Goal: Information Seeking & Learning: Check status

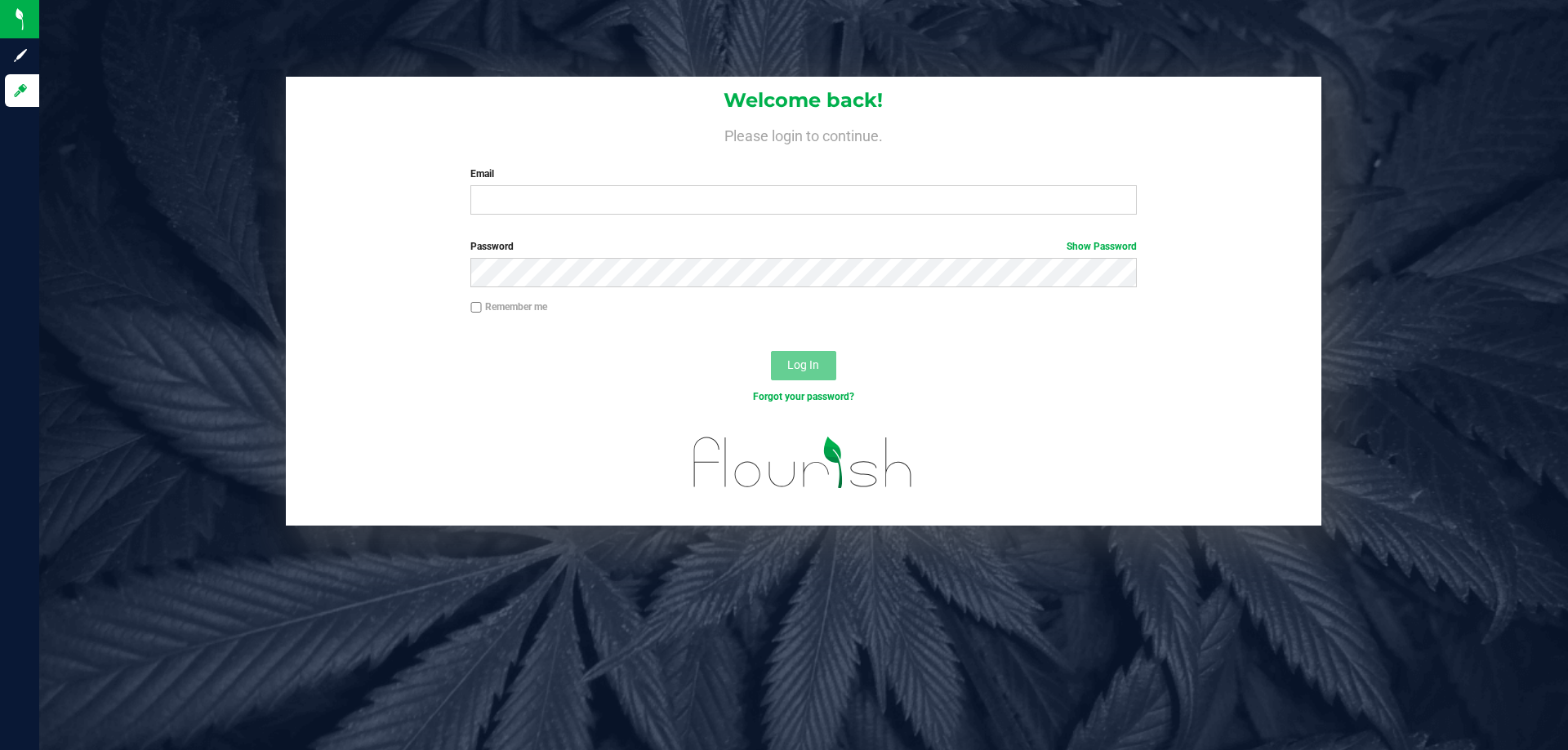
click at [649, 184] on div "Email Required Please format your email correctly." at bounding box center [803, 191] width 690 height 48
click at [645, 194] on input "Email" at bounding box center [803, 200] width 665 height 29
type input "[EMAIL_ADDRESS][DOMAIN_NAME]"
click at [771, 351] on button "Log In" at bounding box center [804, 365] width 65 height 29
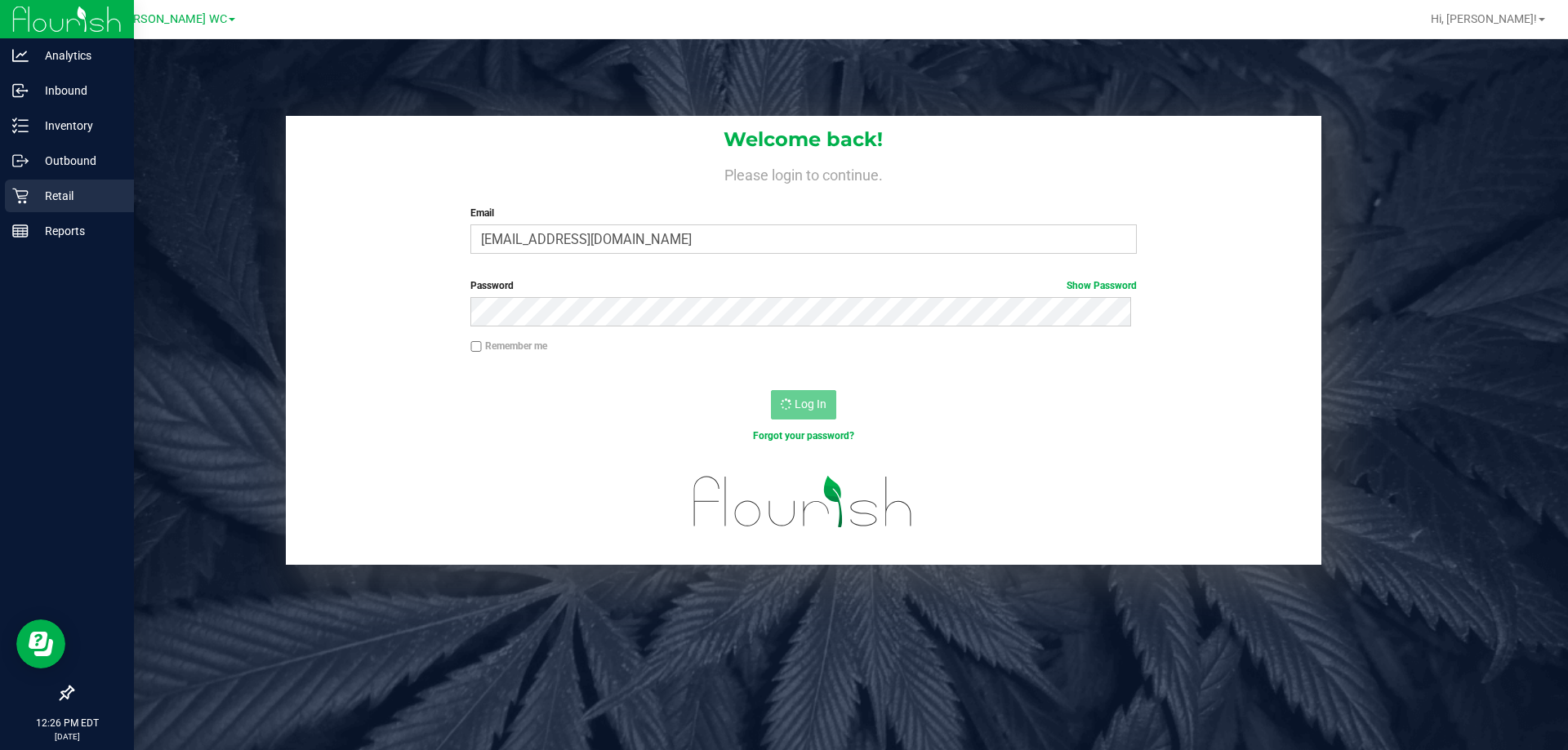
click at [50, 197] on p "Retail" at bounding box center [77, 196] width 98 height 20
click at [58, 84] on p "Inbound" at bounding box center [77, 91] width 98 height 20
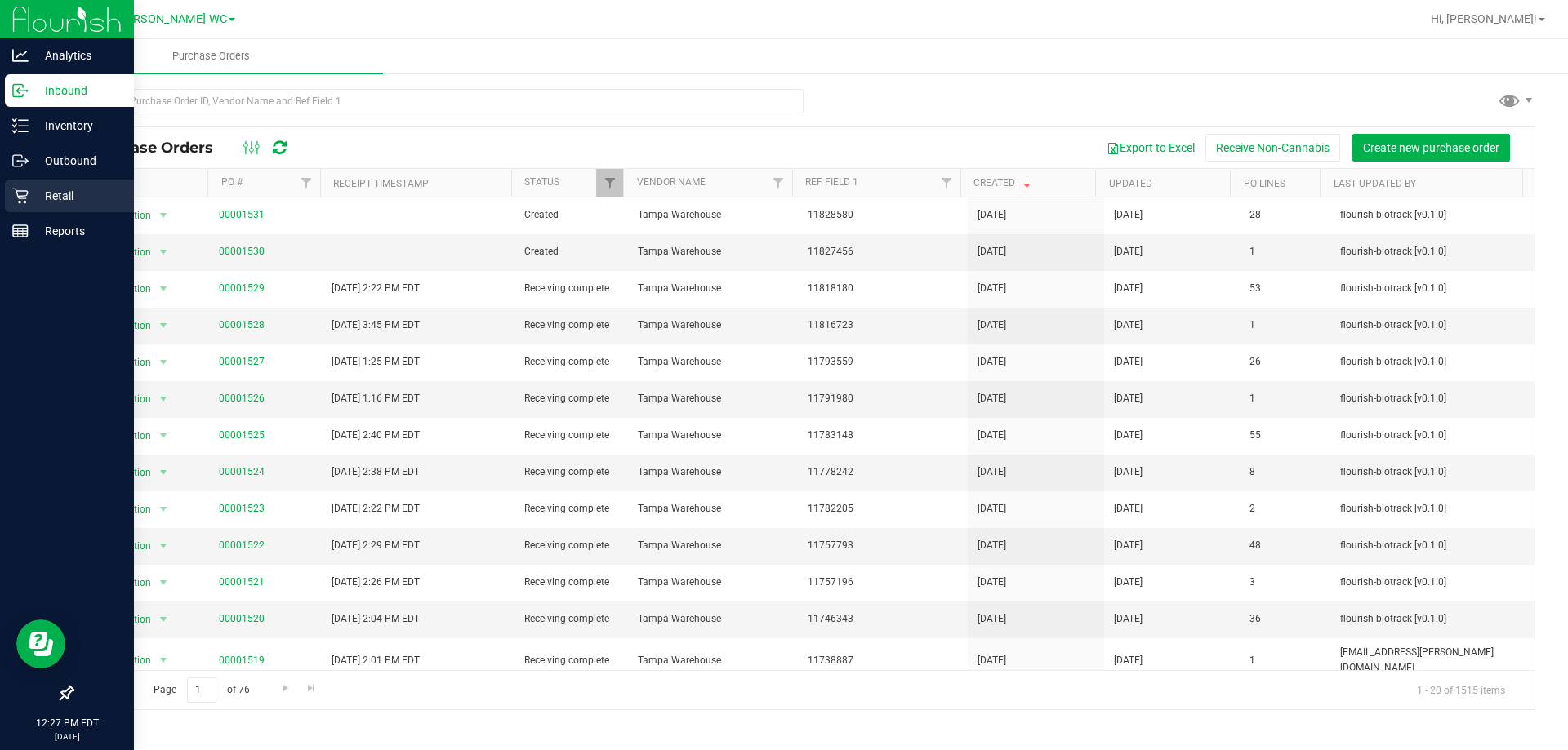
click at [20, 196] on icon at bounding box center [20, 196] width 16 height 16
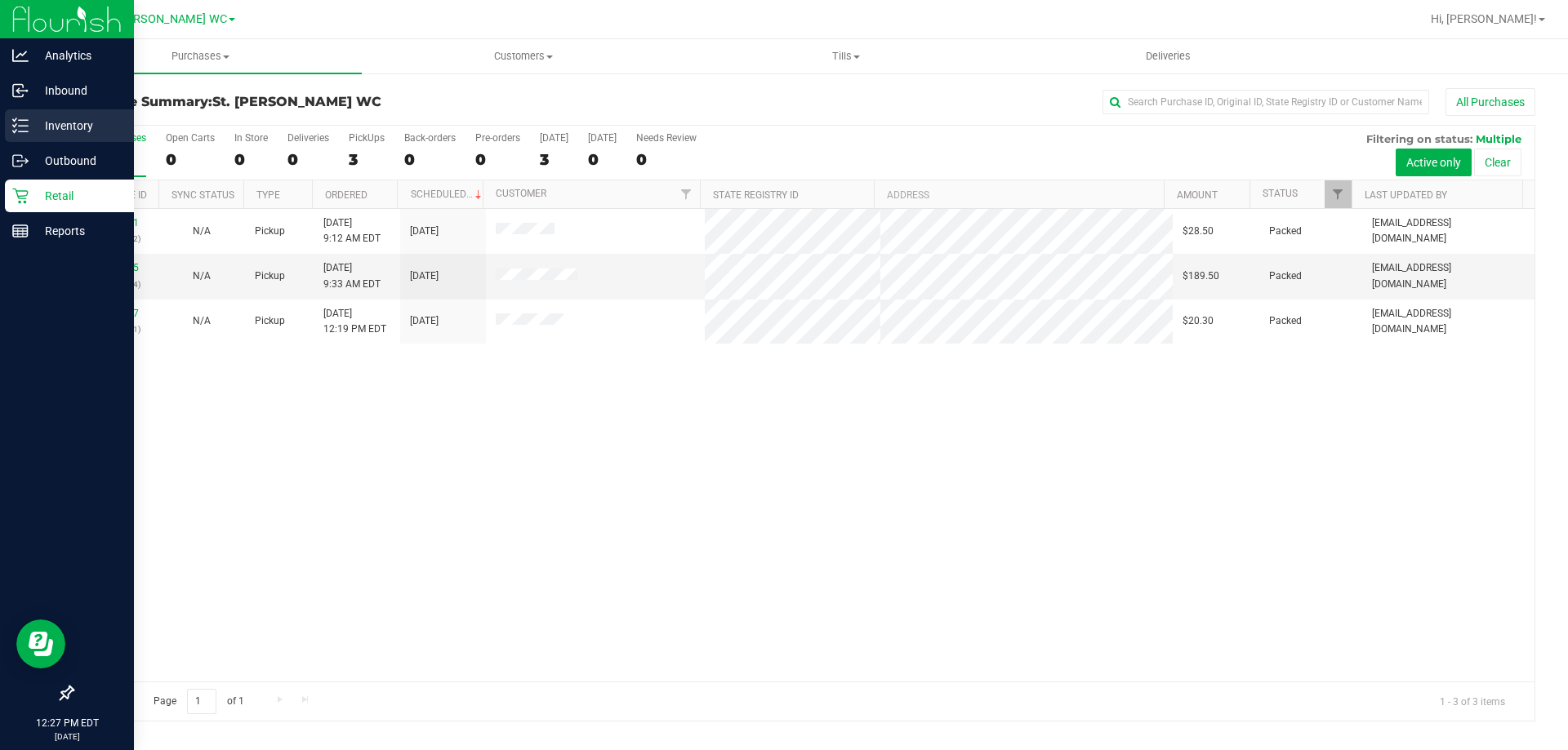
click at [63, 130] on p "Inventory" at bounding box center [77, 126] width 98 height 20
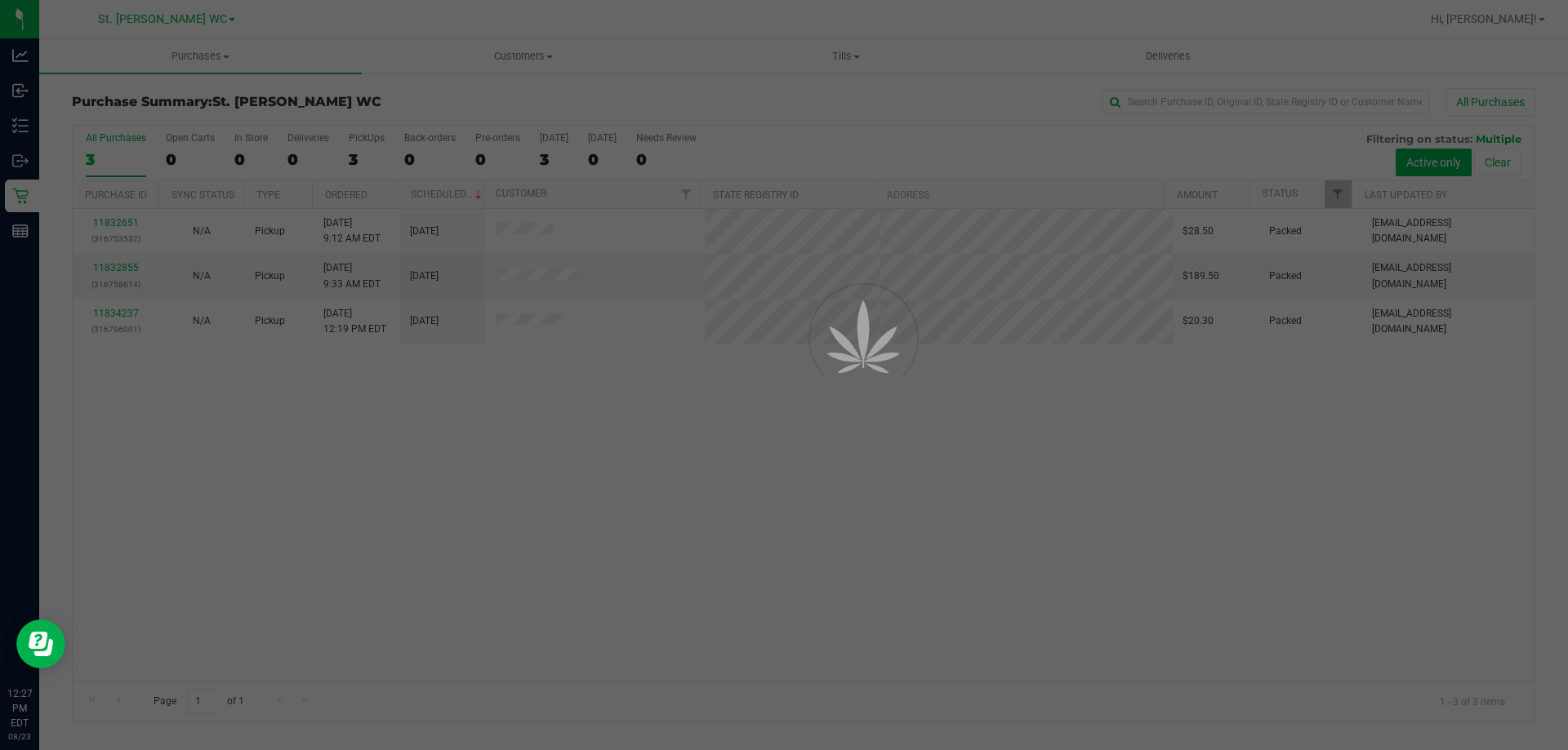
drag, startPoint x: 495, startPoint y: 615, endPoint x: 442, endPoint y: 627, distance: 54.3
click at [495, 615] on div at bounding box center [784, 375] width 1568 height 750
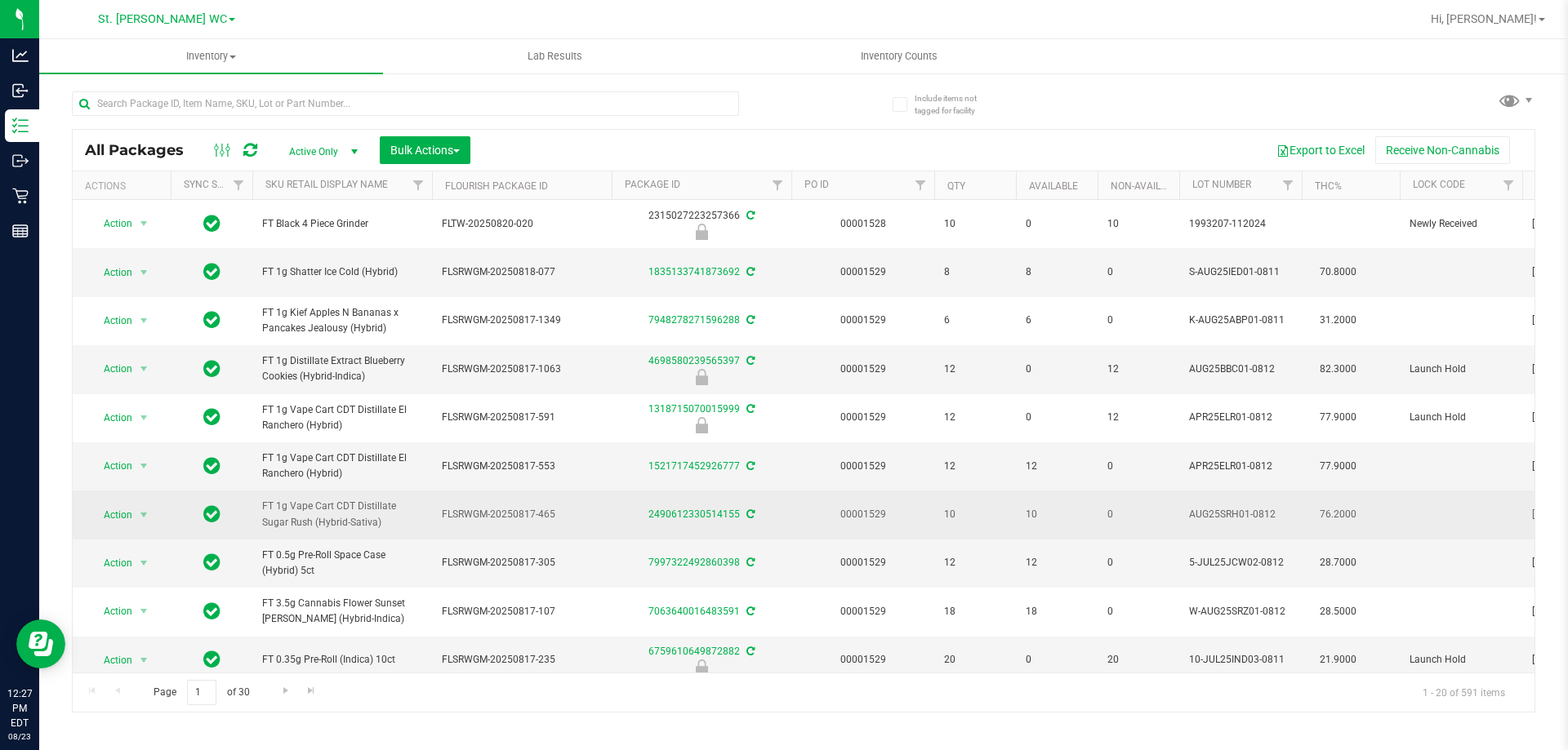
click at [340, 529] on span "FT 1g Vape Cart CDT Distillate Sugar Rush (Hybrid-Sativa)" at bounding box center [342, 514] width 160 height 31
click at [337, 529] on span "FT 1g Vape Cart CDT Distillate Sugar Rush (Hybrid-Sativa)" at bounding box center [342, 514] width 160 height 31
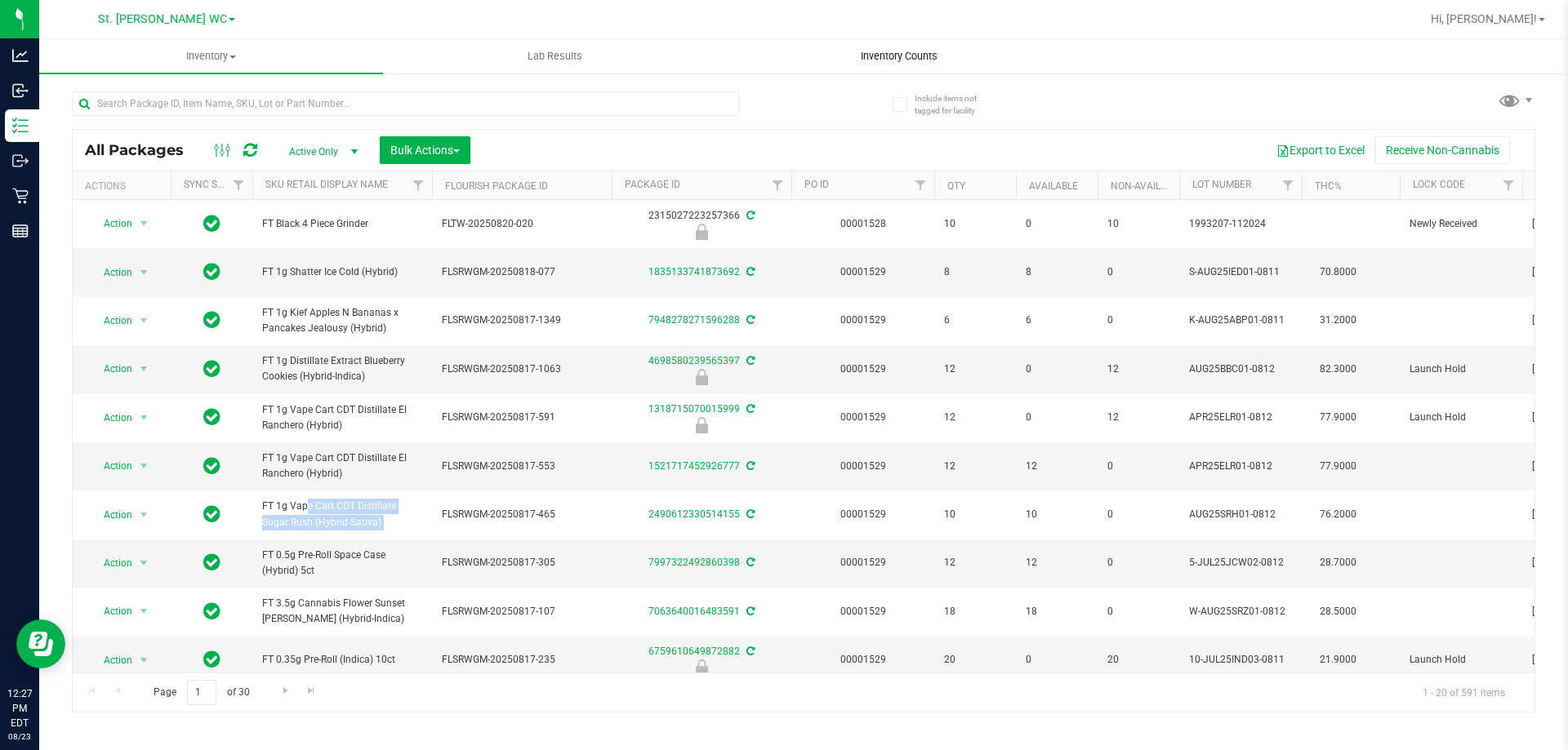
click at [864, 53] on span "Inventory Counts" at bounding box center [898, 57] width 121 height 15
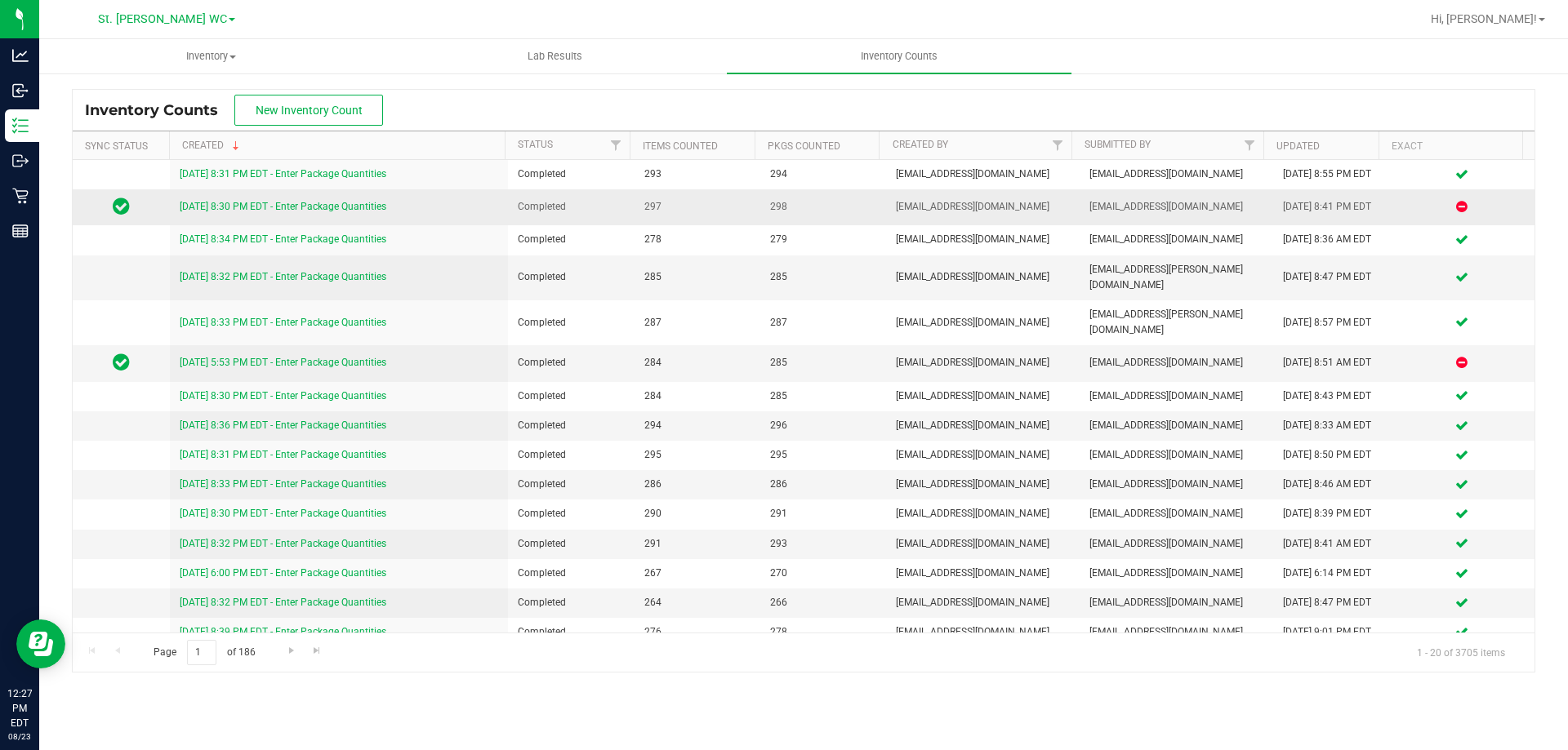
click at [303, 206] on link "[DATE] 8:30 PM EDT - Enter Package Quantities" at bounding box center [283, 206] width 207 height 12
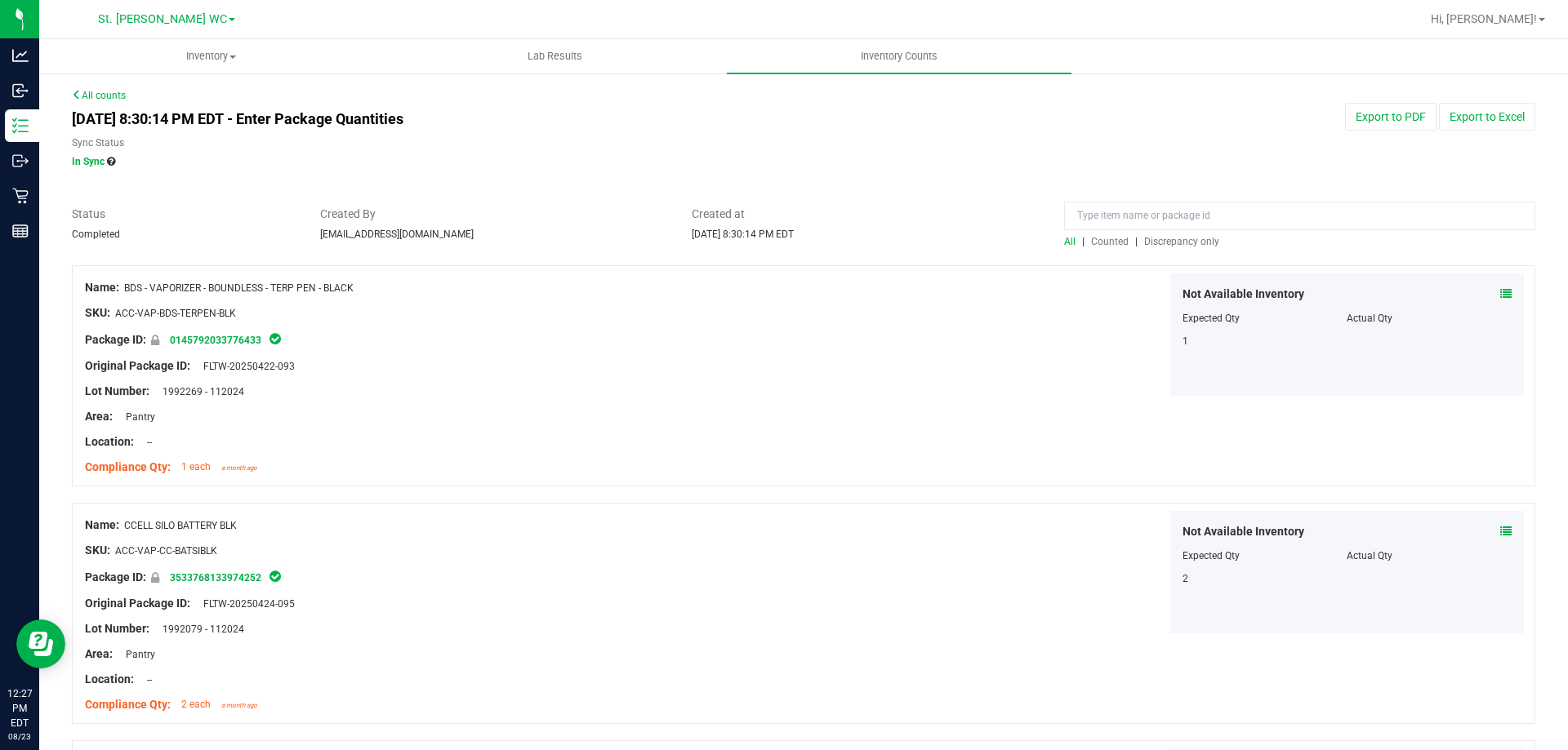
click at [1163, 245] on span "Discrepancy only" at bounding box center [1182, 241] width 75 height 12
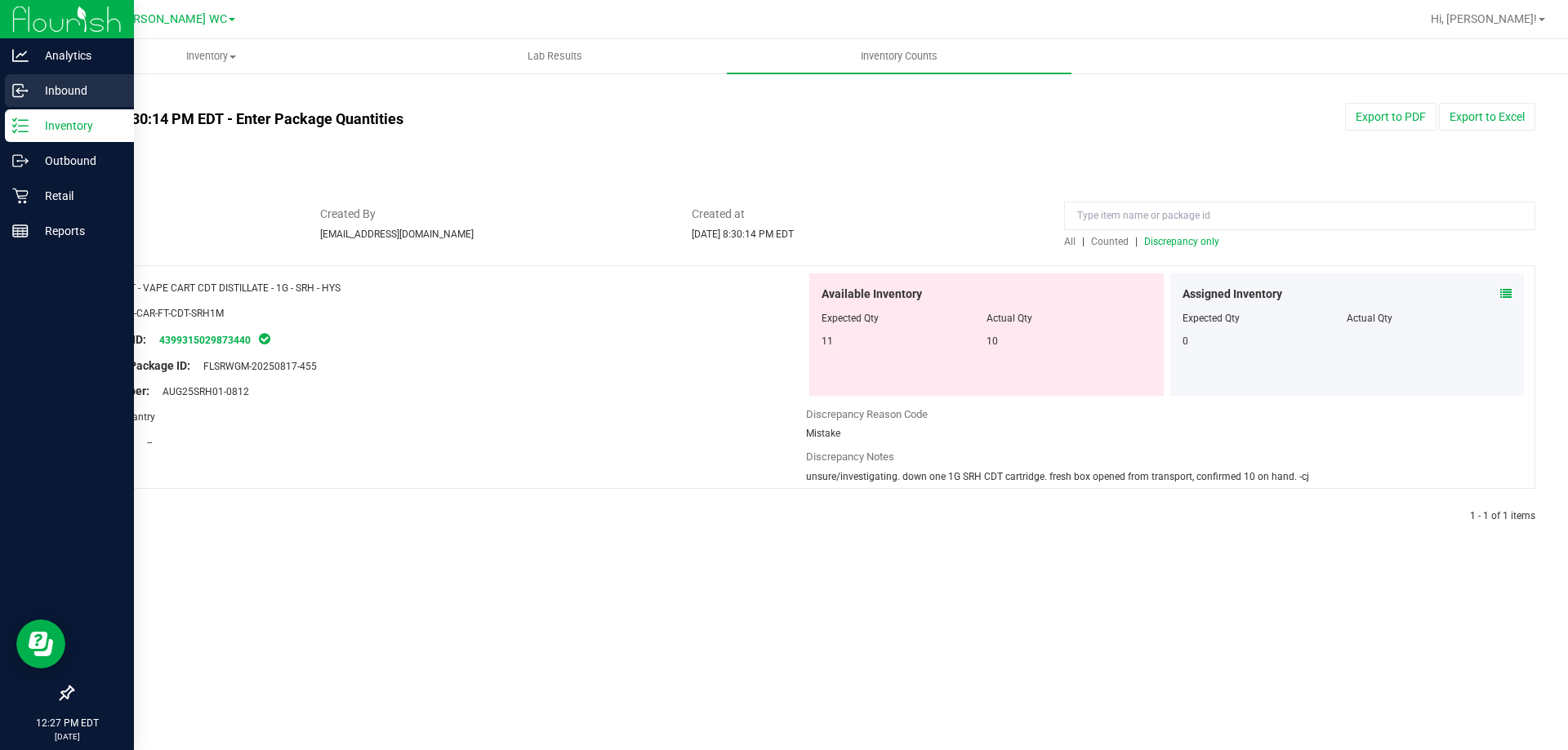
click at [47, 97] on p "Inbound" at bounding box center [77, 91] width 98 height 20
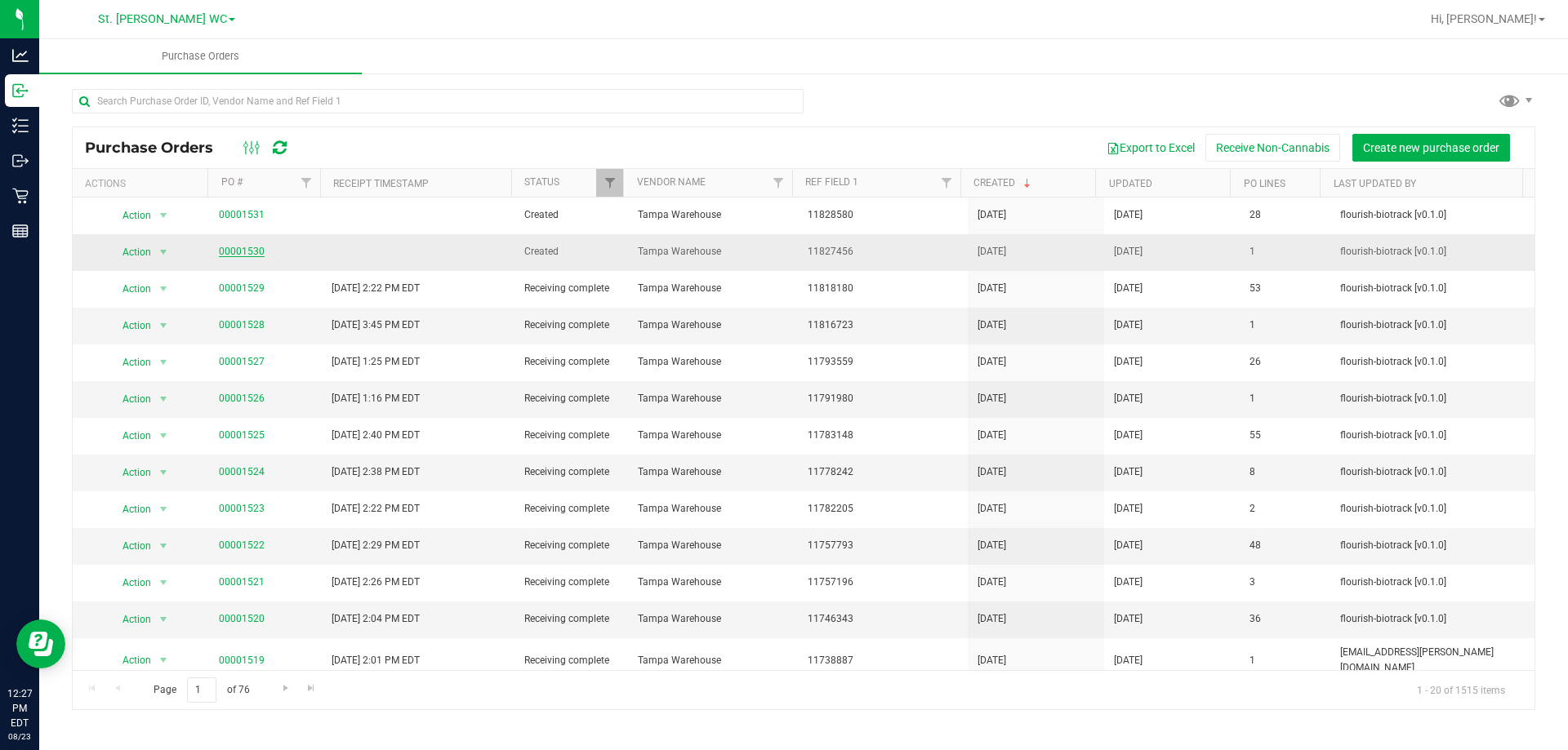
click at [247, 254] on link "00001530" at bounding box center [241, 251] width 46 height 12
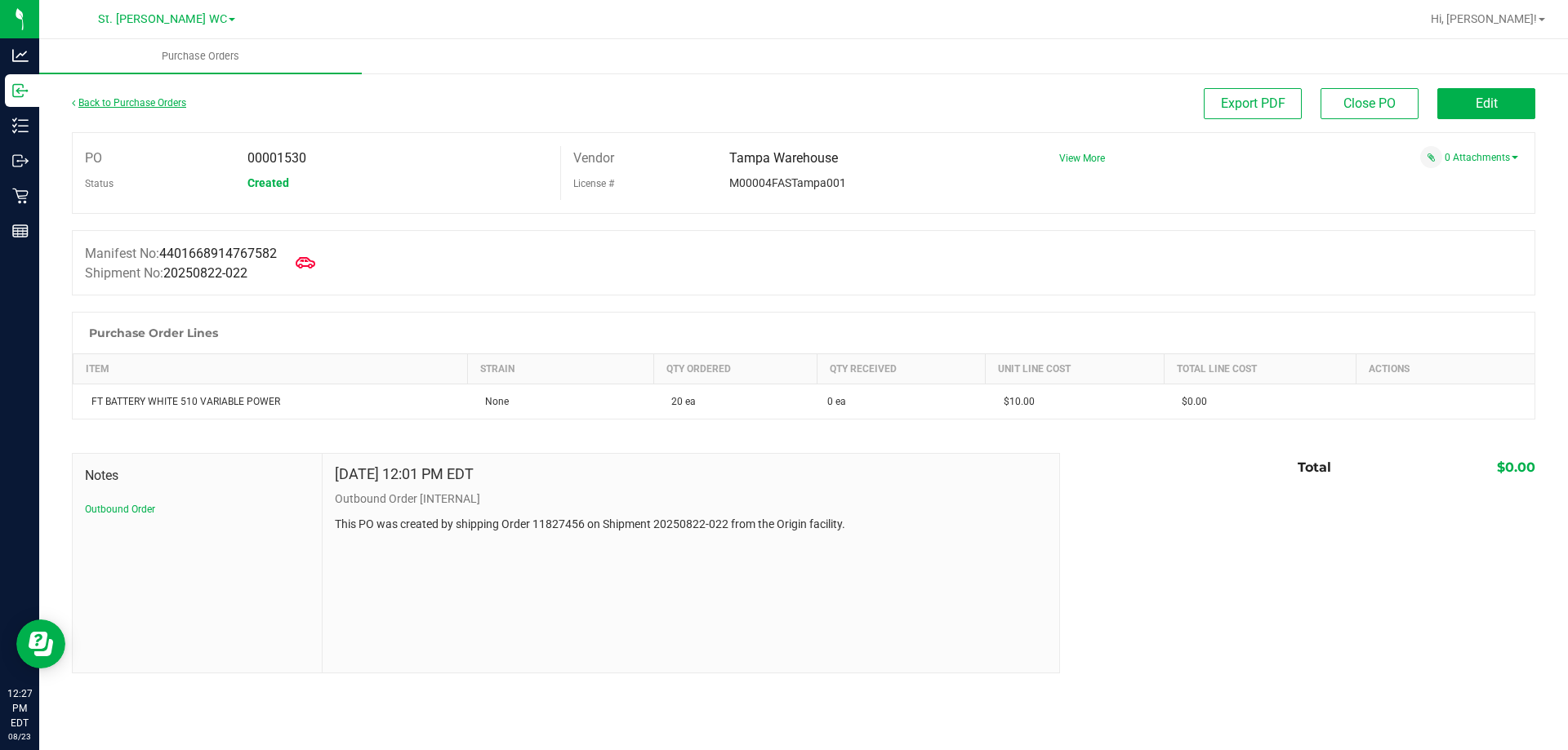
click at [143, 109] on div "Back to Purchase Orders" at bounding box center [254, 102] width 366 height 29
click at [136, 102] on link "Back to Purchase Orders" at bounding box center [128, 103] width 114 height 12
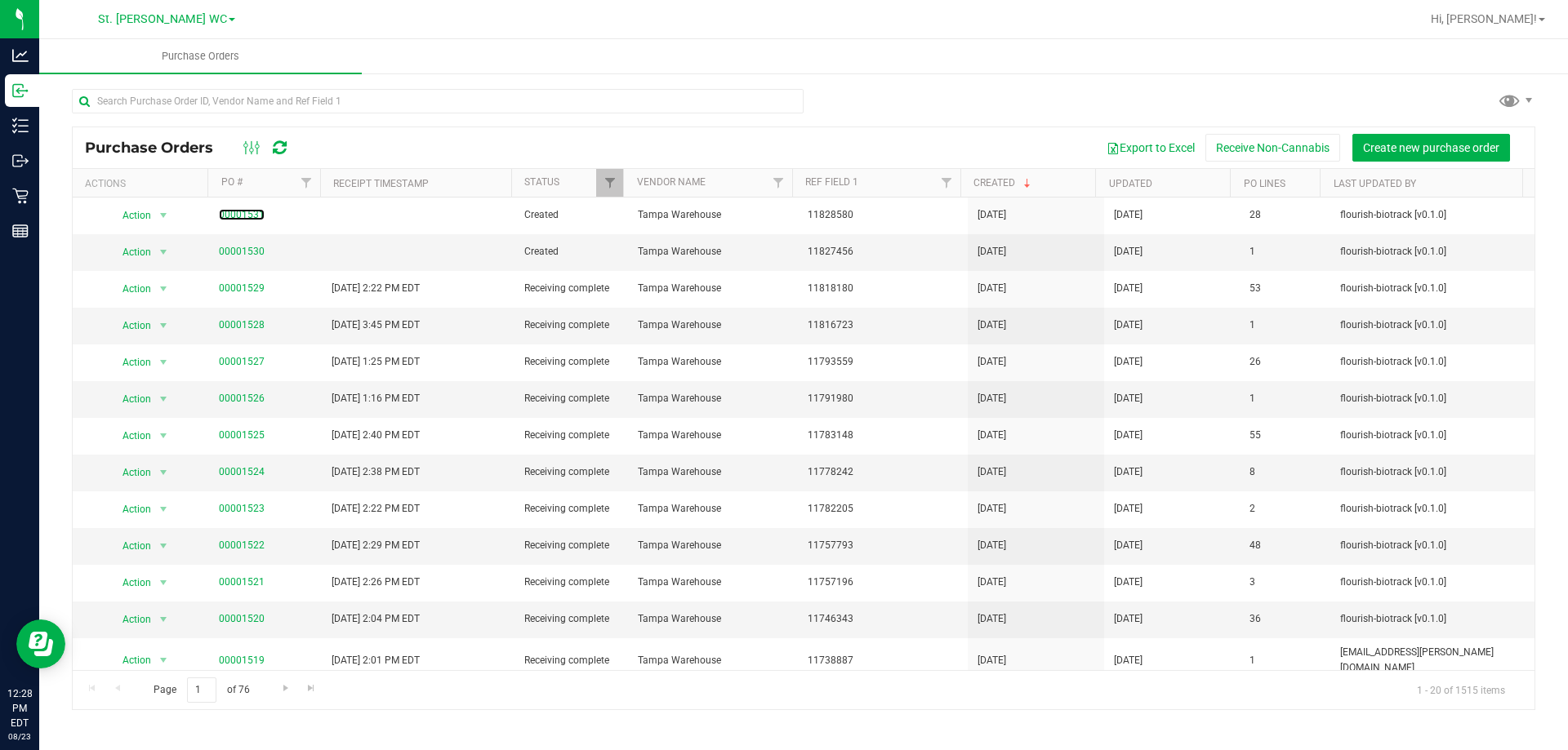
click at [250, 212] on link "00001531" at bounding box center [241, 215] width 46 height 12
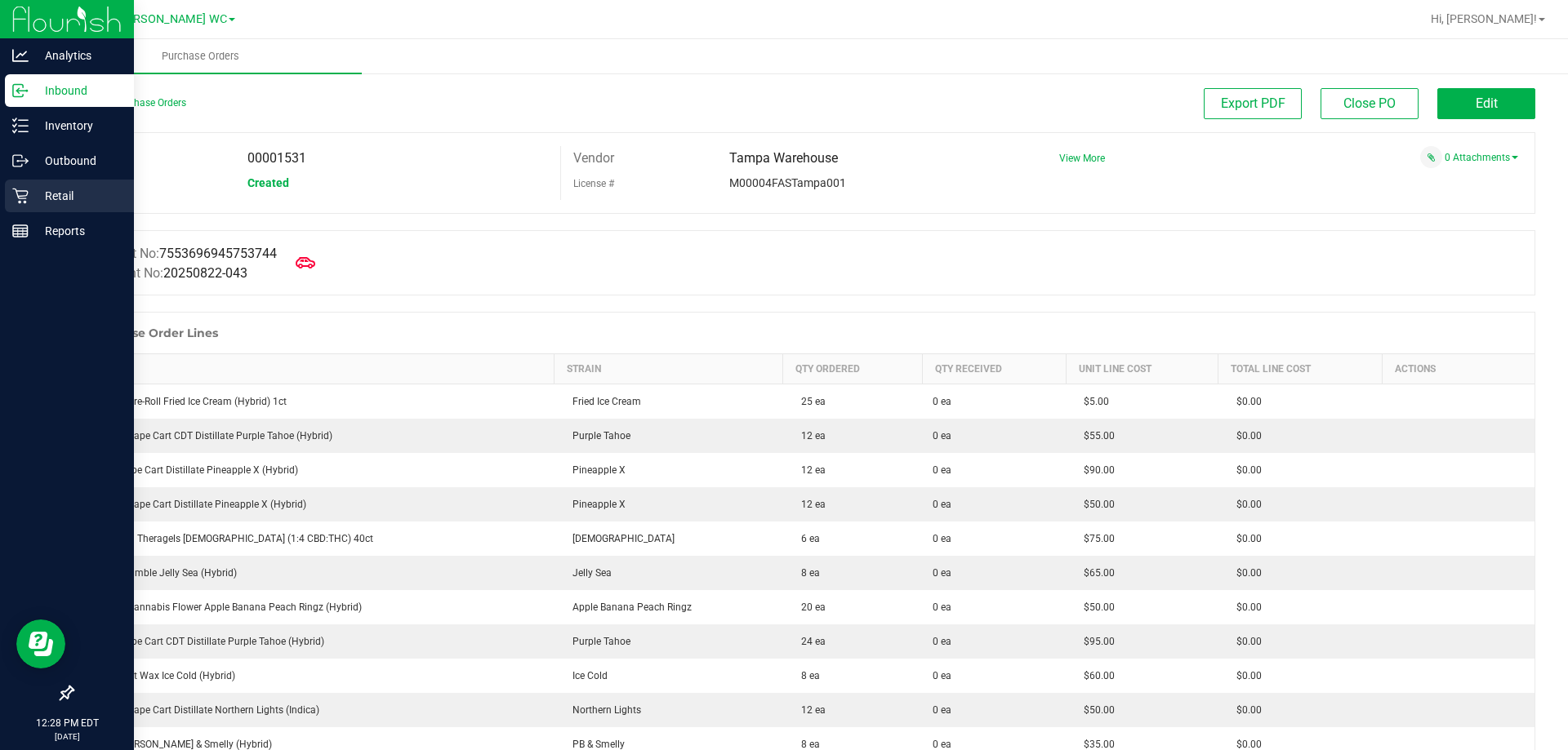
click at [16, 196] on icon at bounding box center [21, 196] width 17 height 17
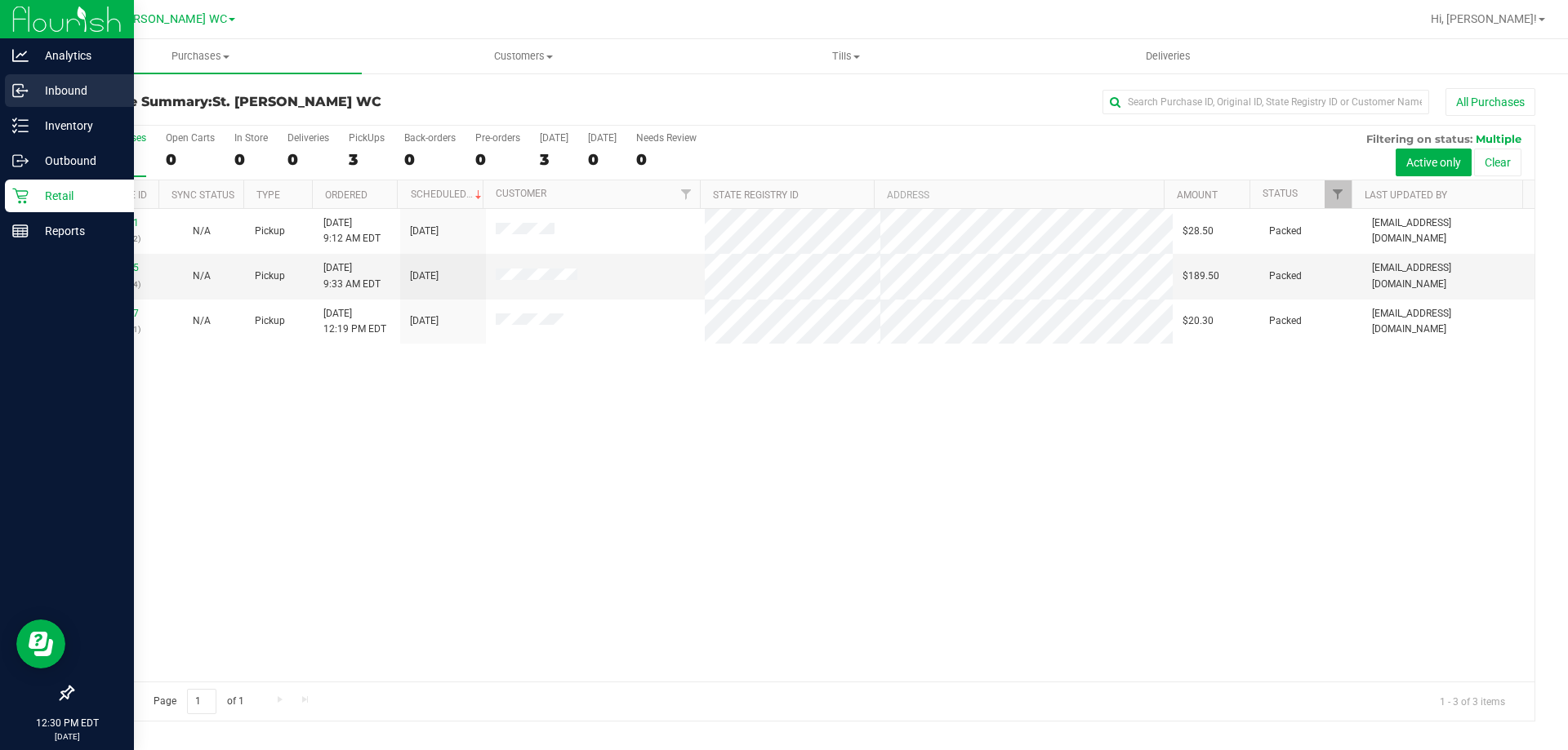
click at [46, 94] on p "Inbound" at bounding box center [77, 91] width 98 height 20
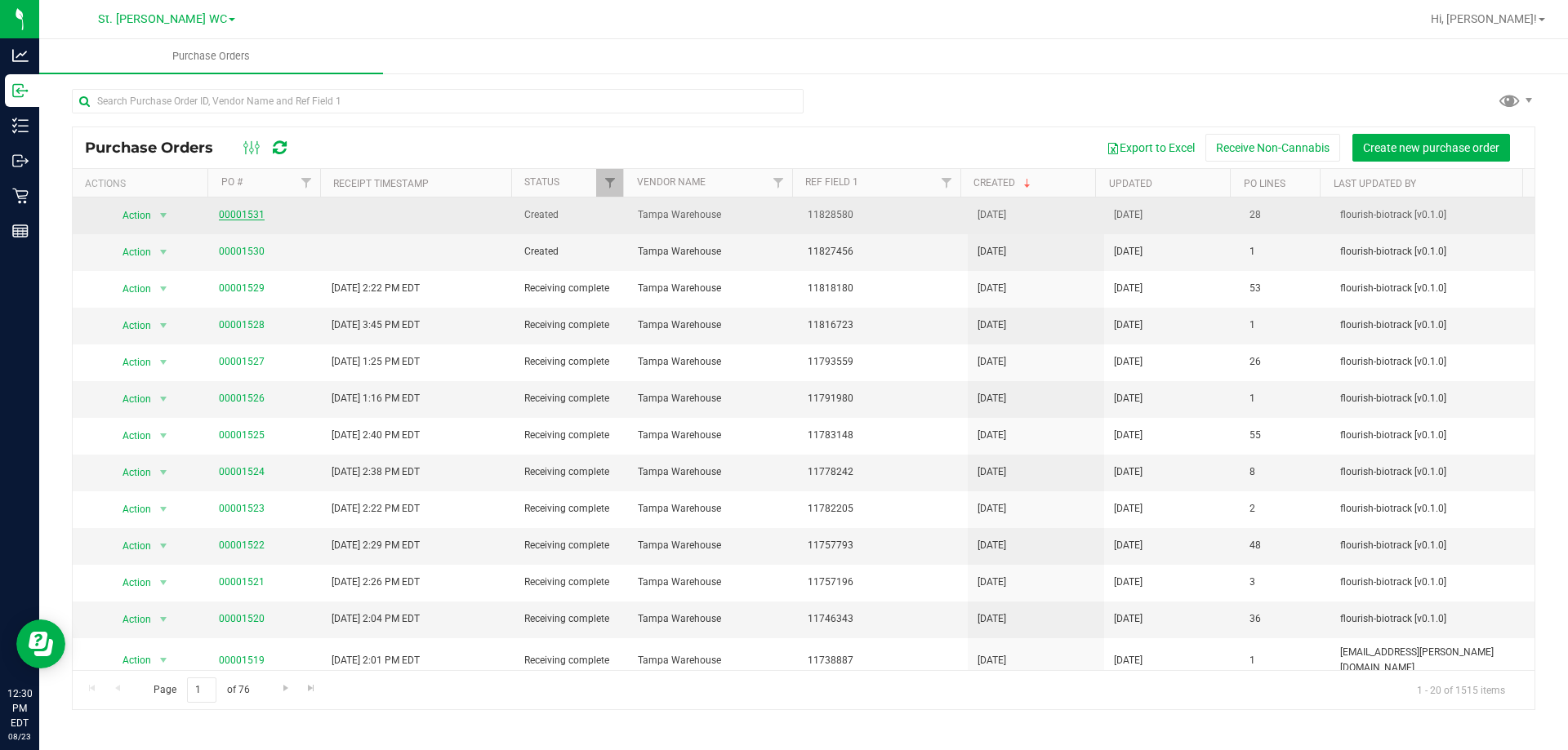
click at [257, 217] on link "00001531" at bounding box center [241, 215] width 46 height 12
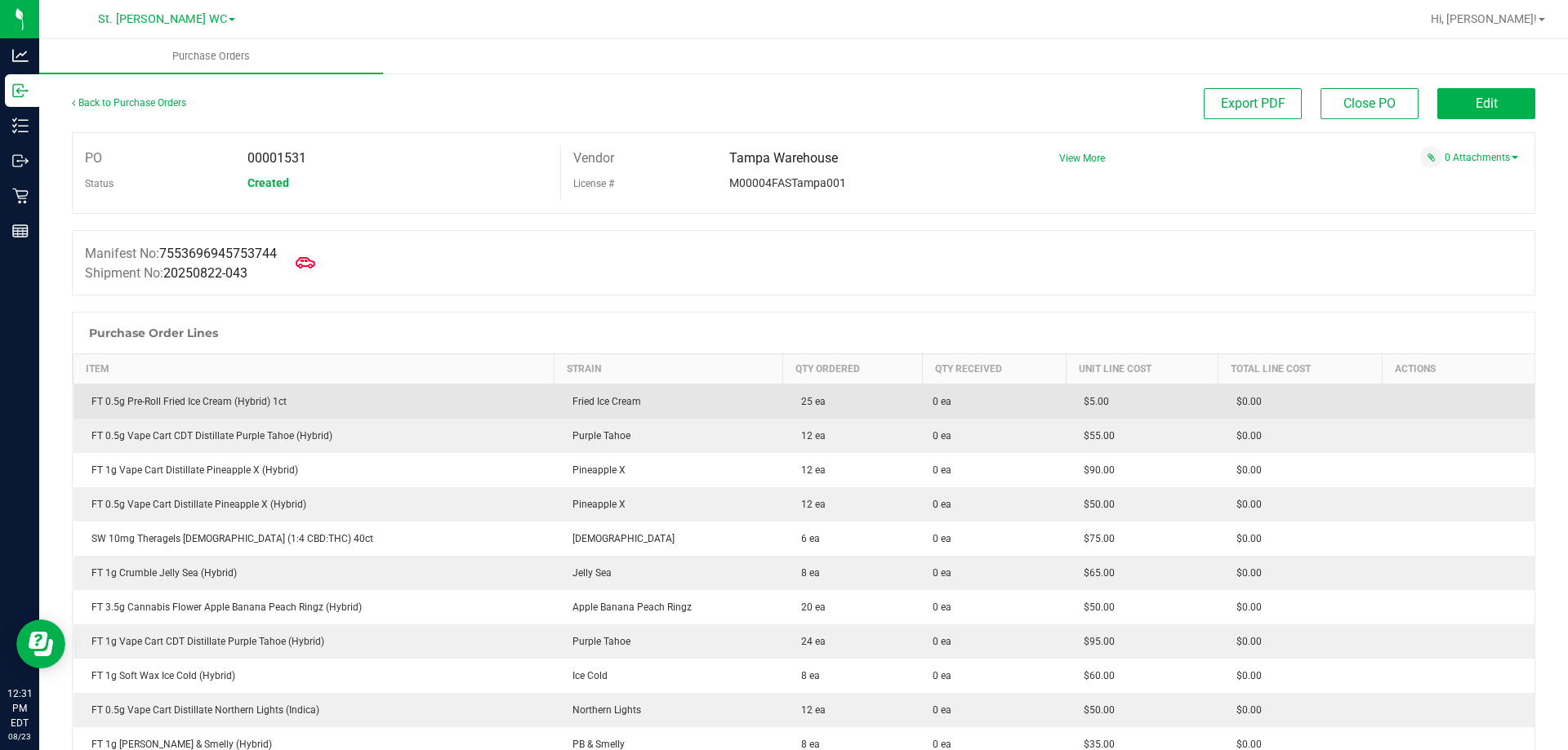
click at [248, 403] on div "FT 0.5g Pre-Roll Fried Ice Cream (Hybrid) 1ct" at bounding box center [314, 402] width 461 height 15
copy div "FT 0.5g Pre-Roll Fried Ice Cream (Hybrid) 1ct"
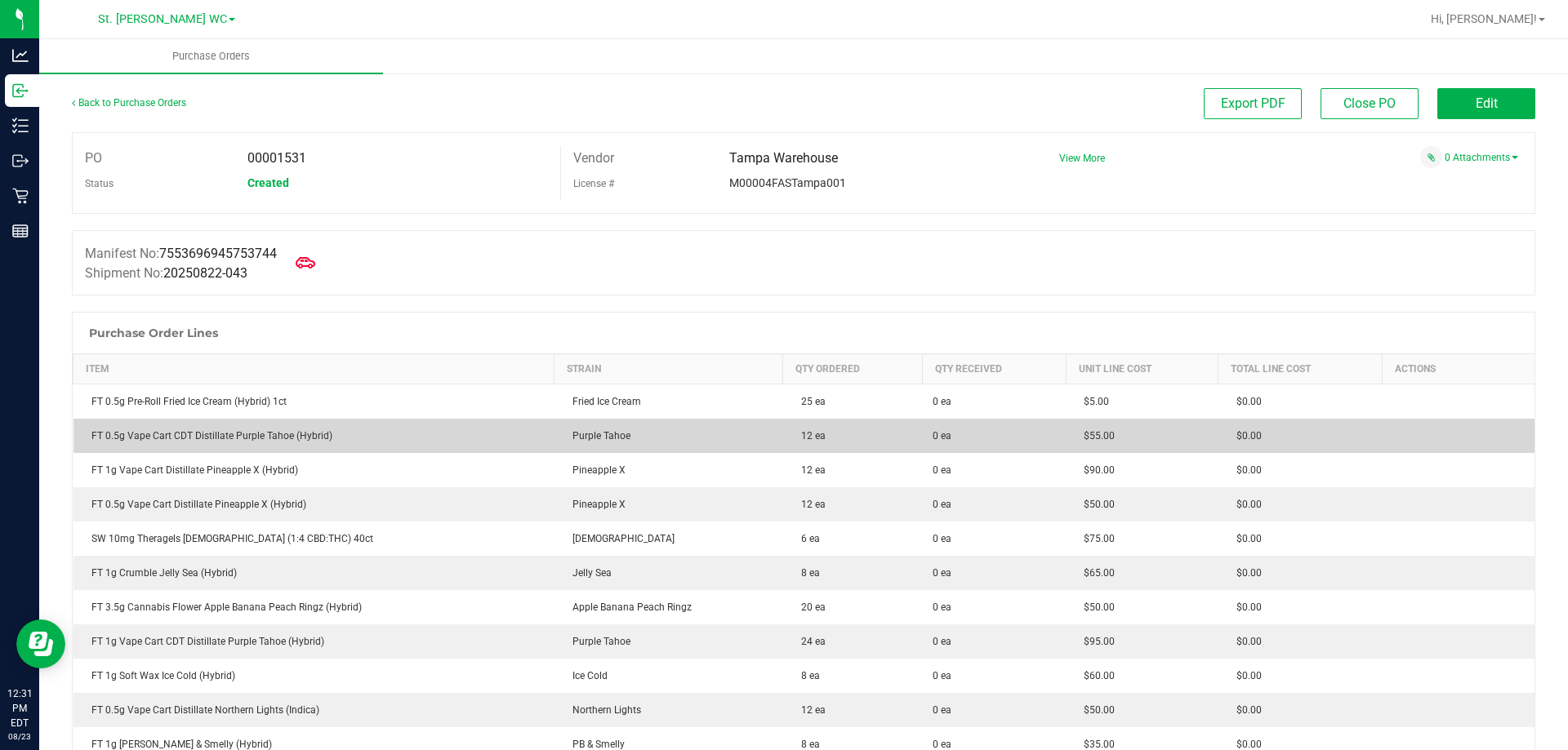
click at [262, 442] on div "FT 0.5g Vape Cart CDT Distillate Purple Tahoe (Hybrid)" at bounding box center [314, 436] width 461 height 15
click at [261, 442] on div "FT 0.5g Vape Cart CDT Distillate Purple Tahoe (Hybrid)" at bounding box center [314, 436] width 461 height 15
copy div "FT 0.5g Vape Cart CDT Distillate Purple Tahoe (Hybrid)"
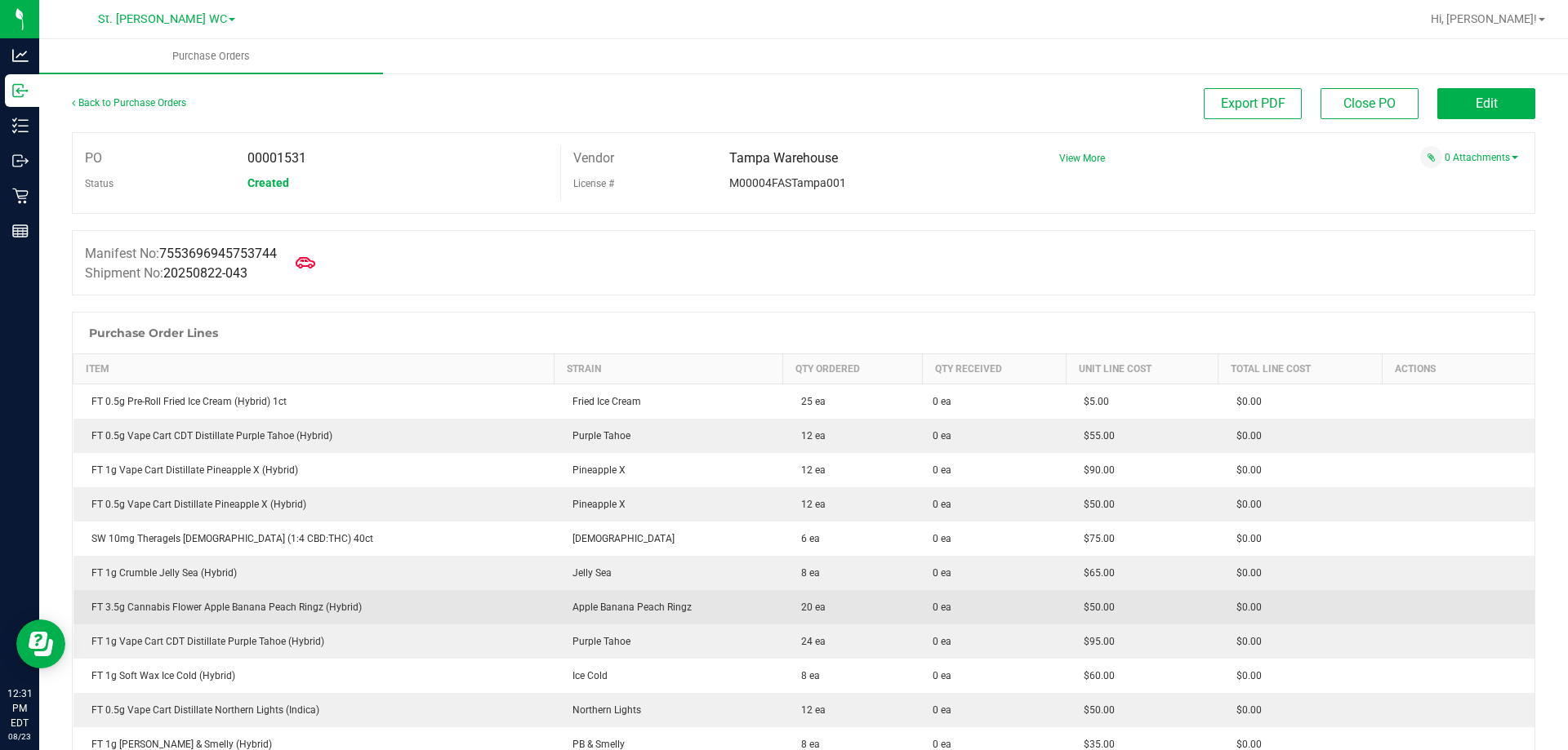
click at [187, 609] on div "FT 3.5g Cannabis Flower Apple Banana Peach Ringz (Hybrid)" at bounding box center [314, 608] width 461 height 15
copy div "FT 3.5g Cannabis Flower Apple Banana Peach Ringz (Hybrid)"
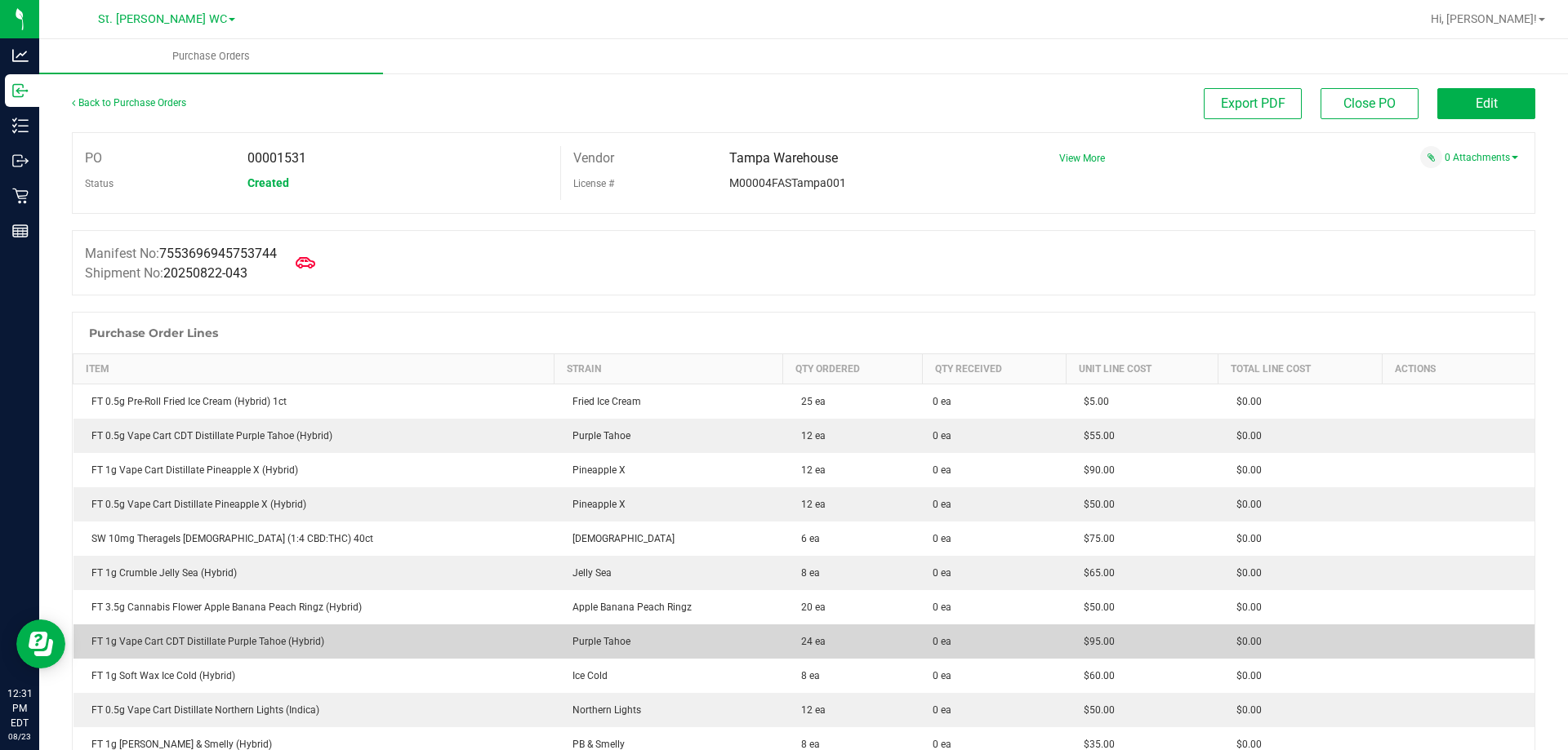
click at [181, 634] on div "FT 1g Vape Cart CDT Distillate Purple Tahoe (Hybrid)" at bounding box center [314, 642] width 461 height 15
click at [178, 632] on td "FT 1g Vape Cart CDT Distillate Purple Tahoe (Hybrid)" at bounding box center [314, 641] width 481 height 34
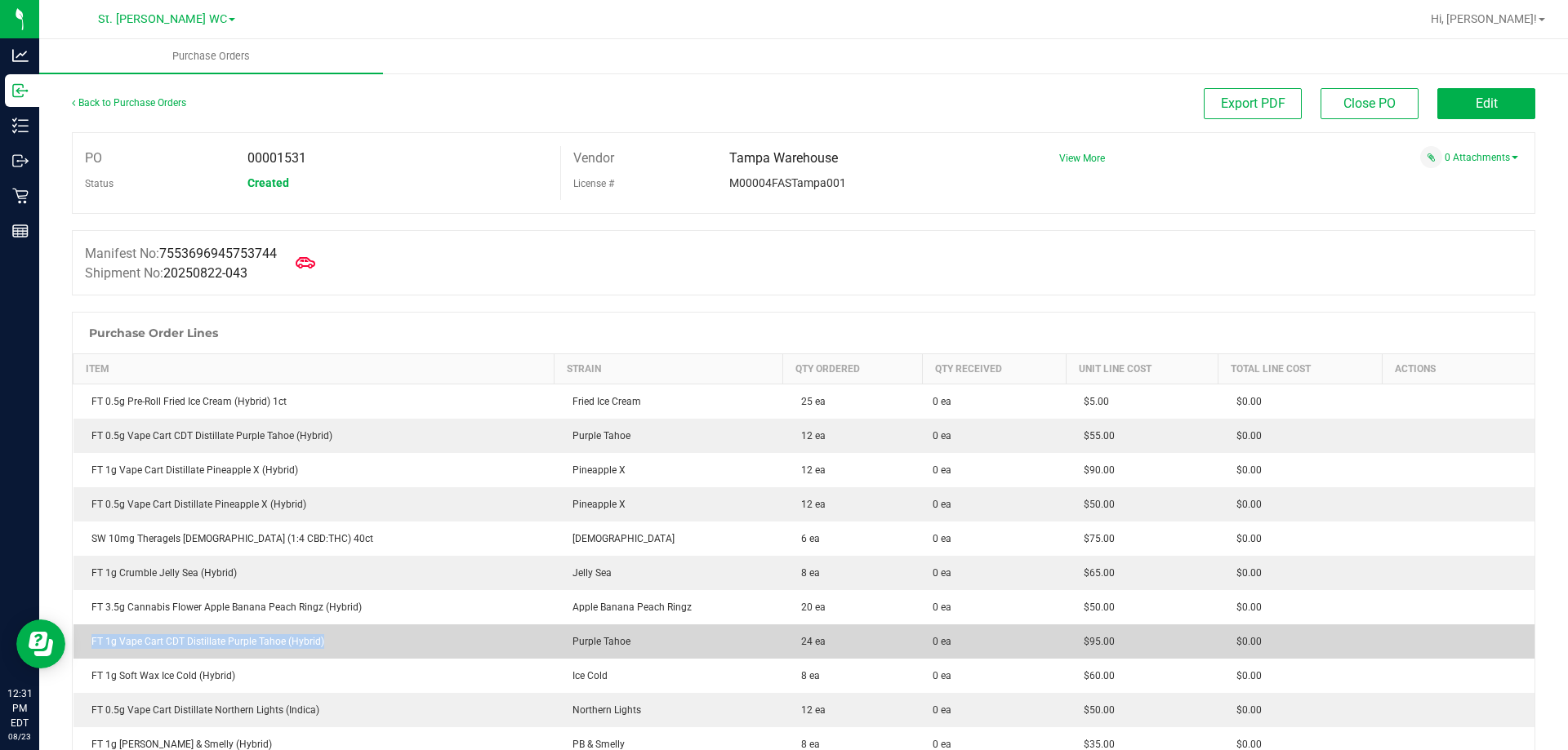
copy div "FT 1g Vape Cart CDT Distillate Purple Tahoe (Hybrid)"
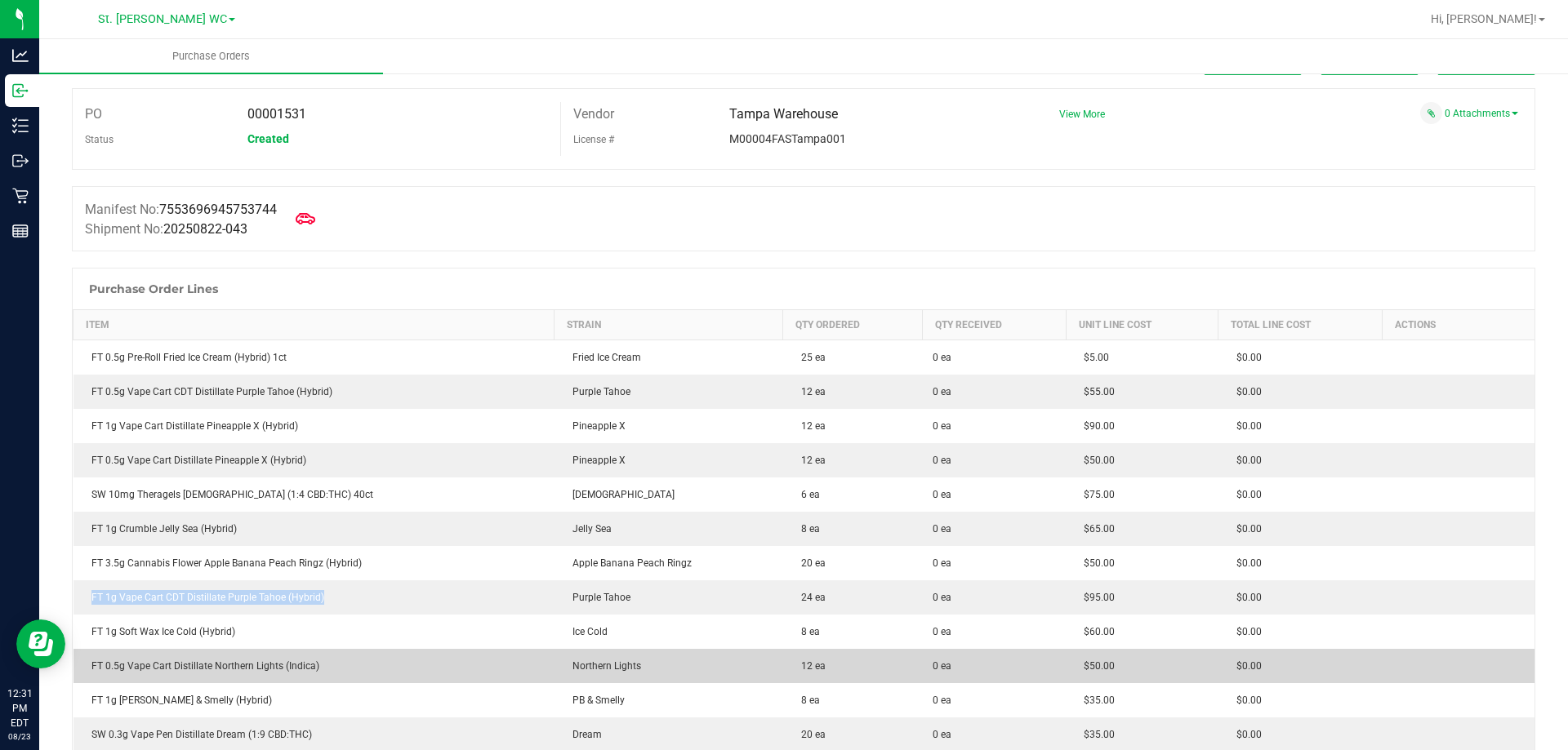
scroll to position [82, 0]
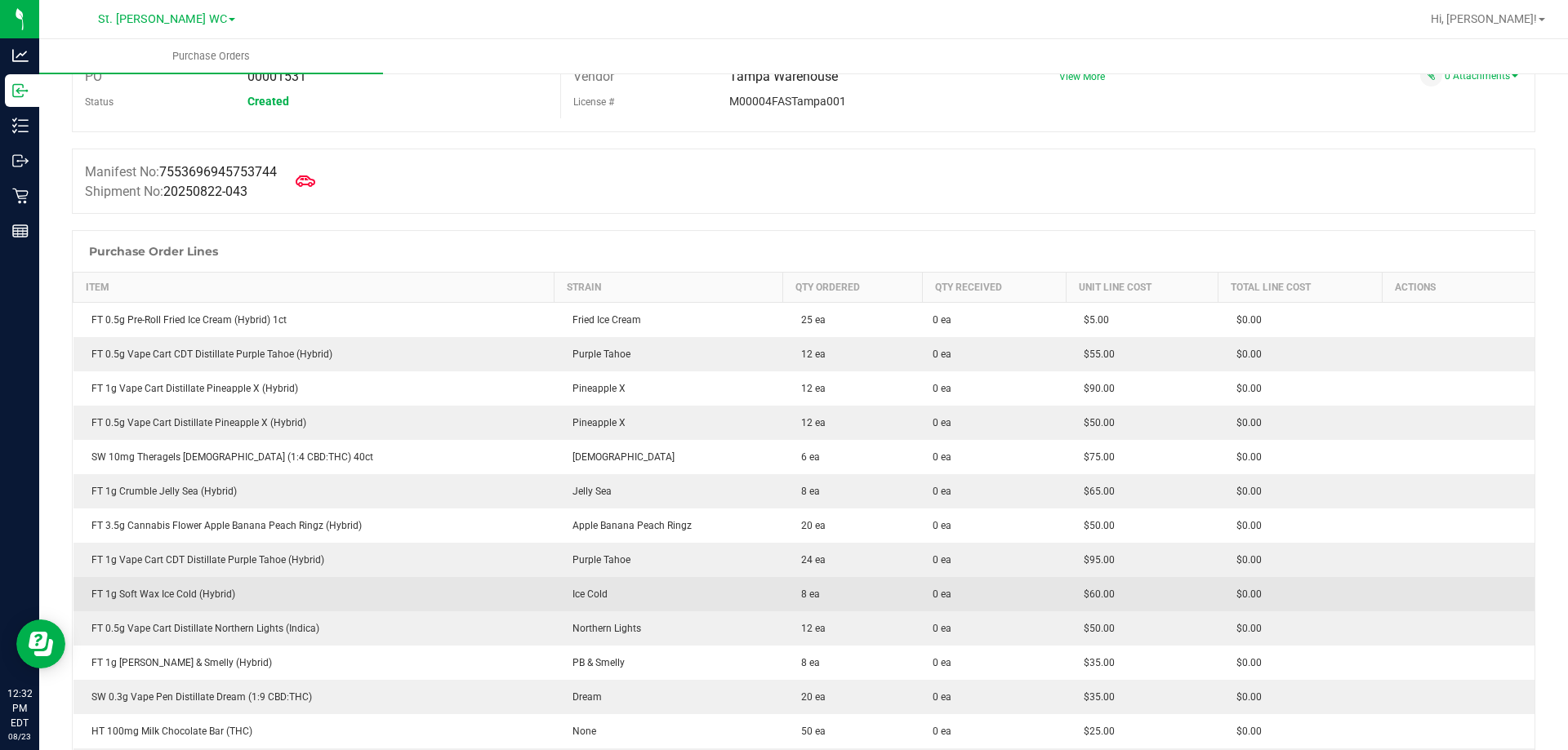
click at [191, 594] on div "FT 1g Soft Wax Ice Cold (Hybrid)" at bounding box center [314, 594] width 461 height 15
copy div "FT 1g Soft Wax Ice Cold (Hybrid)"
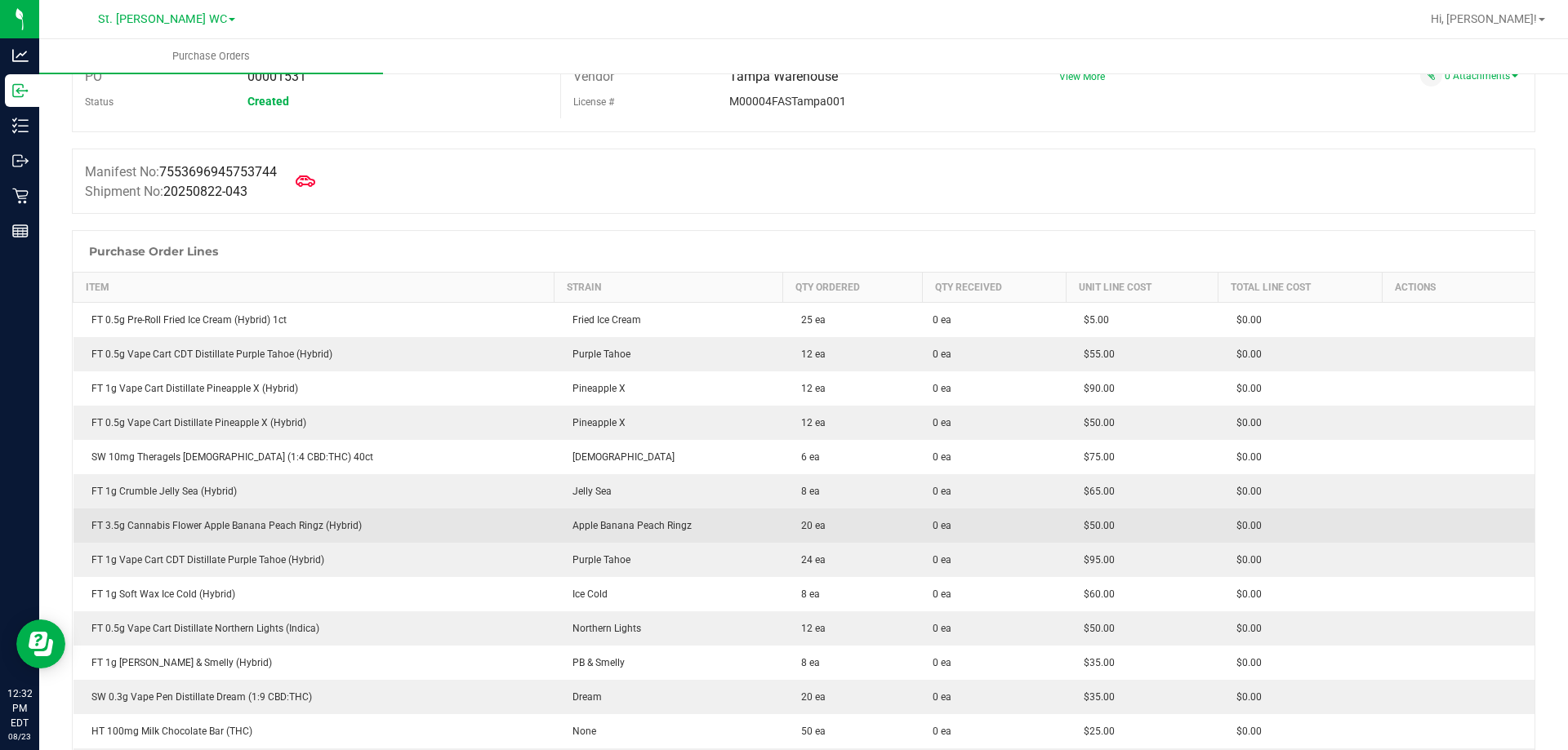
click at [220, 514] on td "FT 3.5g Cannabis Flower Apple Banana Peach Ringz (Hybrid)" at bounding box center [314, 525] width 481 height 34
click at [220, 513] on td "FT 3.5g Cannabis Flower Apple Banana Peach Ringz (Hybrid)" at bounding box center [314, 525] width 481 height 34
copy div "FT 3.5g Cannabis Flower Apple Banana Peach Ringz (Hybrid)"
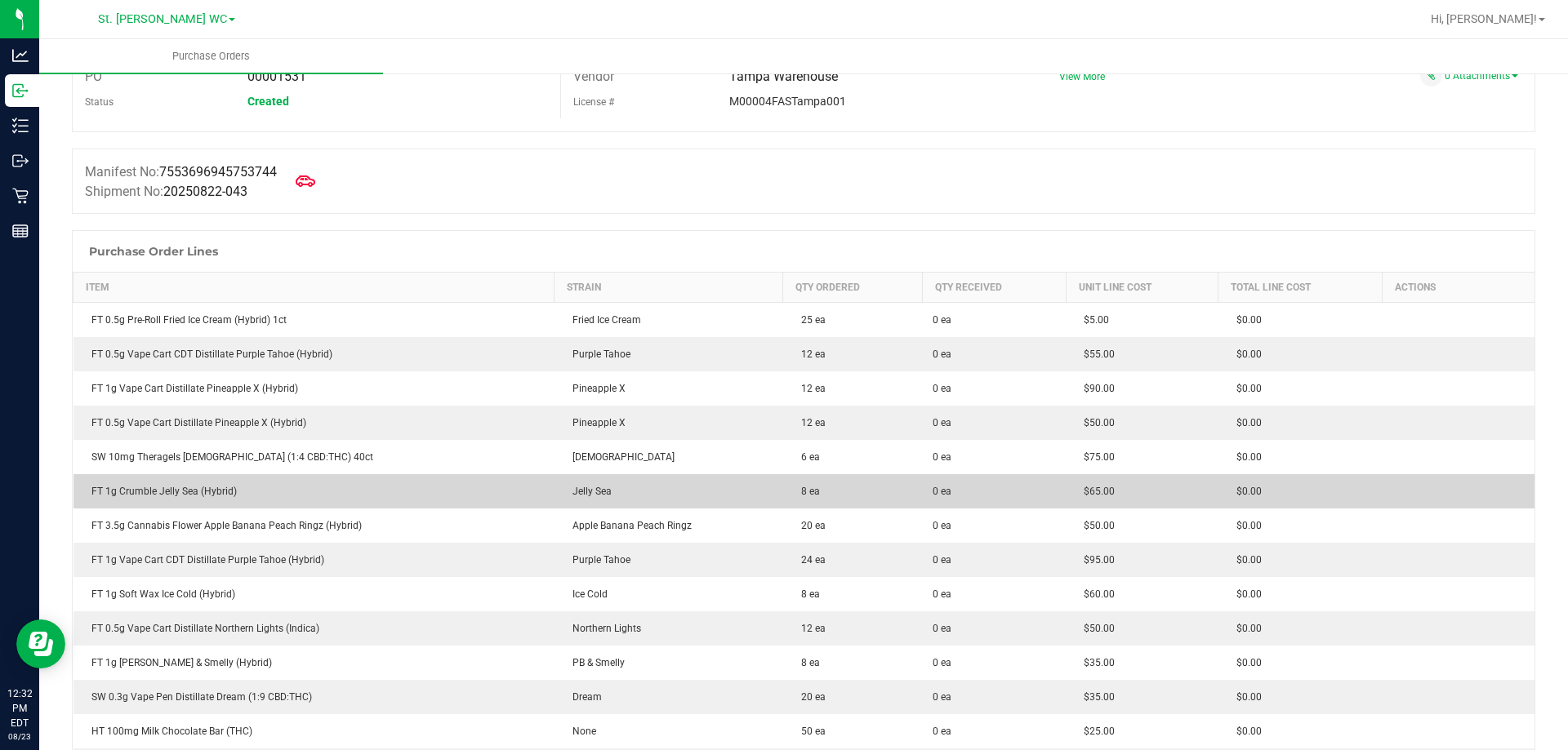
click at [204, 485] on div "FT 1g Crumble Jelly Sea (Hybrid)" at bounding box center [314, 491] width 461 height 15
copy div "FT 1g Crumble Jelly Sea (Hybrid)"
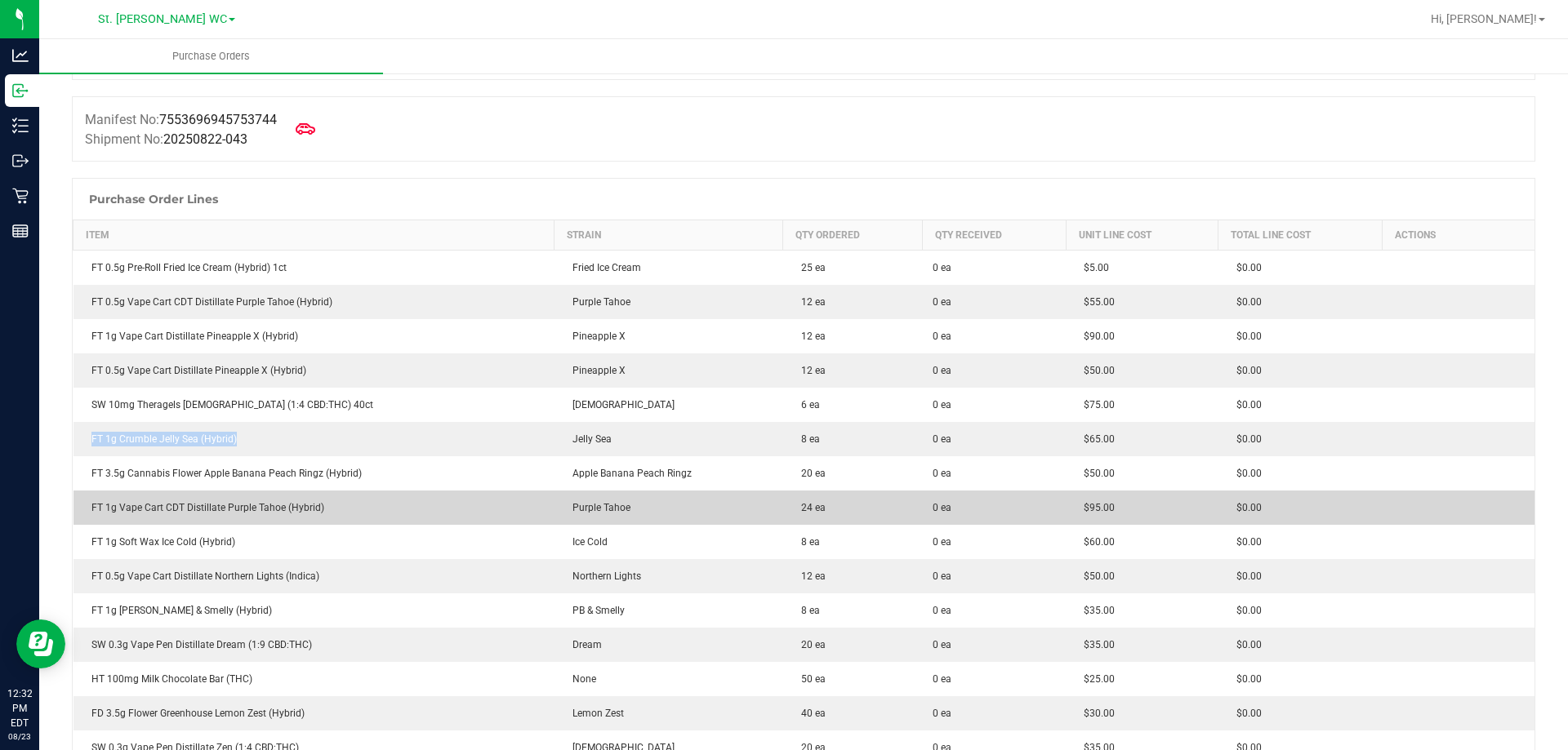
scroll to position [163, 0]
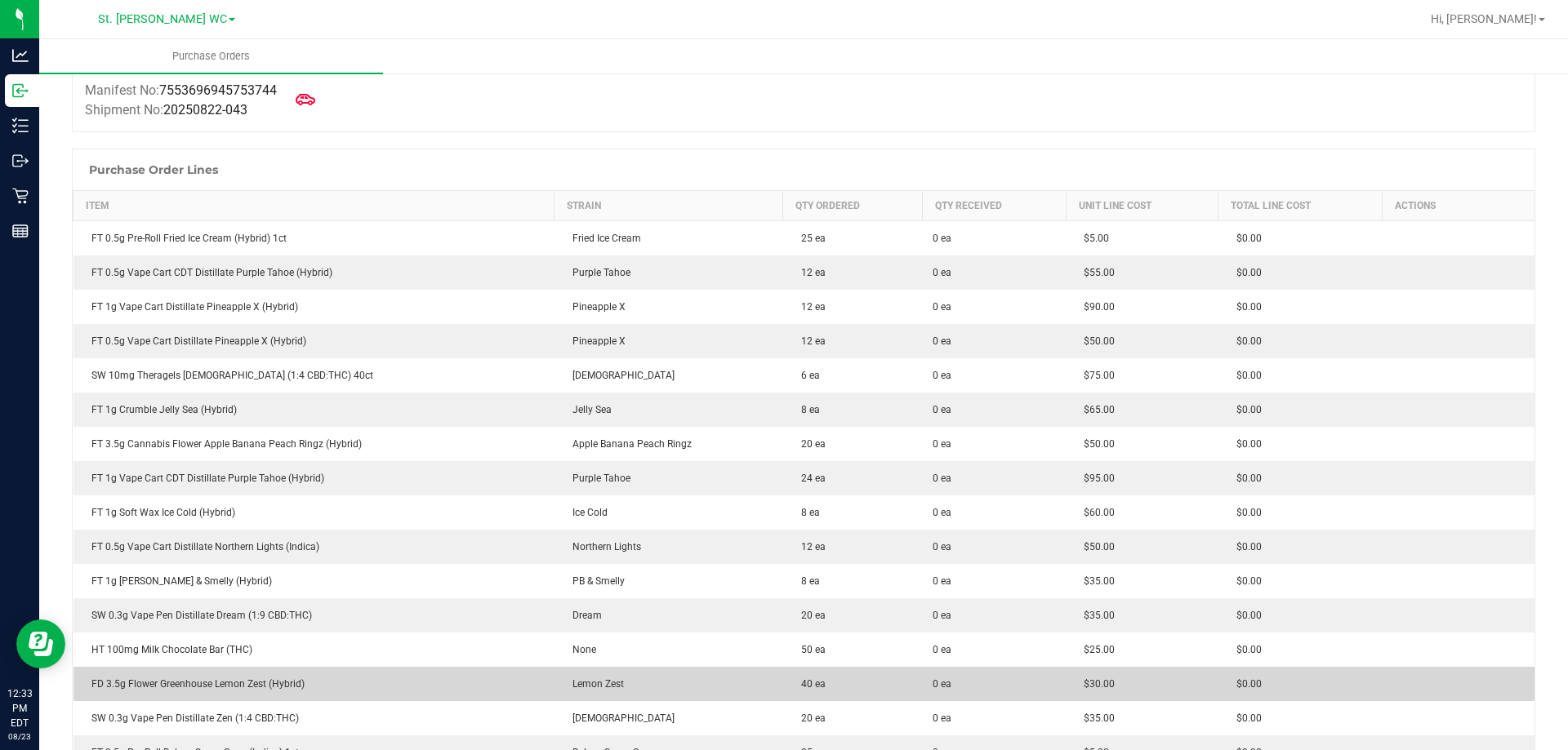
click at [223, 689] on div "FD 3.5g Flower Greenhouse Lemon Zest (Hybrid)" at bounding box center [314, 684] width 461 height 15
copy div "FD 3.5g Flower Greenhouse Lemon Zest (Hybrid)"
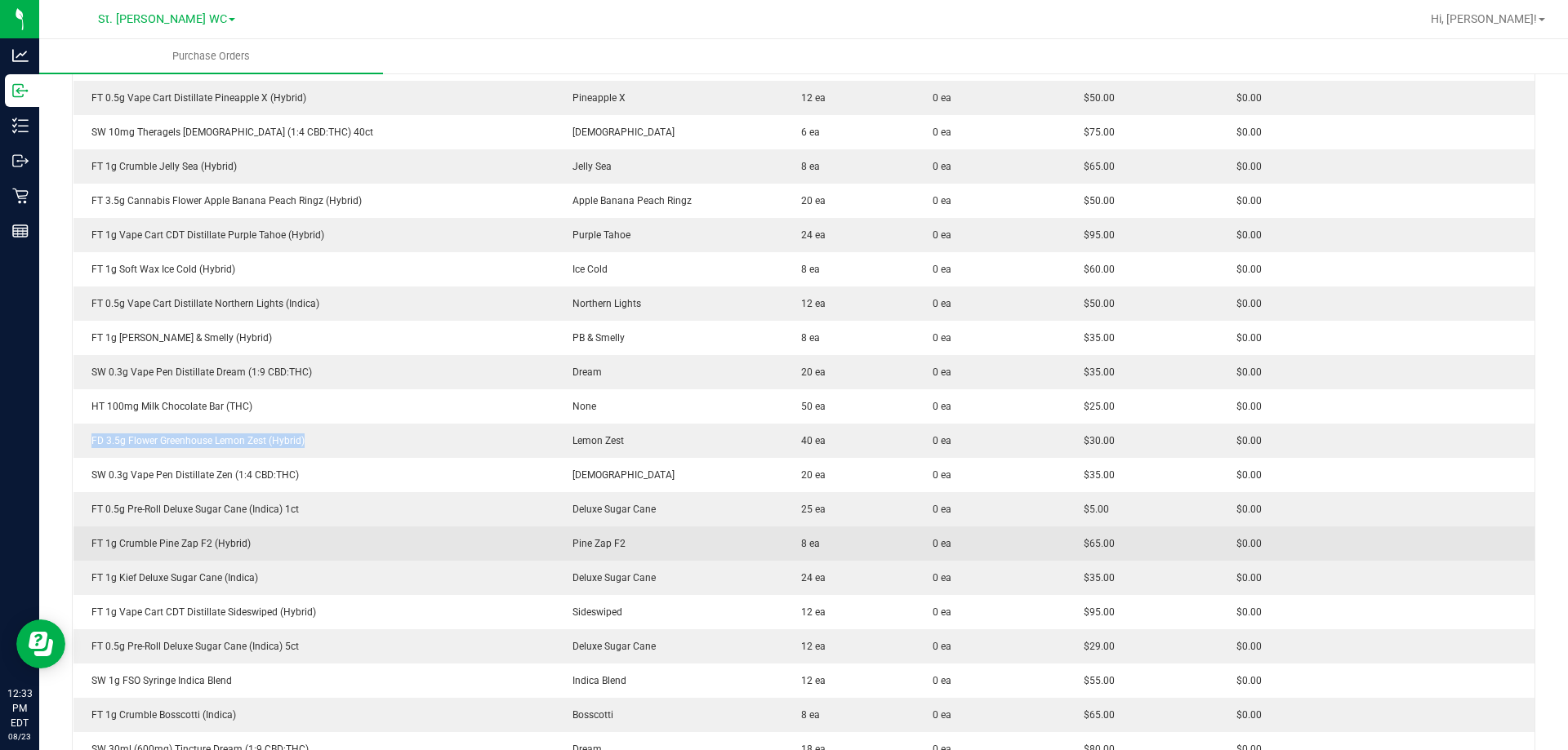
scroll to position [408, 0]
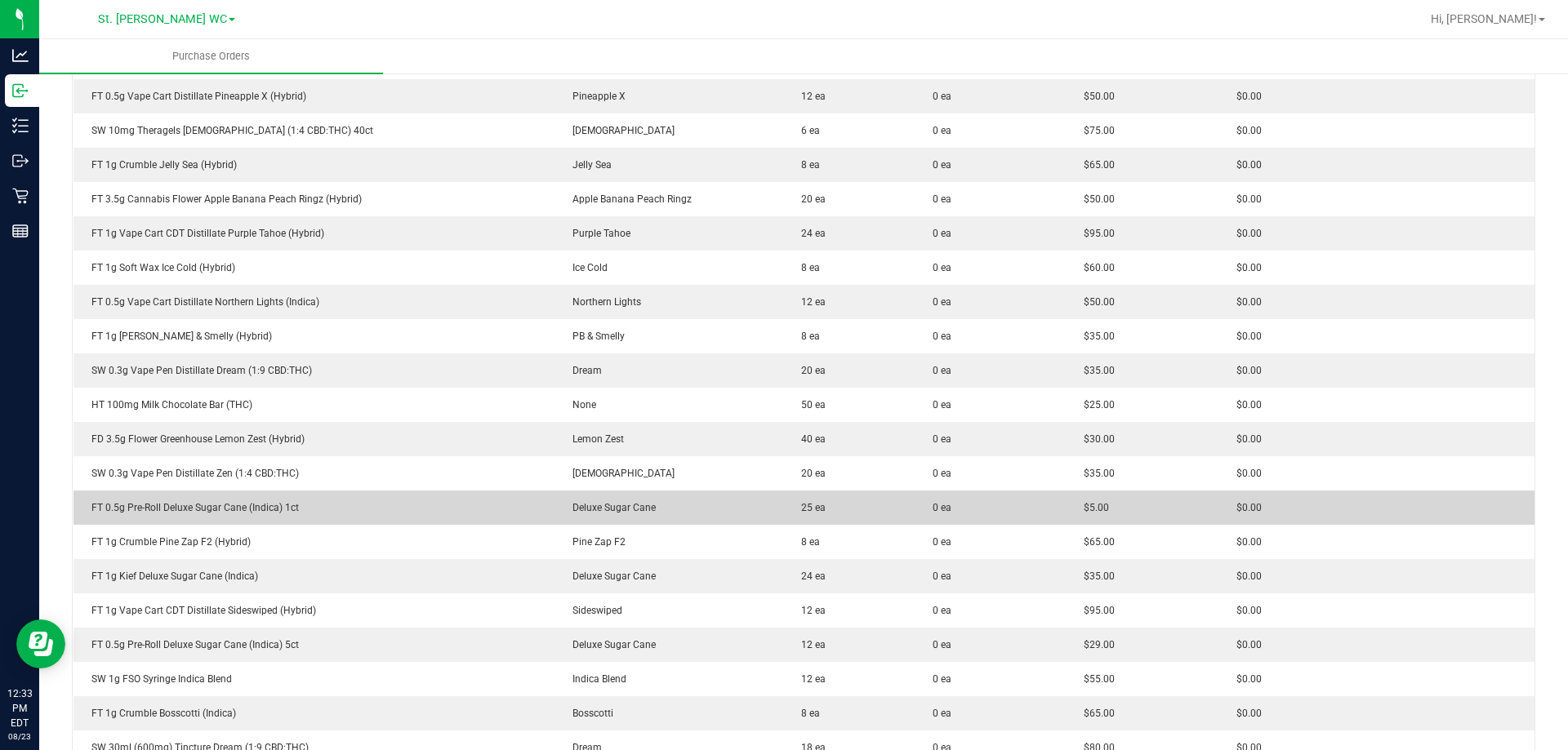
click at [223, 509] on div "FT 0.5g Pre-Roll Deluxe Sugar Cane (Indica) 1ct" at bounding box center [314, 508] width 461 height 15
copy div "FT 0.5g Pre-Roll Deluxe Sugar Cane (Indica) 1ct"
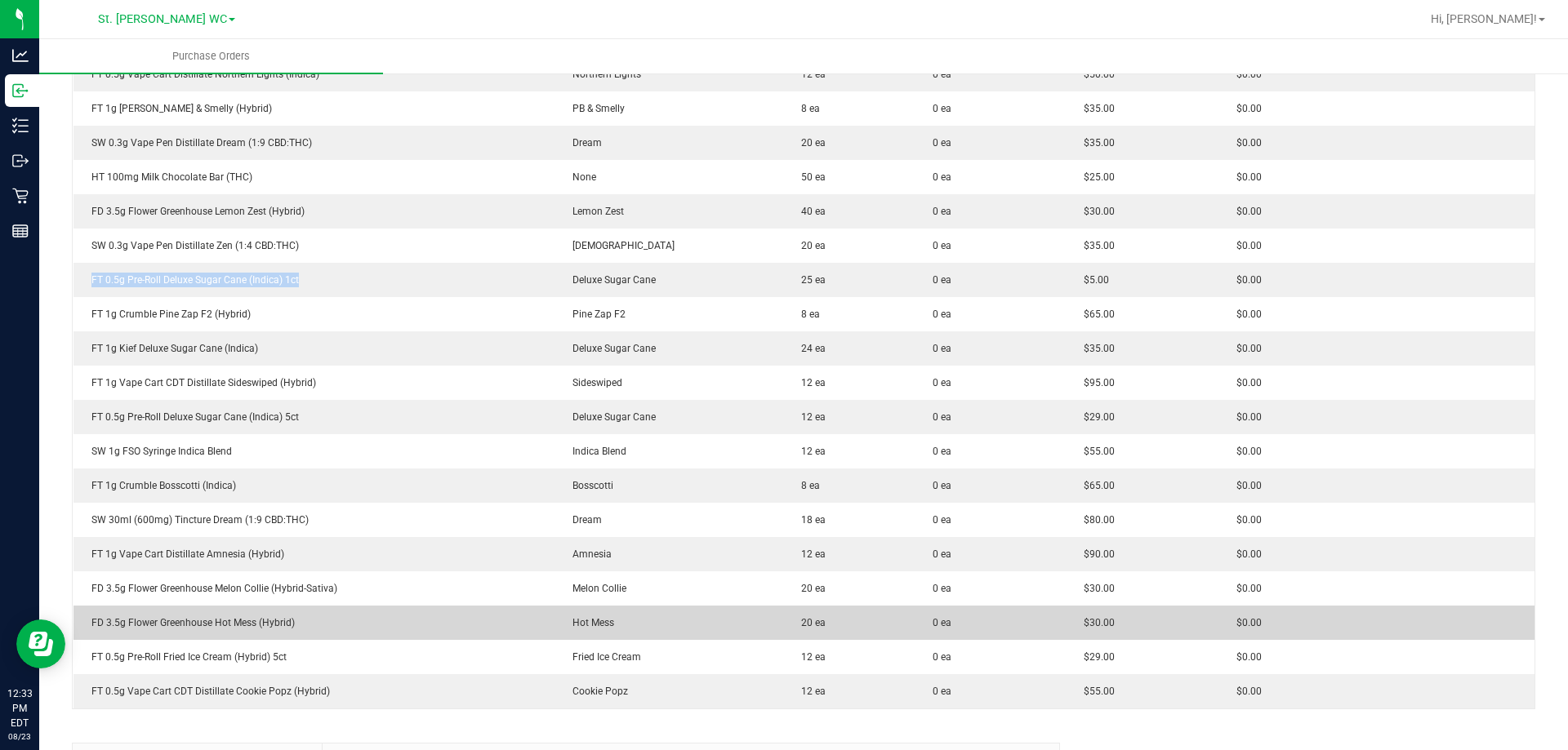
scroll to position [653, 0]
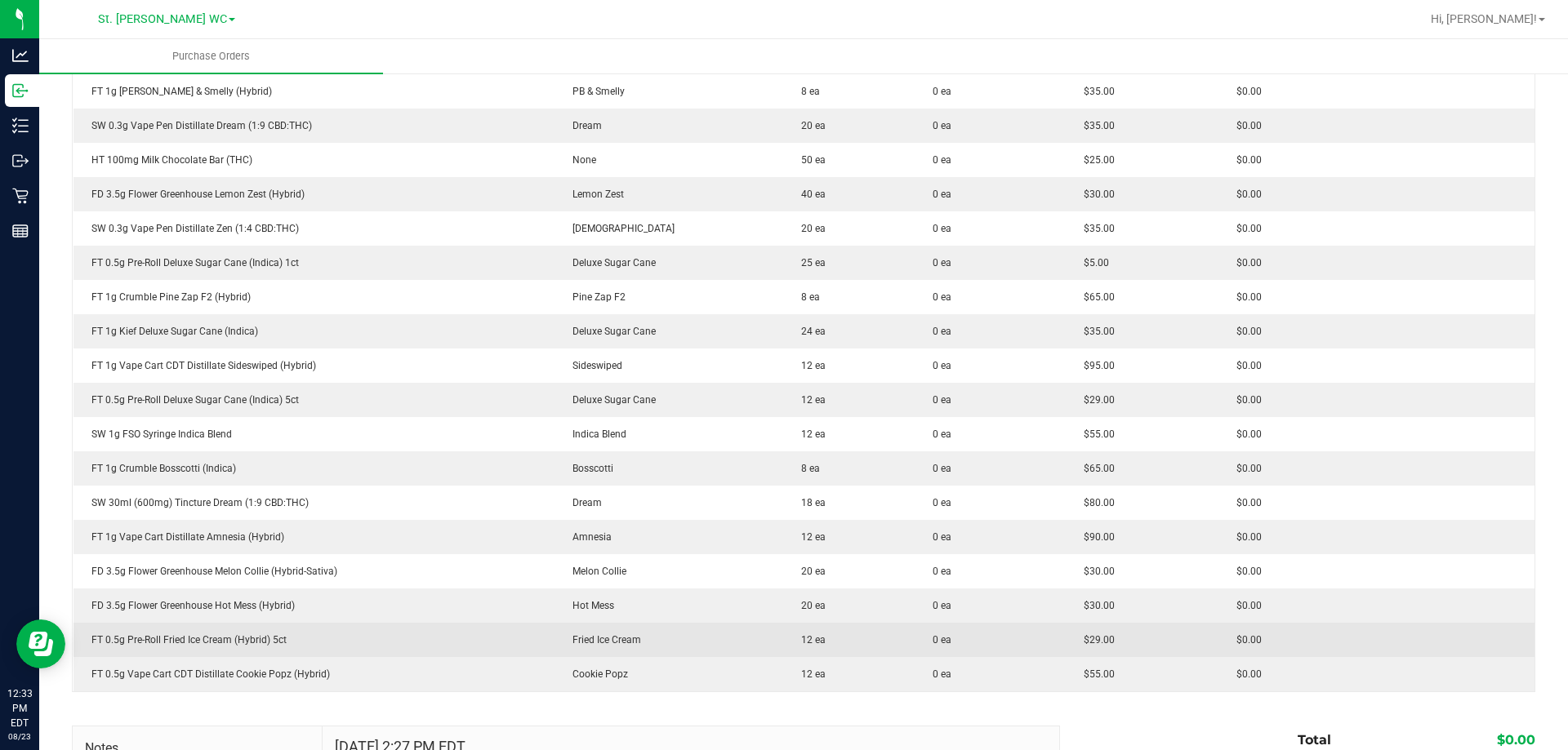
click at [164, 639] on div "FT 0.5g Pre-Roll Fried Ice Cream (Hybrid) 5ct" at bounding box center [314, 640] width 461 height 15
copy div "FT 0.5g Pre-Roll Fried Ice Cream (Hybrid) 5ct"
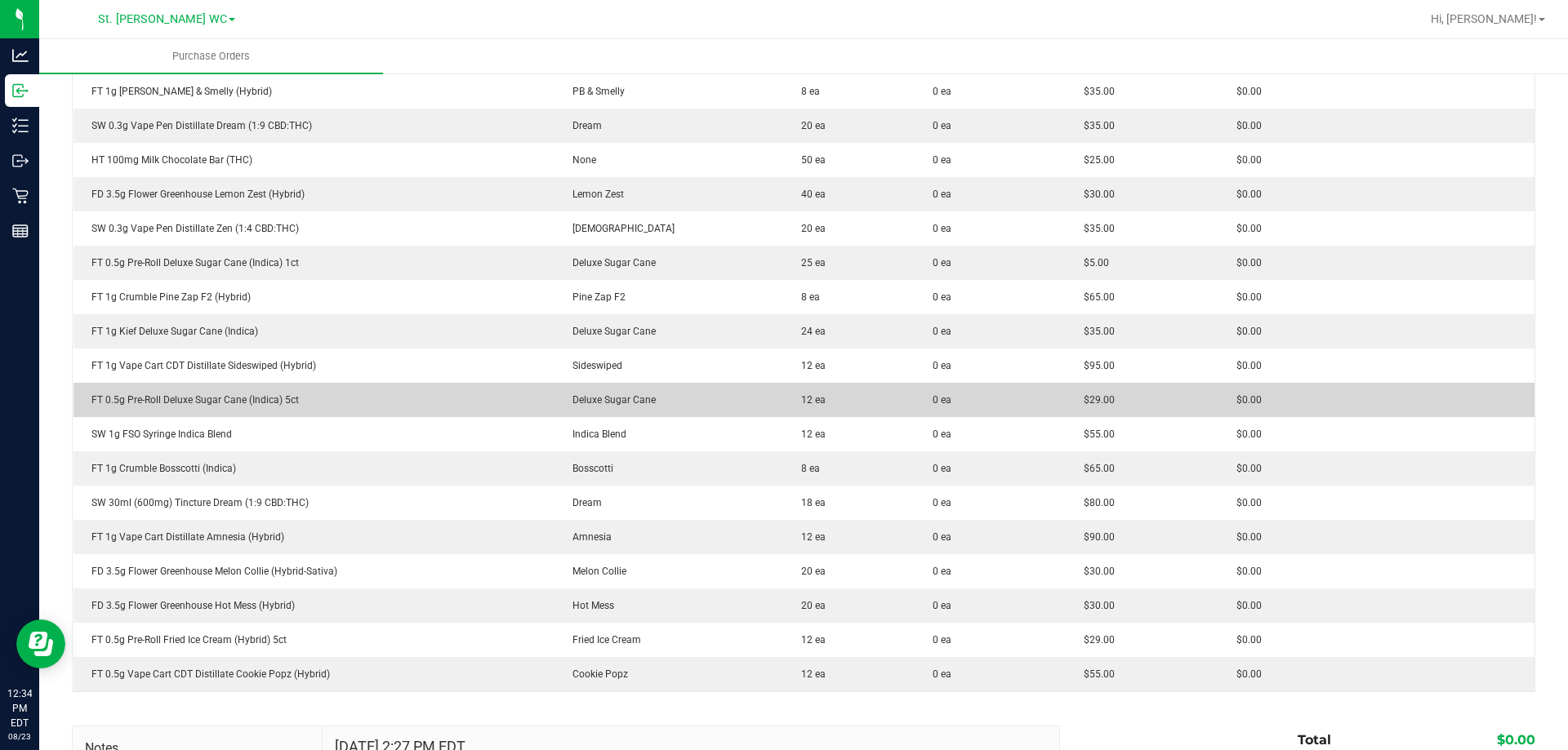
click at [191, 404] on div "FT 0.5g Pre-Roll Deluxe Sugar Cane (Indica) 5ct" at bounding box center [314, 400] width 461 height 15
click at [188, 408] on td "FT 0.5g Pre-Roll Deluxe Sugar Cane (Indica) 5ct" at bounding box center [314, 400] width 481 height 34
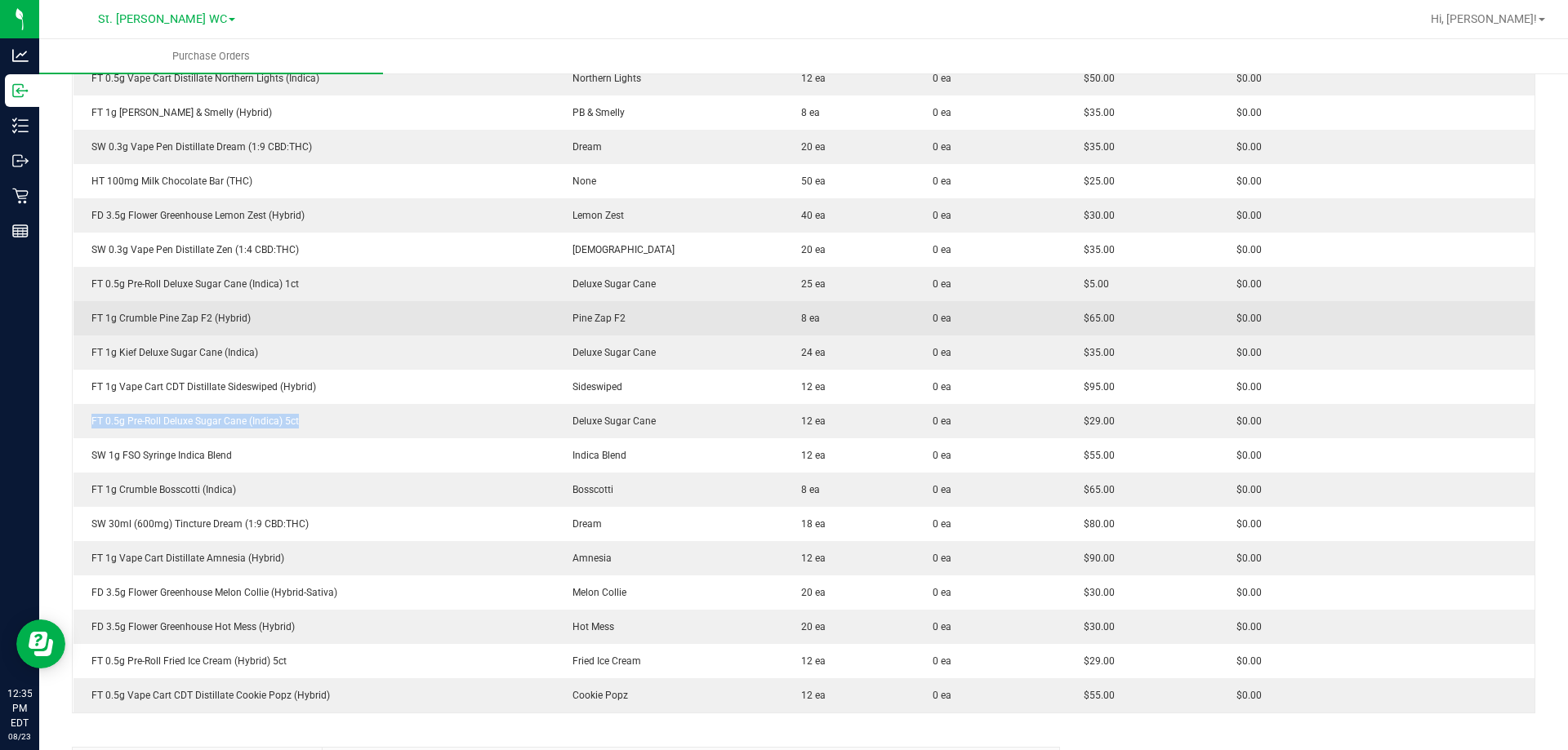
scroll to position [571, 0]
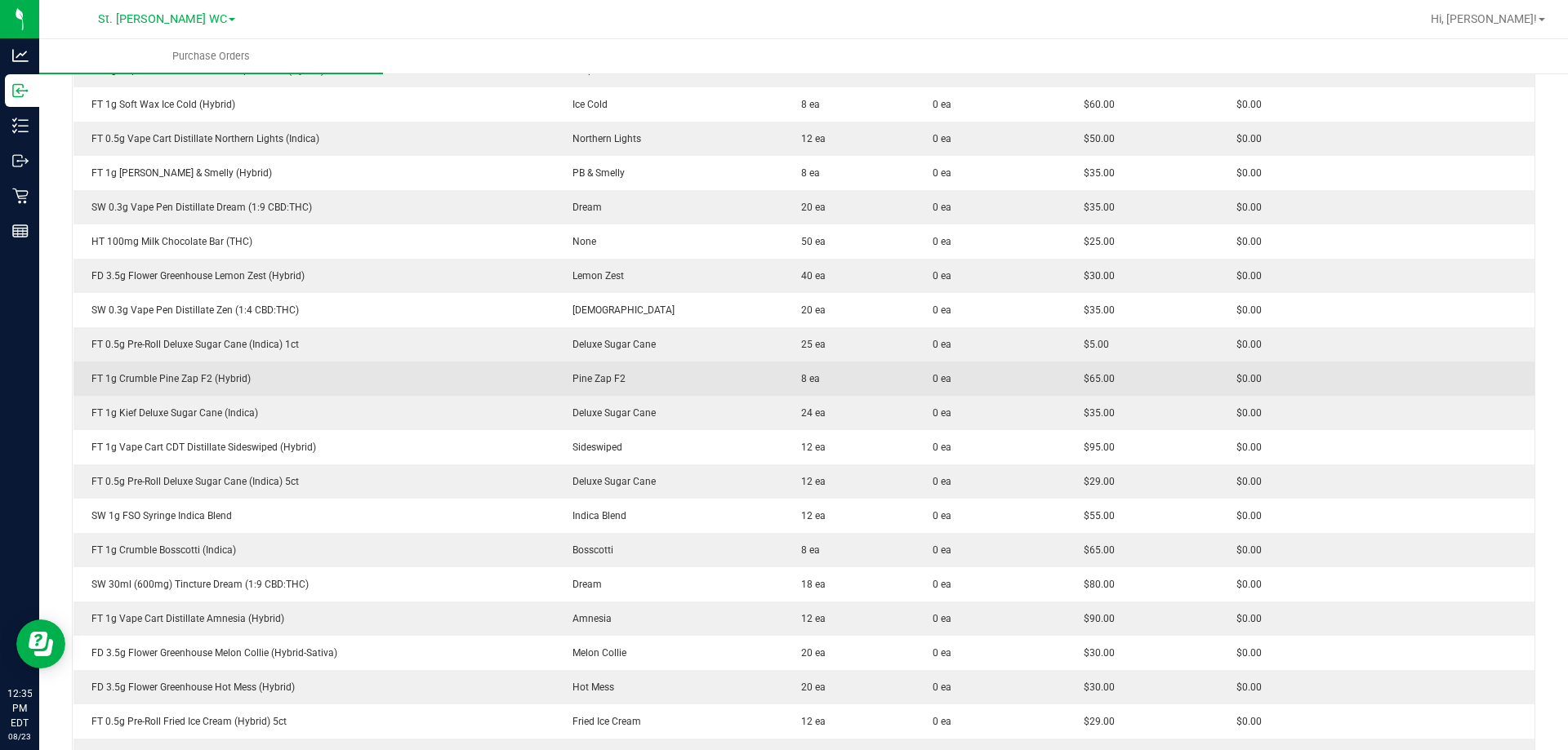
click at [147, 371] on div "FT 1g Crumble Pine Zap F2 (Hybrid)" at bounding box center [314, 379] width 461 height 15
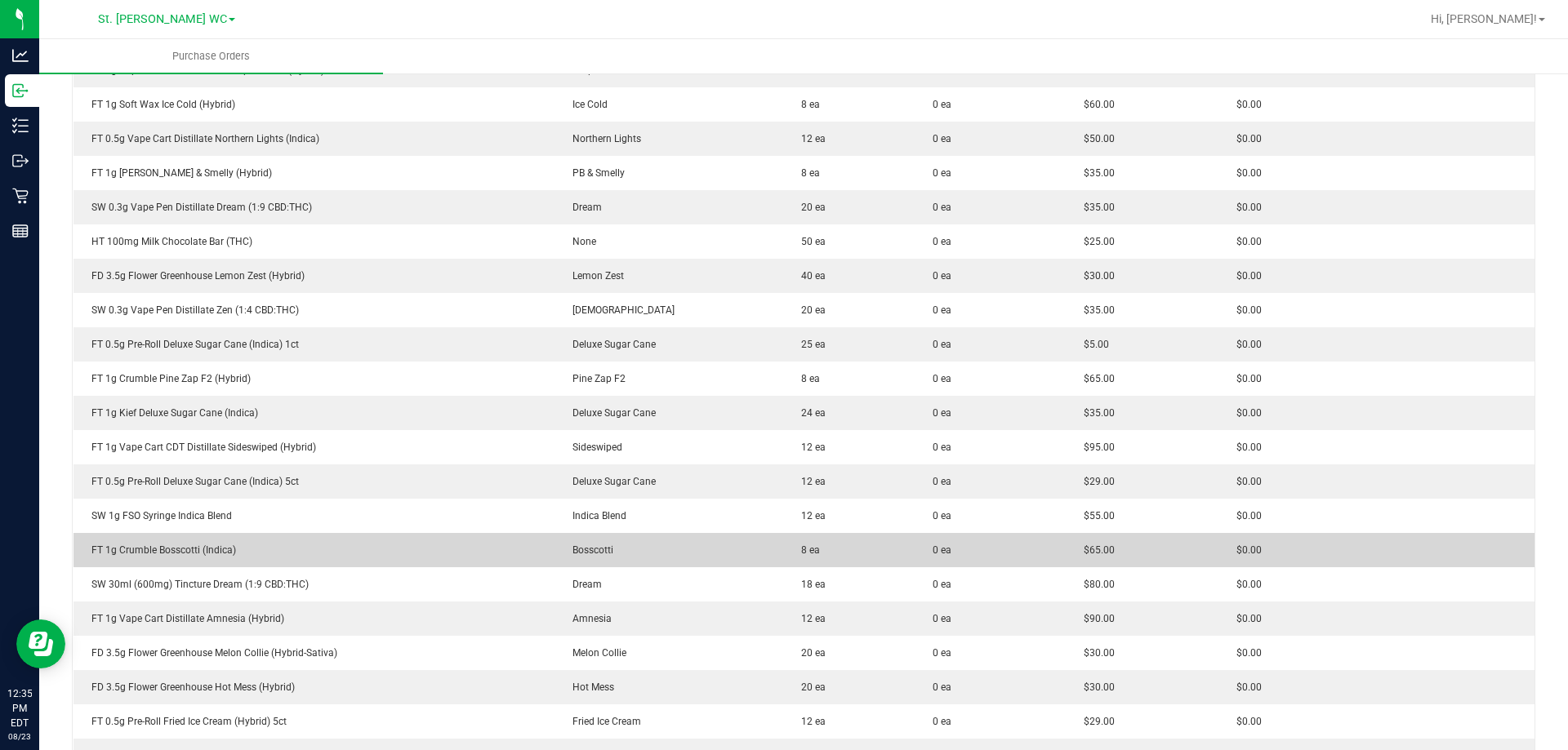
click at [164, 554] on div "FT 1g Crumble Bosscotti (Indica)" at bounding box center [314, 550] width 461 height 15
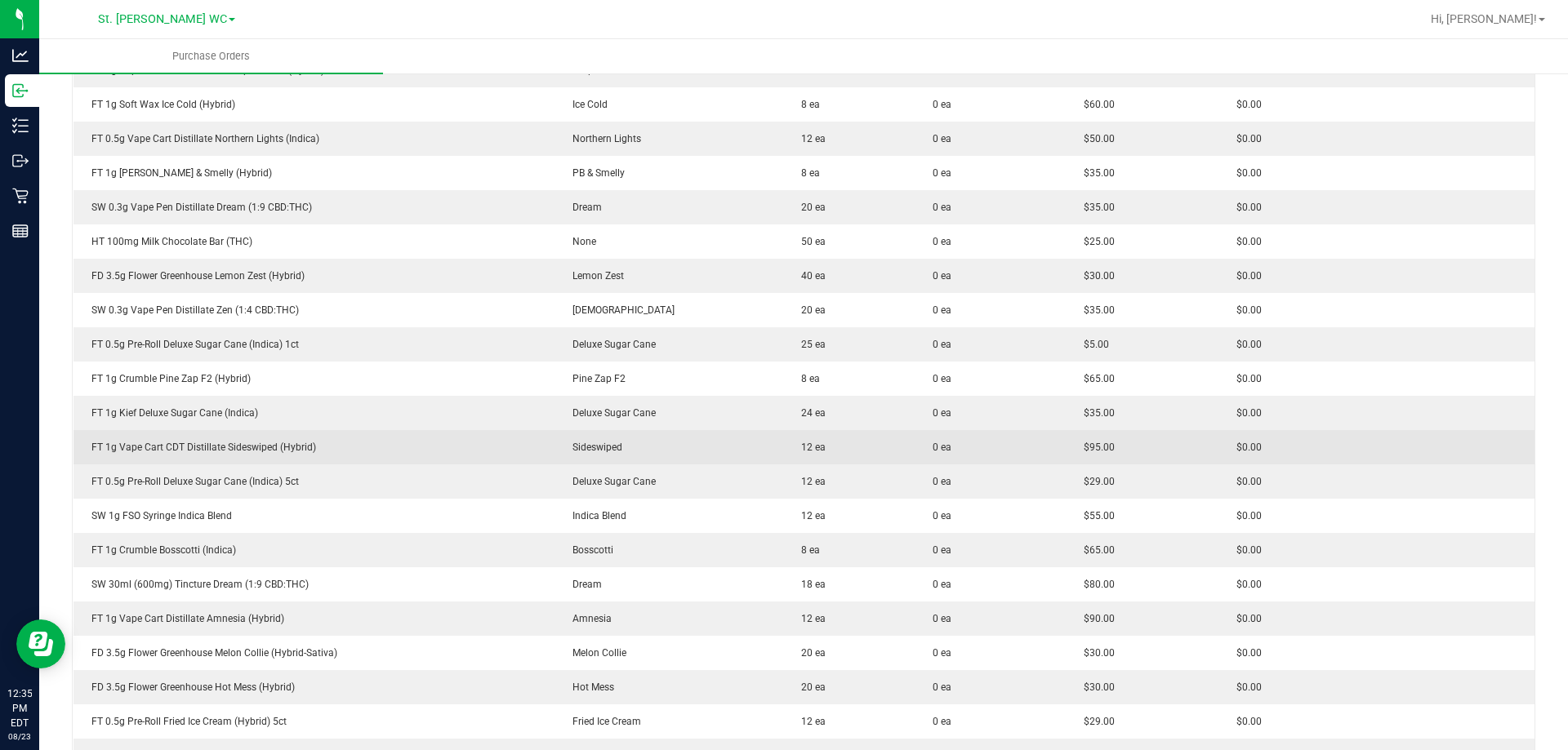
click at [254, 454] on td "FT 1g Vape Cart CDT Distillate Sideswiped (Hybrid)" at bounding box center [314, 447] width 481 height 34
click at [254, 453] on div "FT 1g Vape Cart CDT Distillate Sideswiped (Hybrid)" at bounding box center [314, 447] width 461 height 15
click at [255, 453] on div "FT 1g Vape Cart CDT Distillate Sideswiped (Hybrid)" at bounding box center [314, 447] width 461 height 15
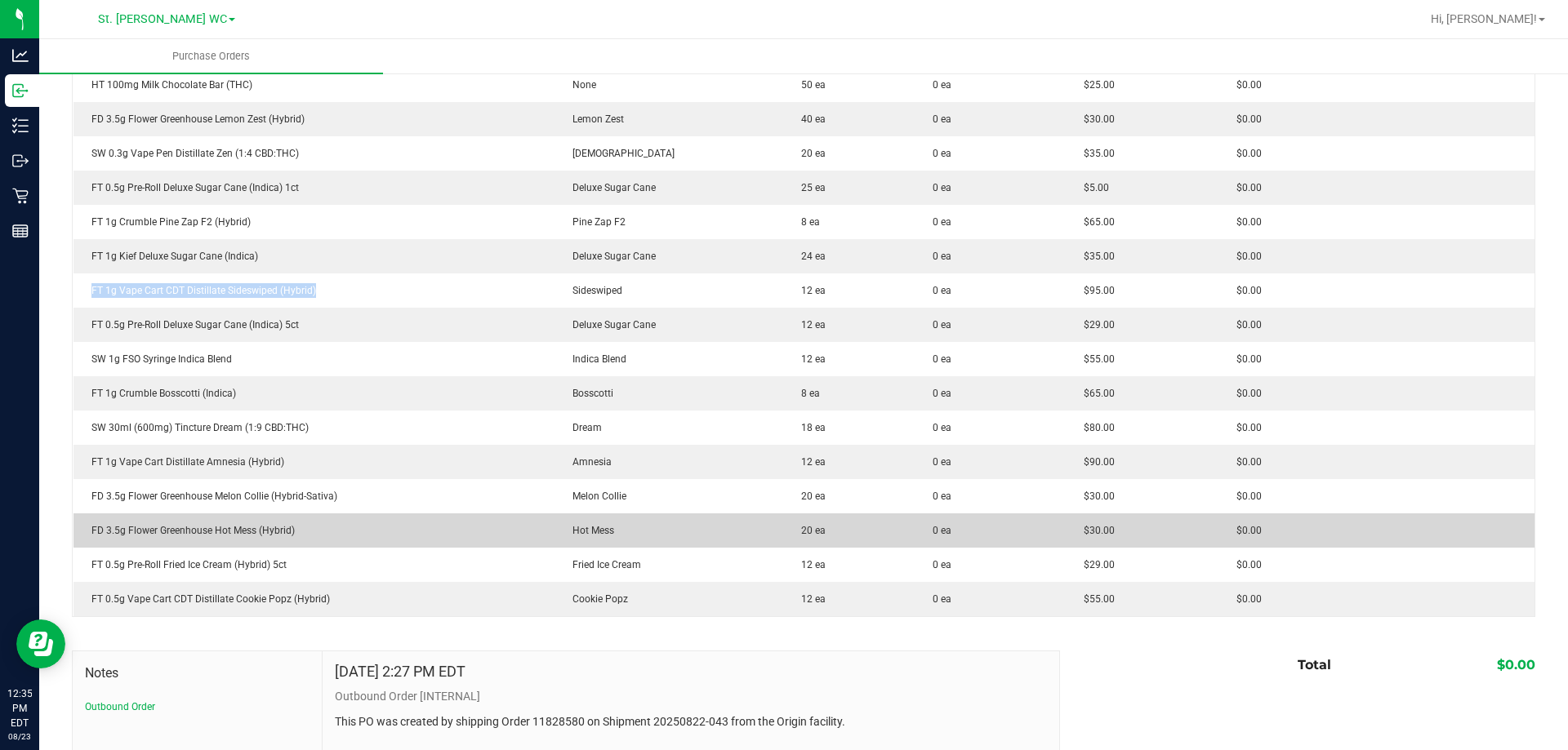
scroll to position [734, 0]
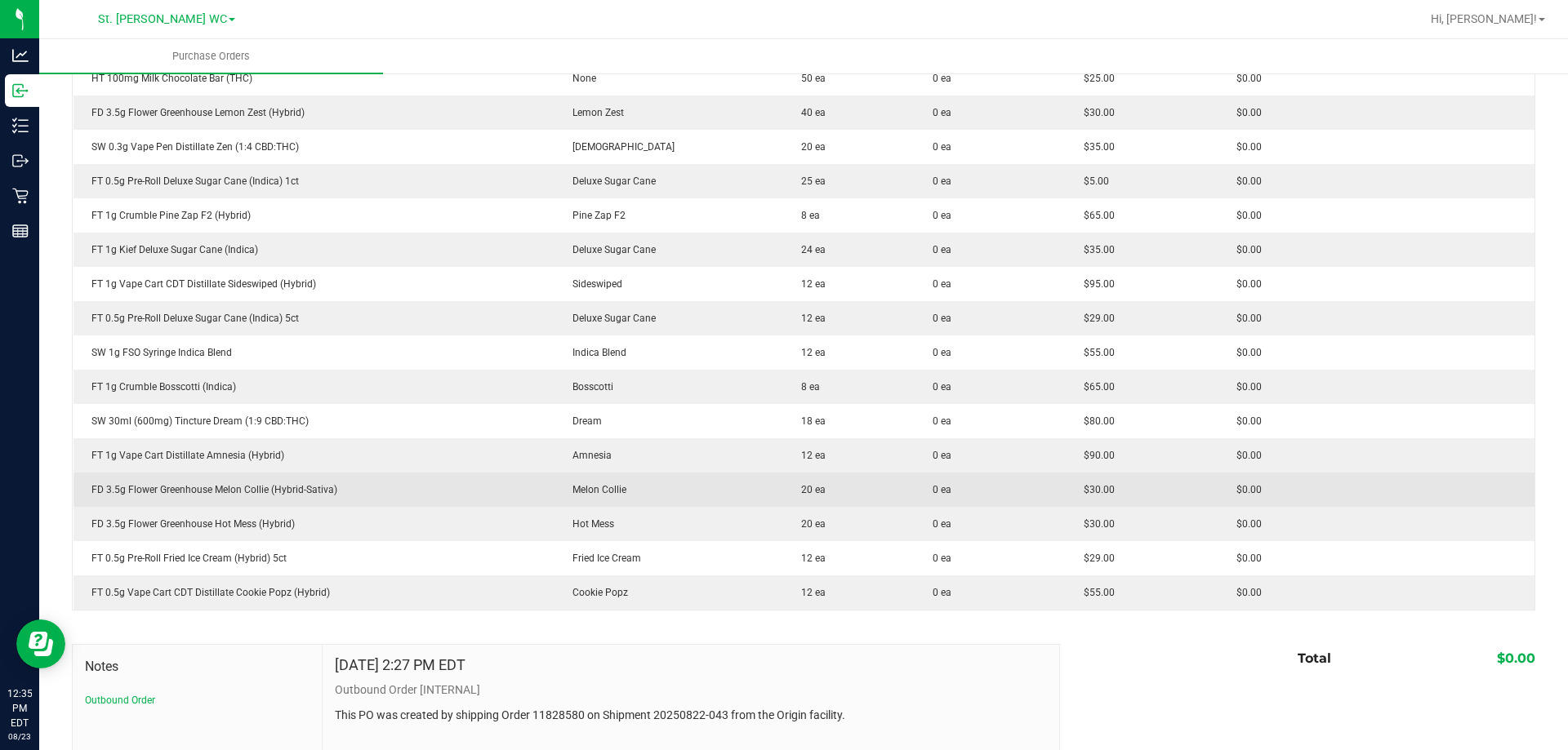
click at [251, 493] on div "FD 3.5g Flower Greenhouse Melon Collie (Hybrid-Sativa)" at bounding box center [314, 489] width 461 height 15
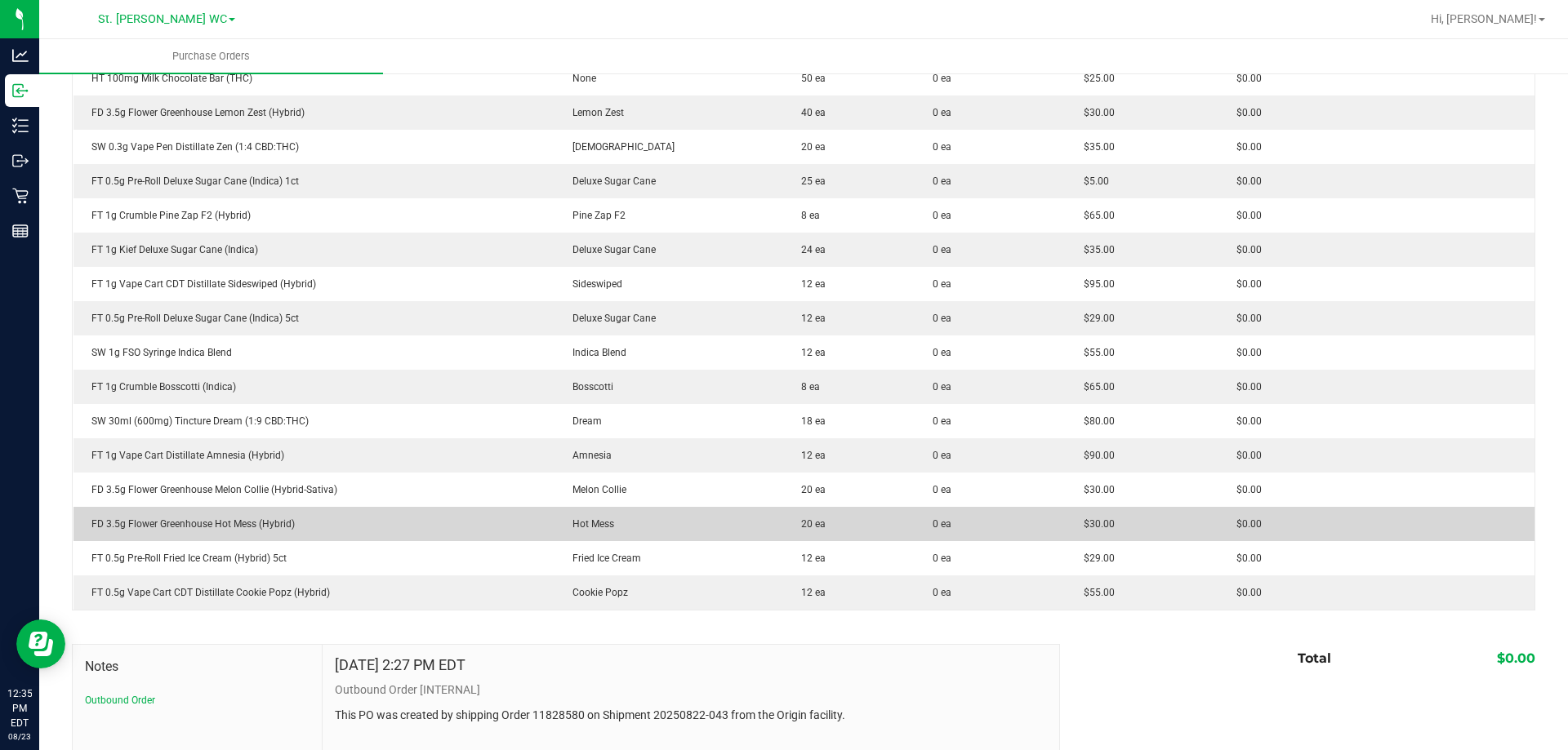
click at [199, 533] on td "FD 3.5g Flower Greenhouse Hot Mess (Hybrid)" at bounding box center [314, 524] width 481 height 34
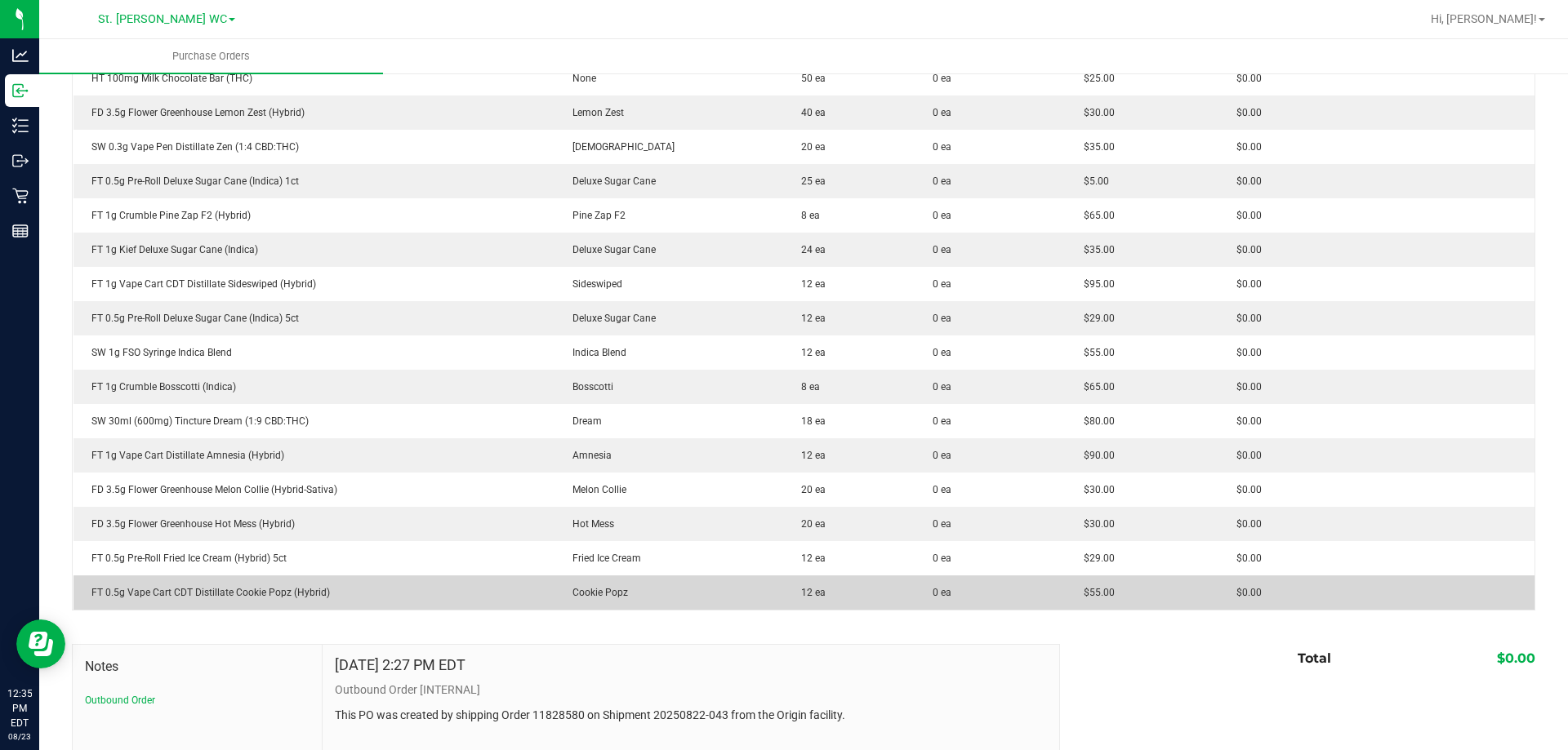
click at [198, 580] on td "FT 0.5g Vape Cart CDT Distillate Cookie Popz (Hybrid)" at bounding box center [314, 592] width 481 height 34
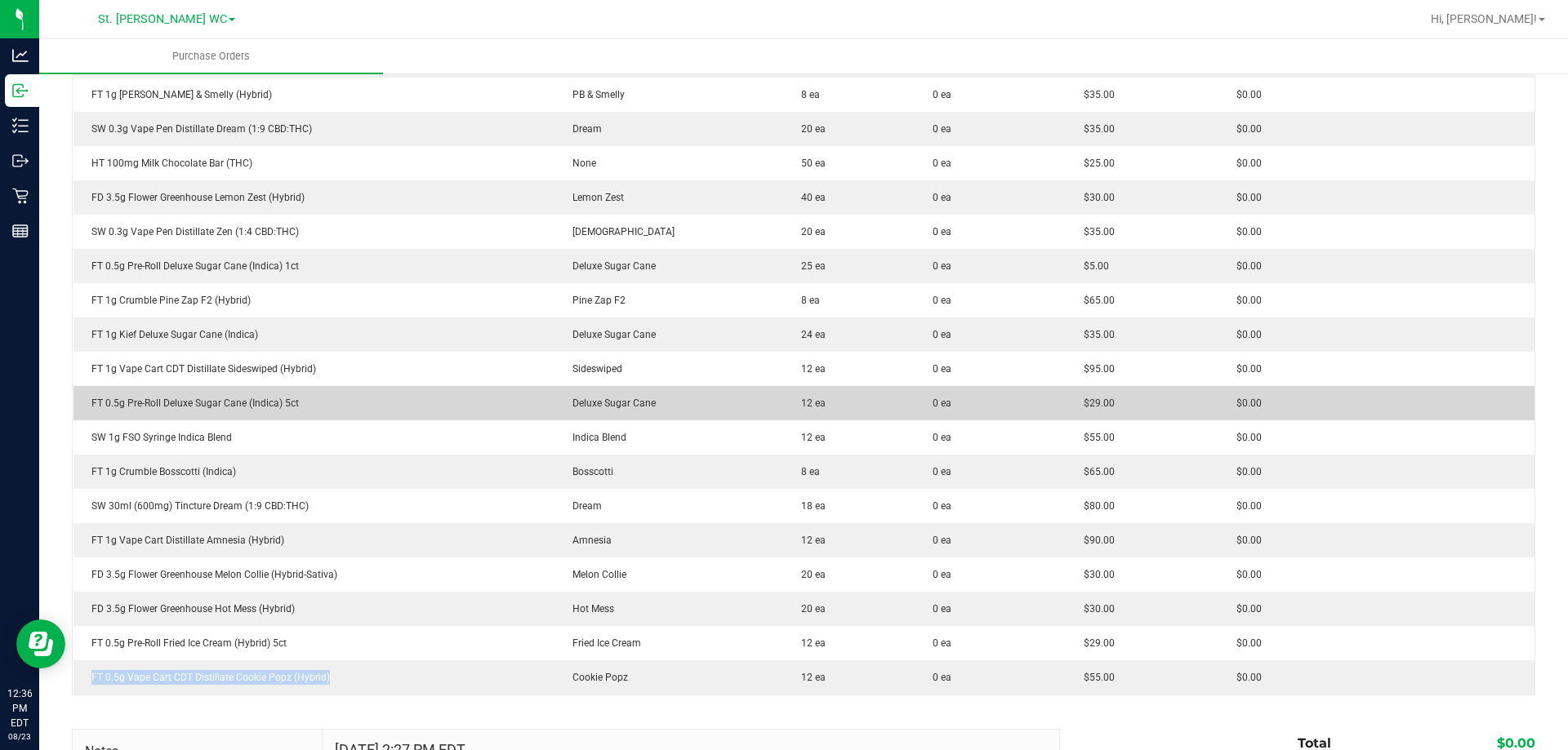
scroll to position [653, 0]
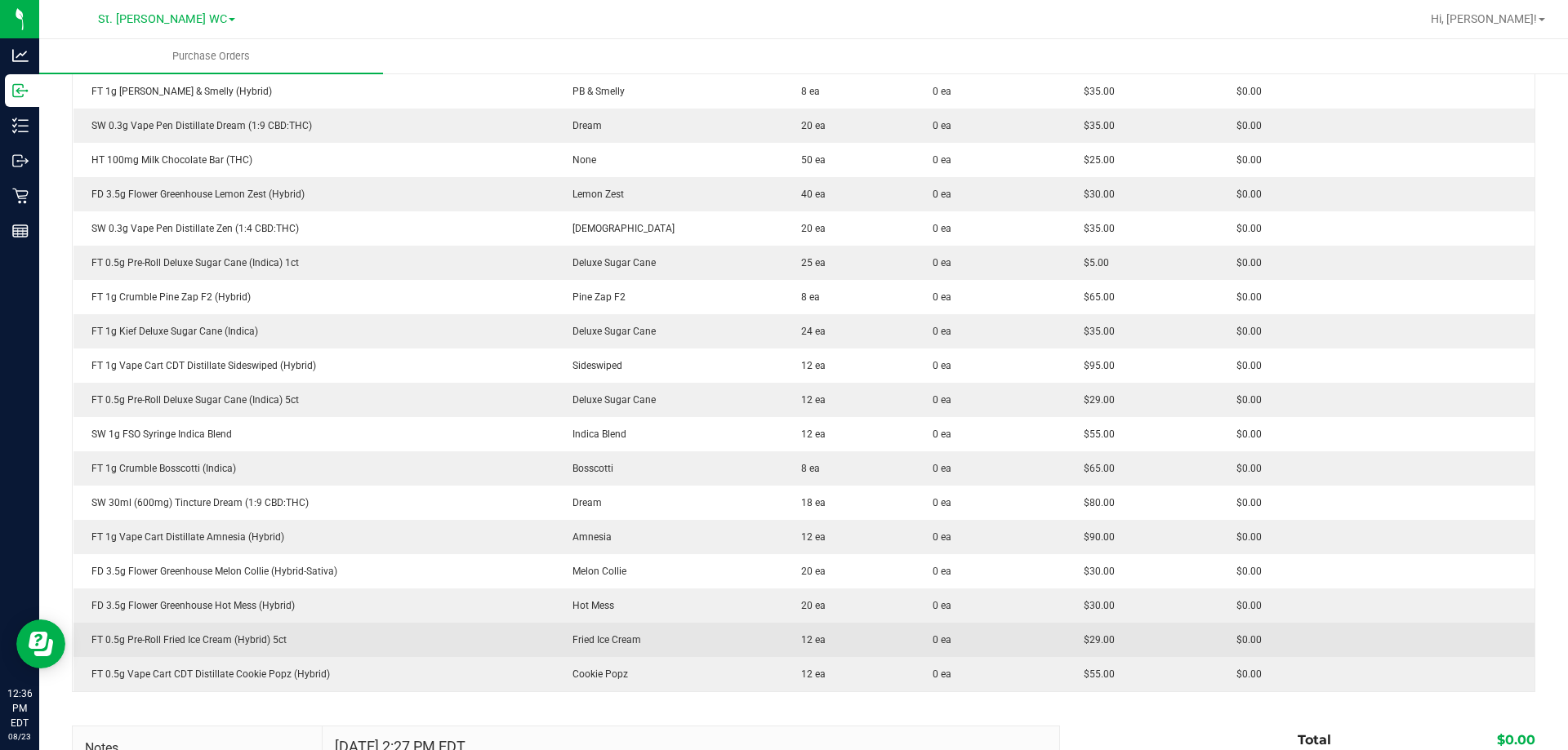
click at [396, 628] on td "FT 0.5g Pre-Roll Fried Ice Cream (Hybrid) 5ct" at bounding box center [314, 639] width 481 height 34
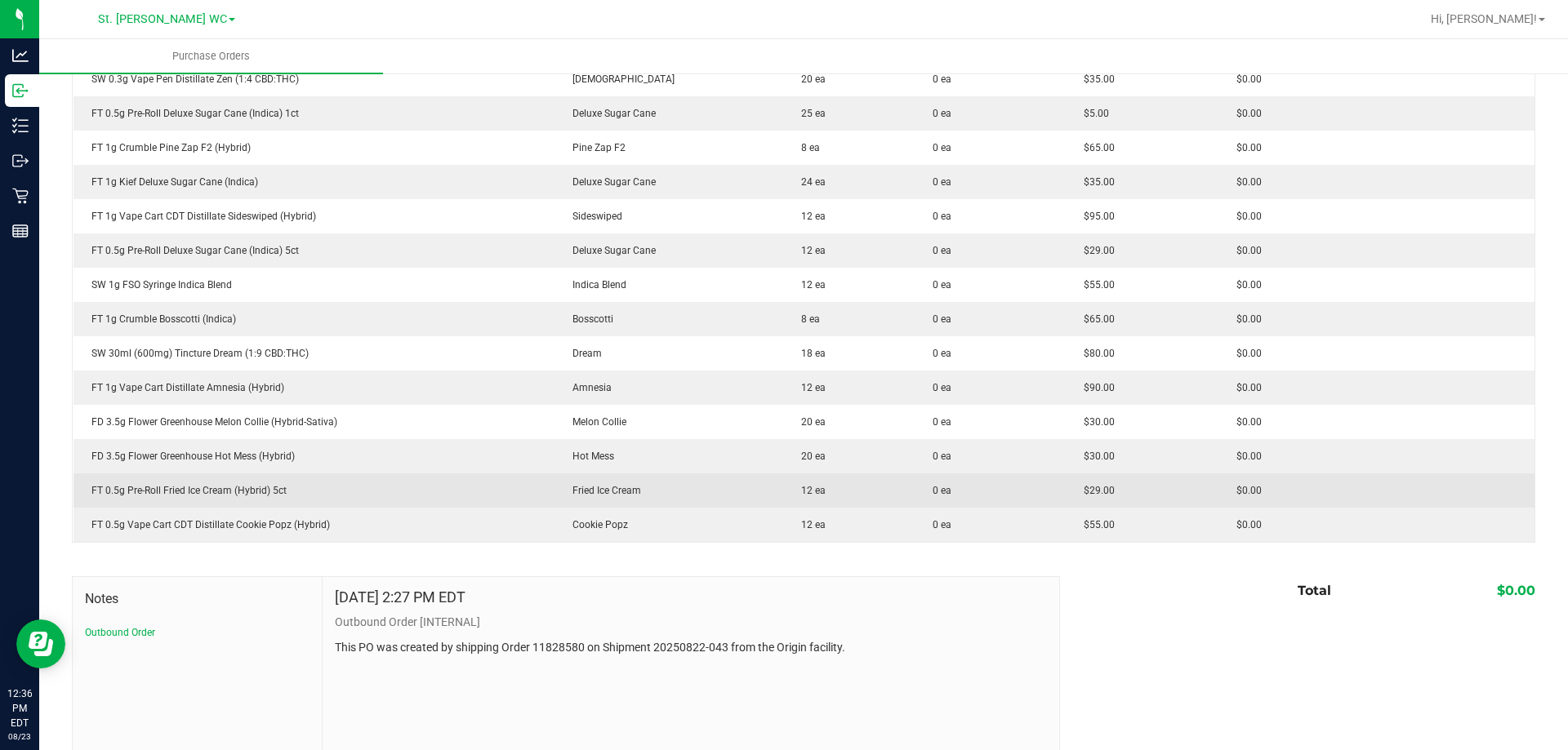
scroll to position [816, 0]
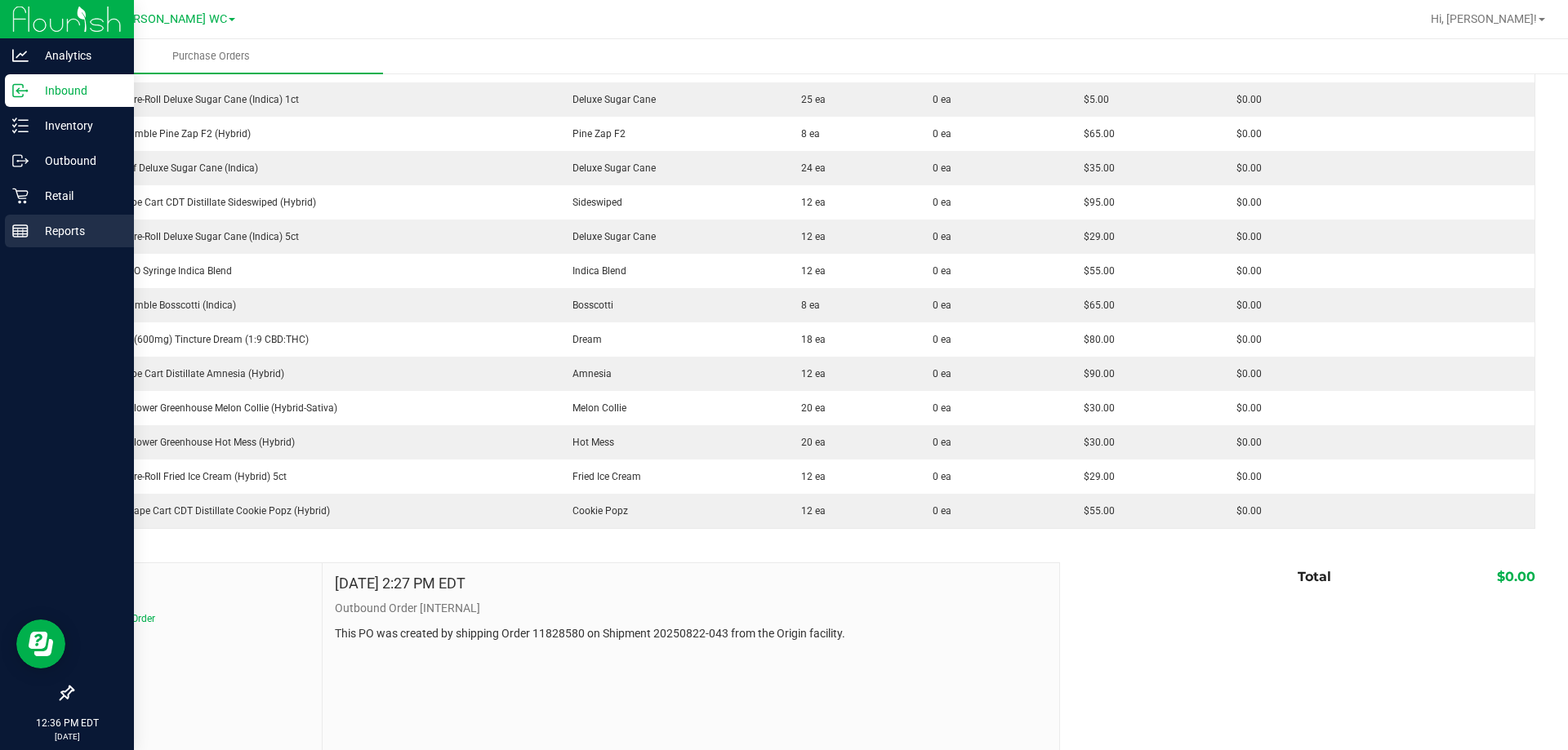
click at [22, 223] on icon at bounding box center [21, 231] width 17 height 17
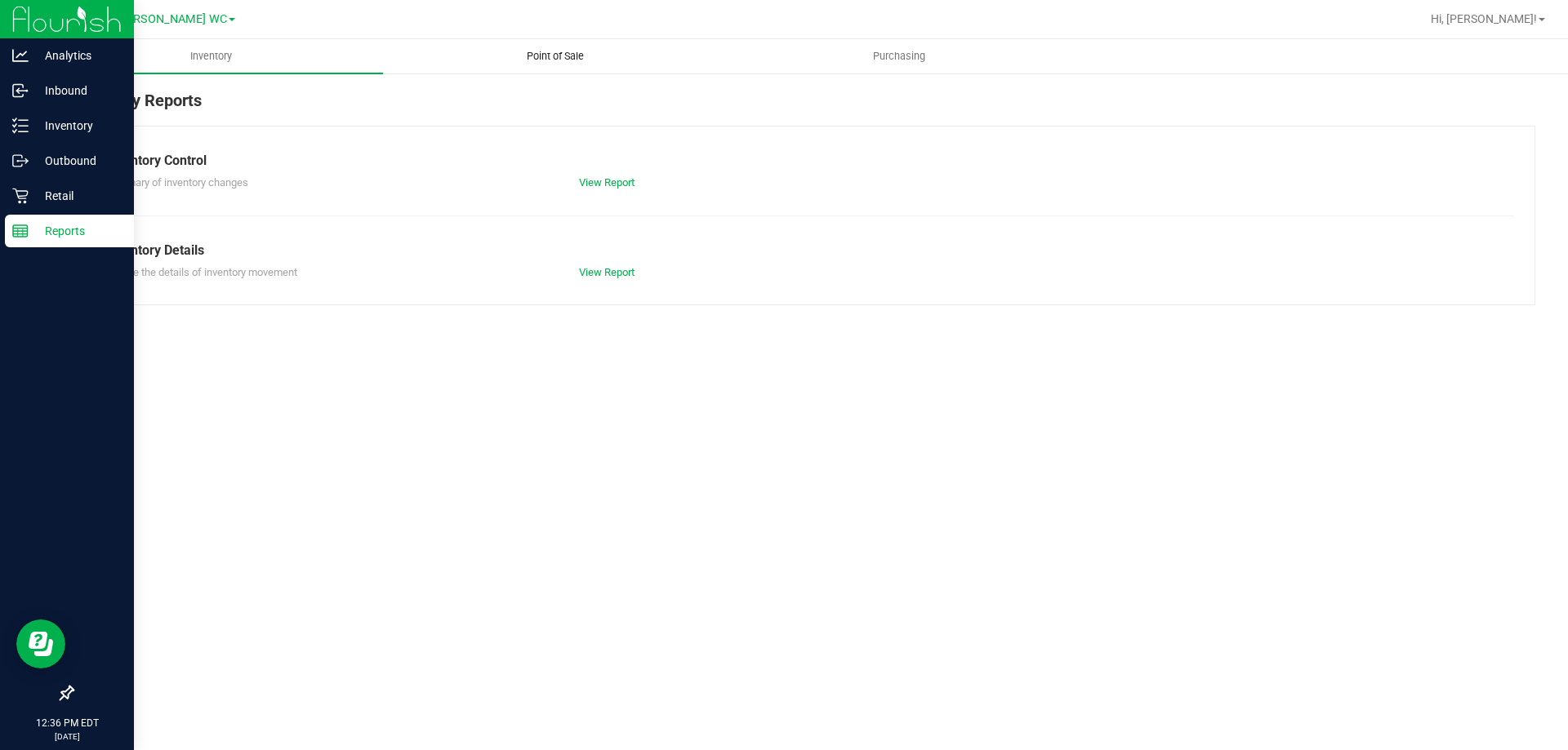
click at [543, 62] on span "Point of Sale" at bounding box center [555, 57] width 102 height 15
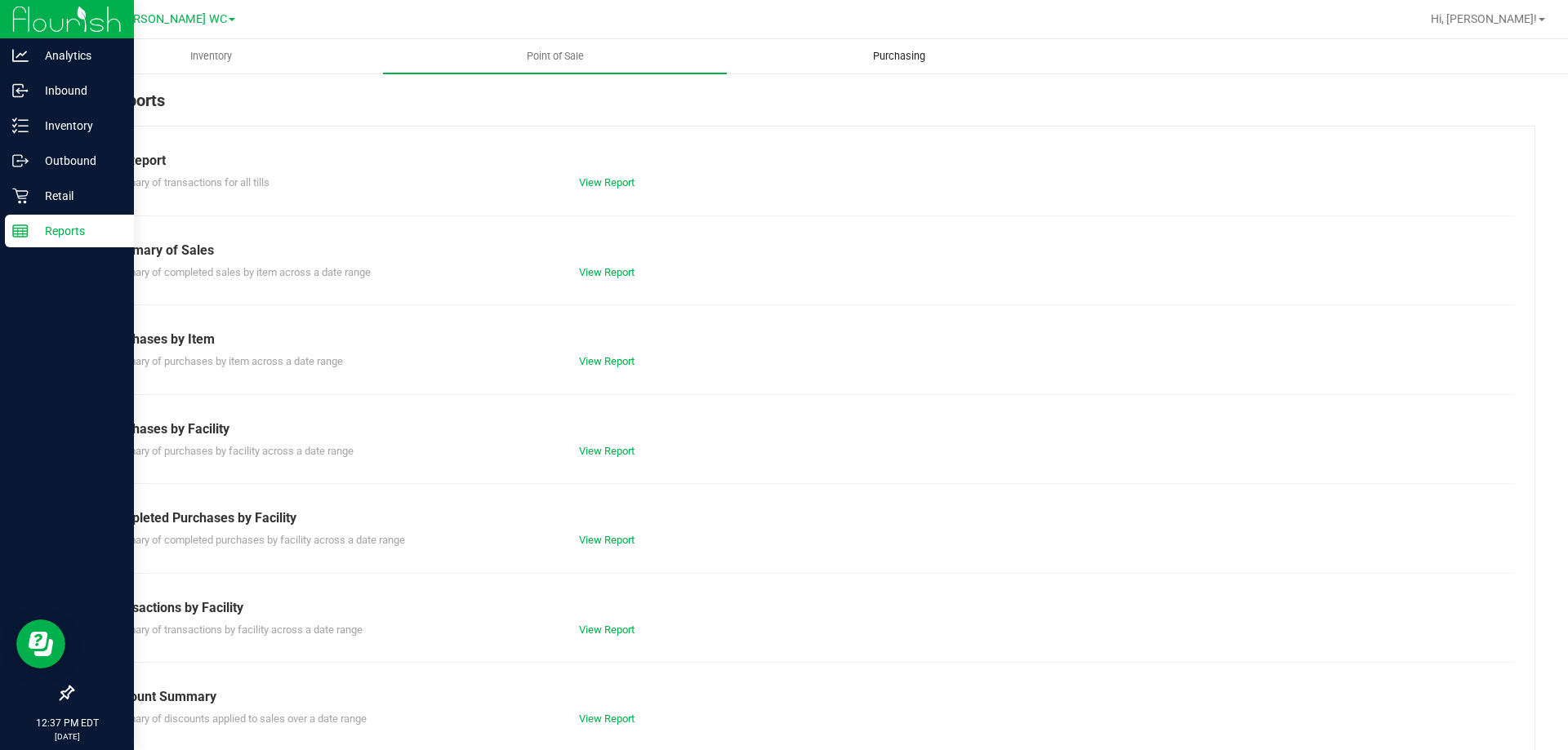
click at [879, 61] on span "Purchasing" at bounding box center [899, 57] width 97 height 15
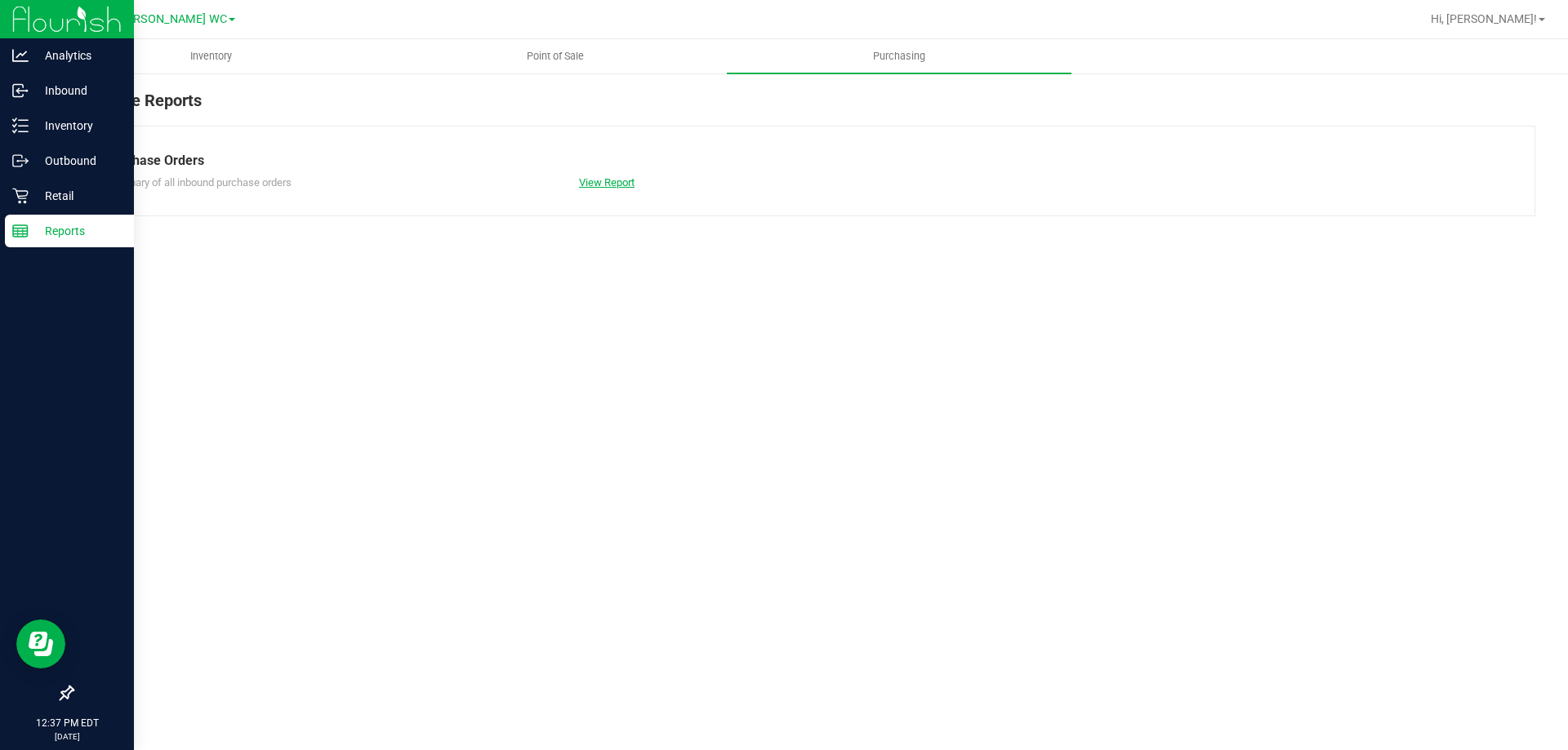
click at [627, 178] on link "View Report" at bounding box center [606, 182] width 56 height 12
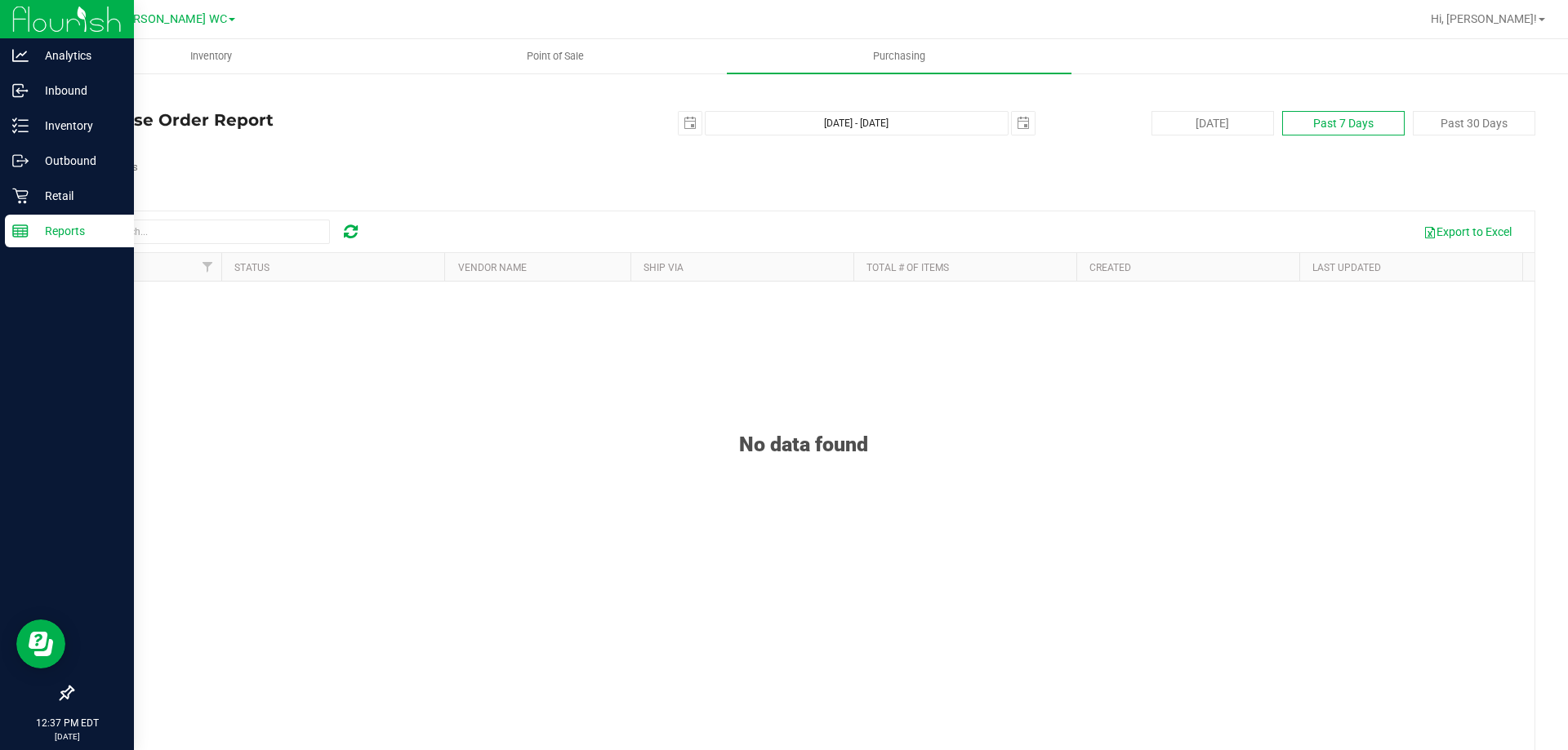
click at [1321, 129] on button "Past 7 Days" at bounding box center [1342, 122] width 122 height 24
type input "2025-08-16"
type input "Aug 16, 2025 - Aug 23, 2025"
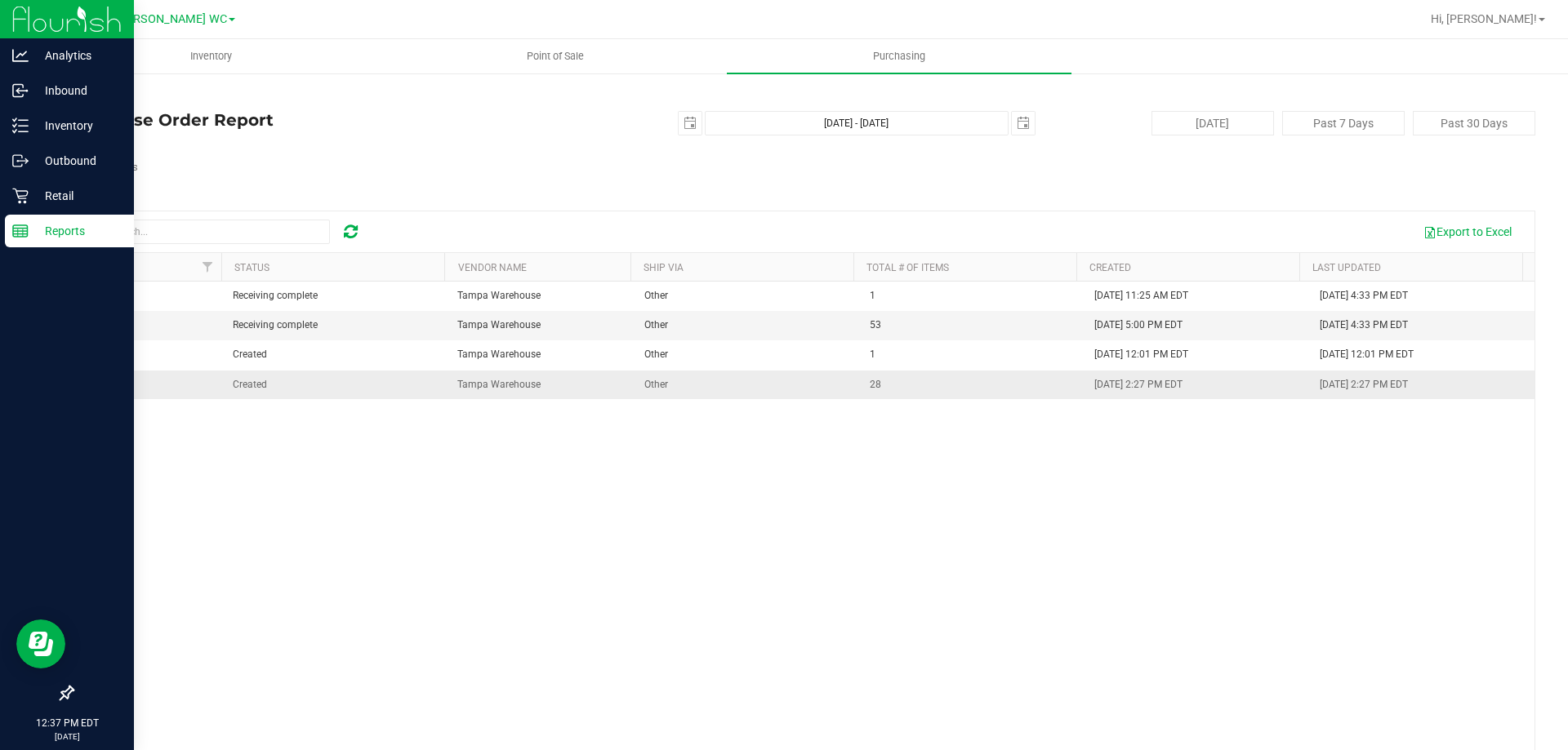
click at [106, 385] on span "00001531" at bounding box center [105, 385] width 46 height 12
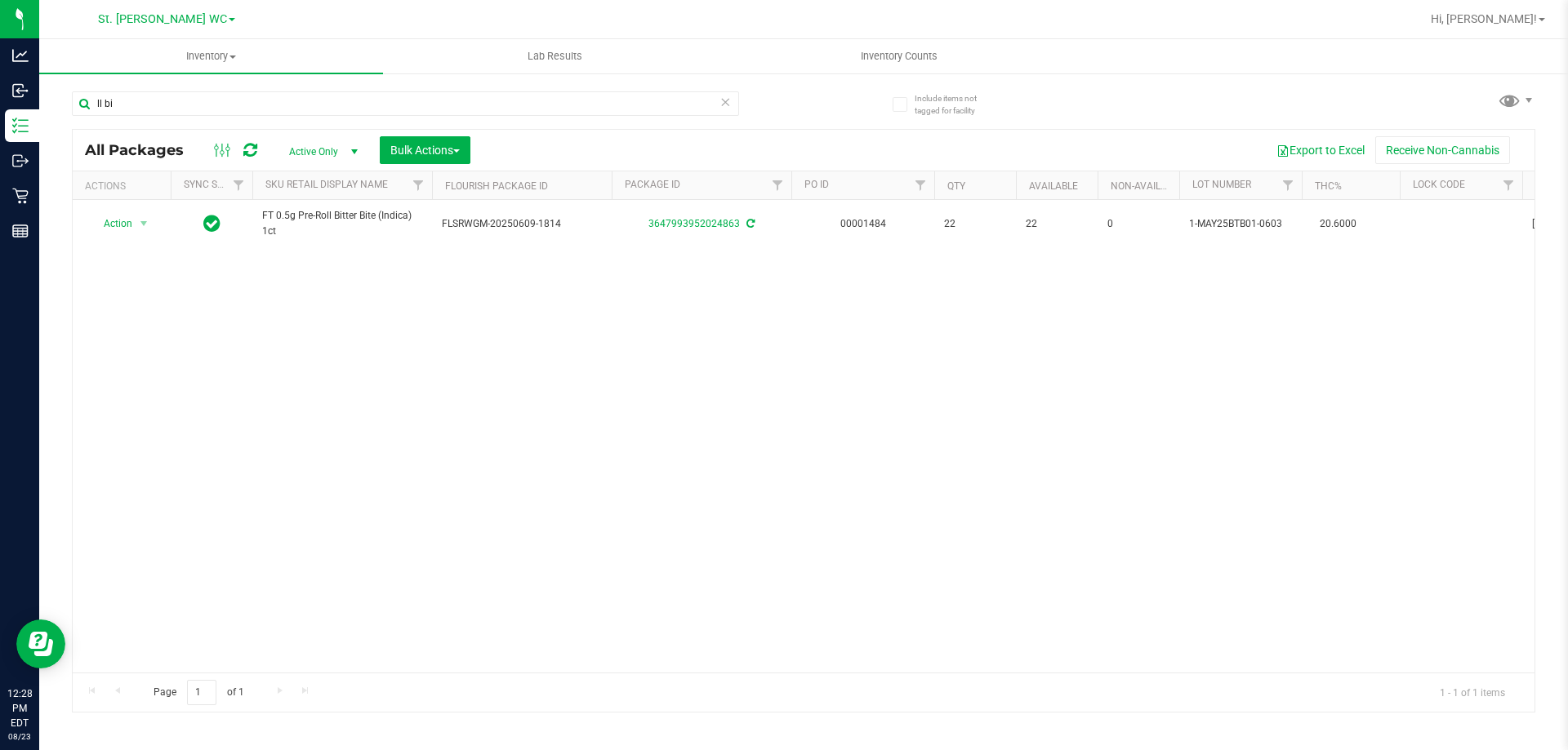
click at [724, 102] on icon at bounding box center [725, 102] width 12 height 20
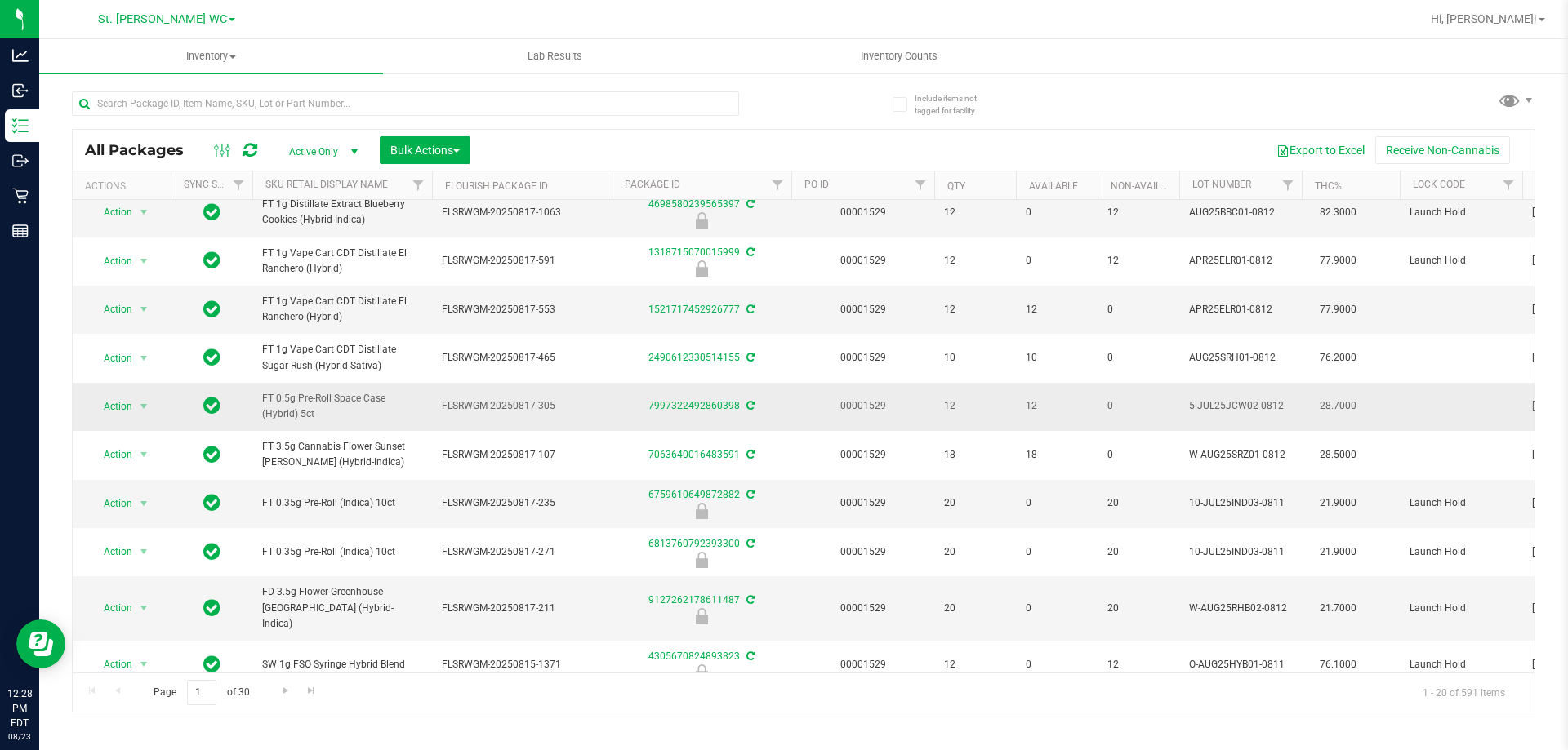
scroll to position [163, 0]
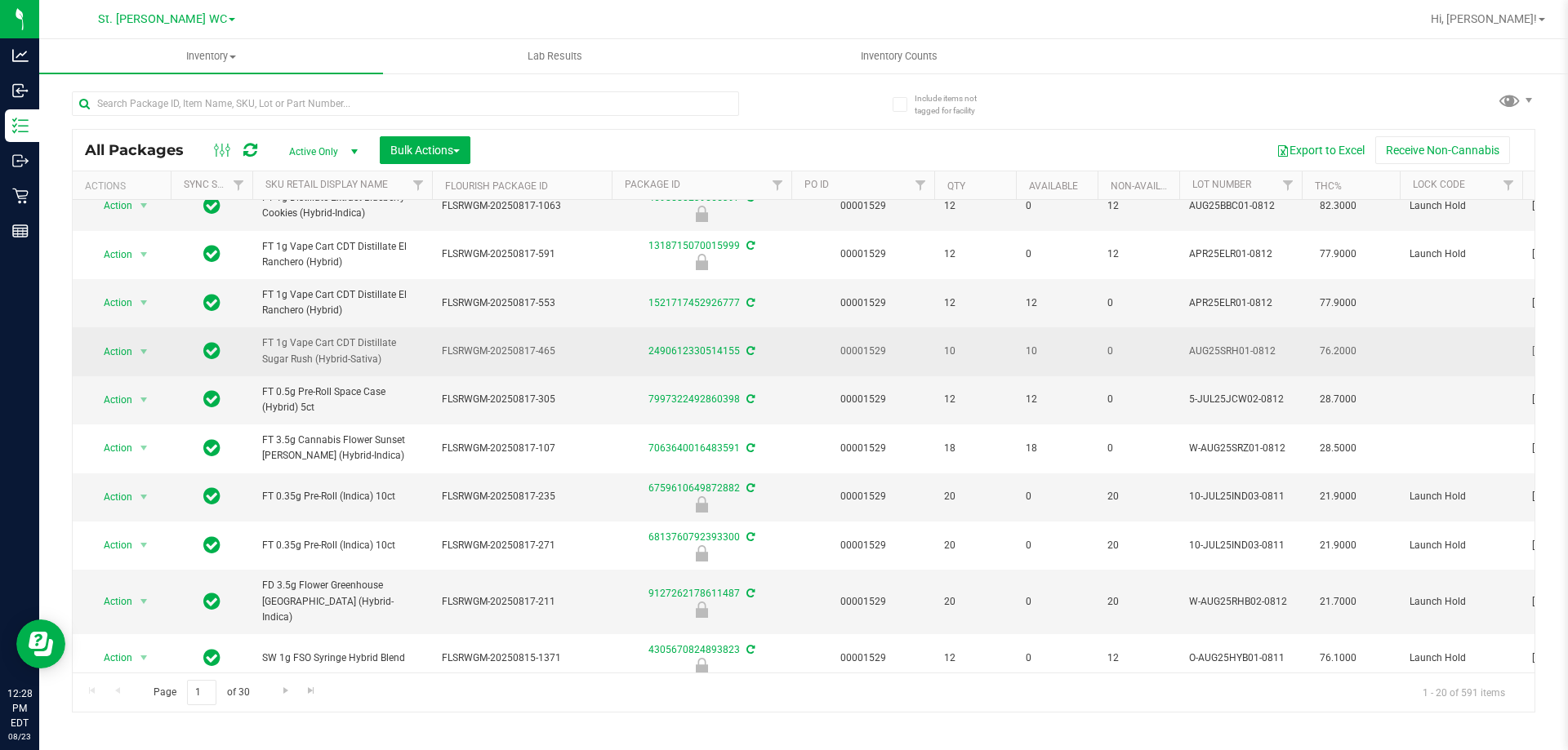
click at [367, 350] on span "FT 1g Vape Cart CDT Distillate Sugar Rush (Hybrid-Sativa)" at bounding box center [342, 350] width 160 height 31
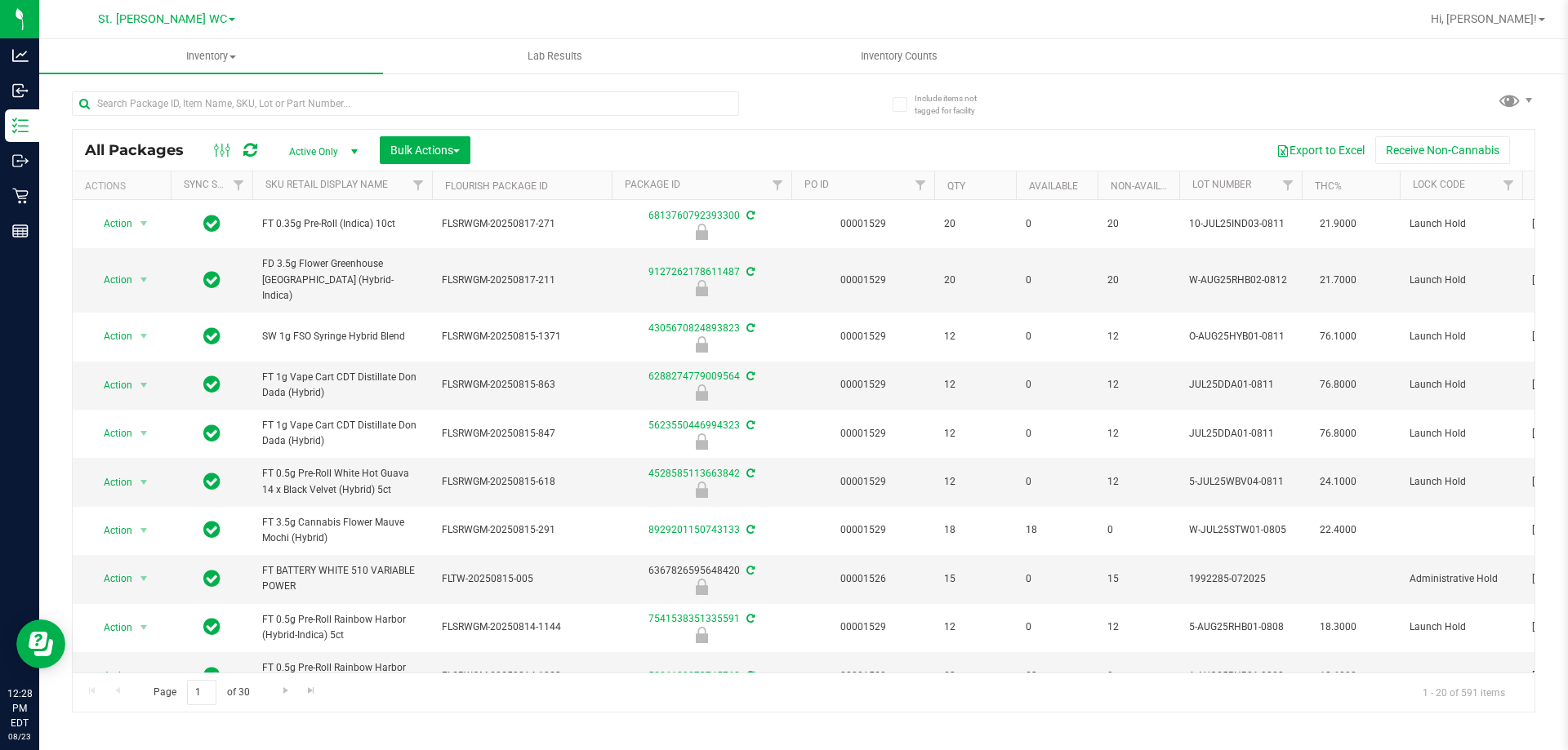
scroll to position [489, 0]
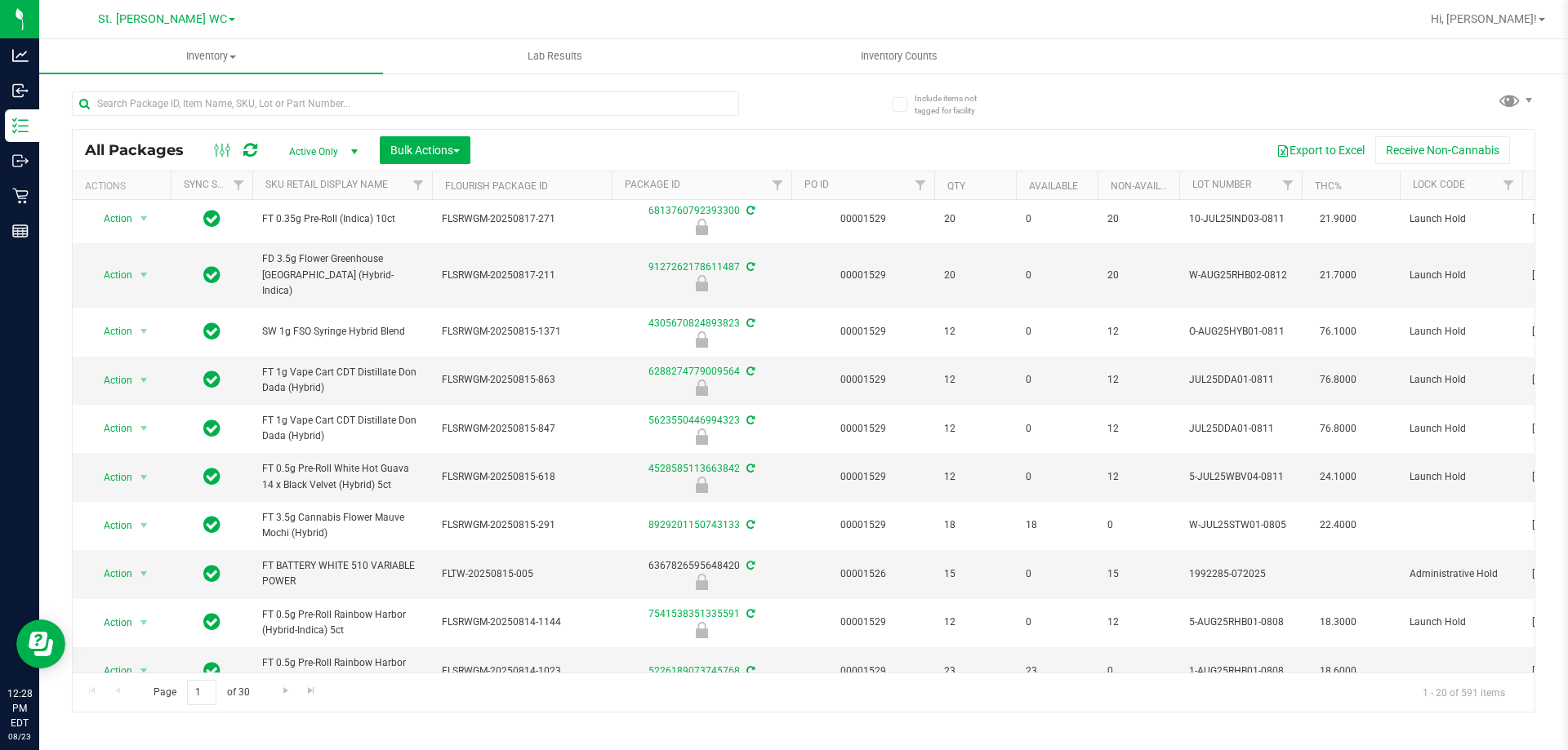
click at [769, 126] on div at bounding box center [437, 102] width 732 height 52
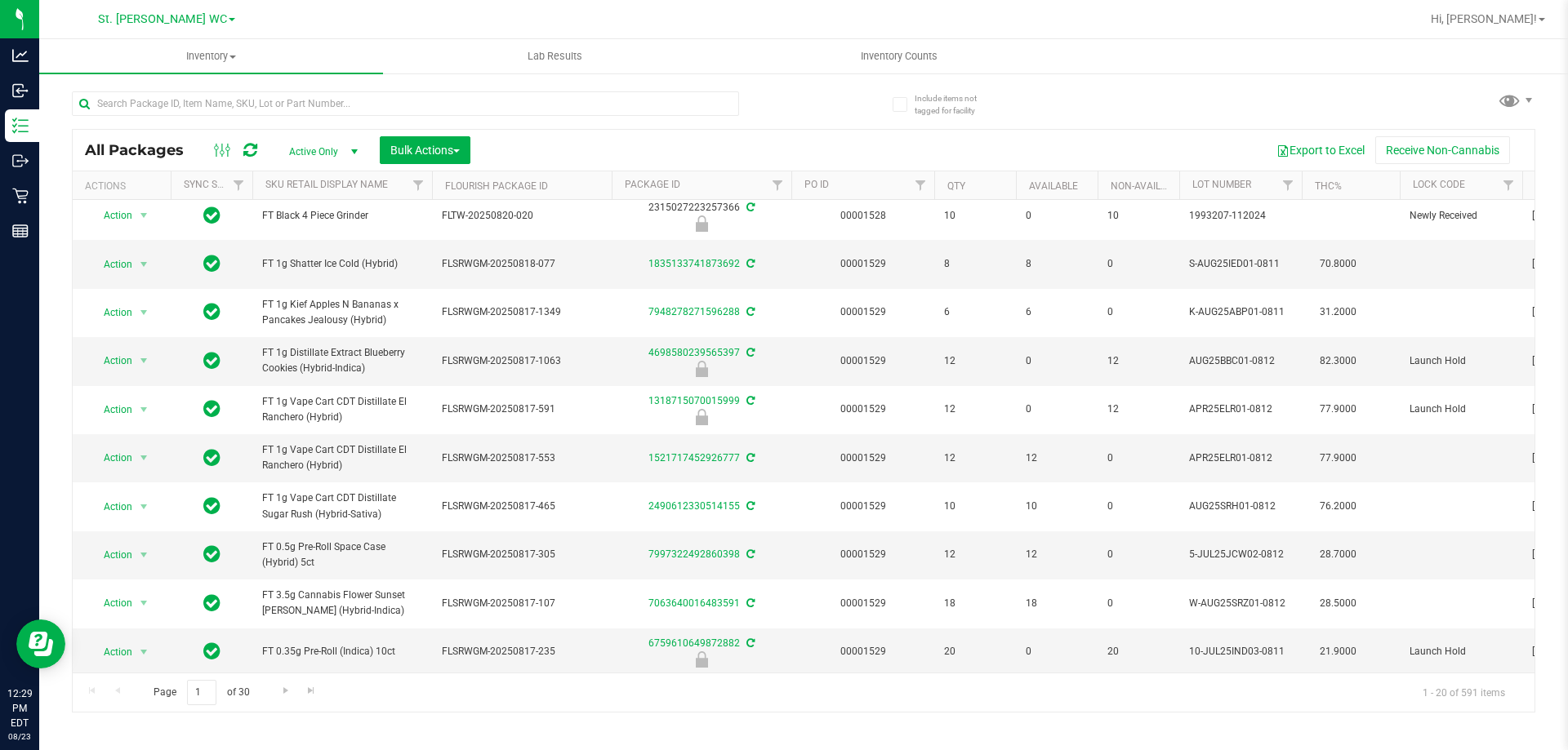
scroll to position [0, 0]
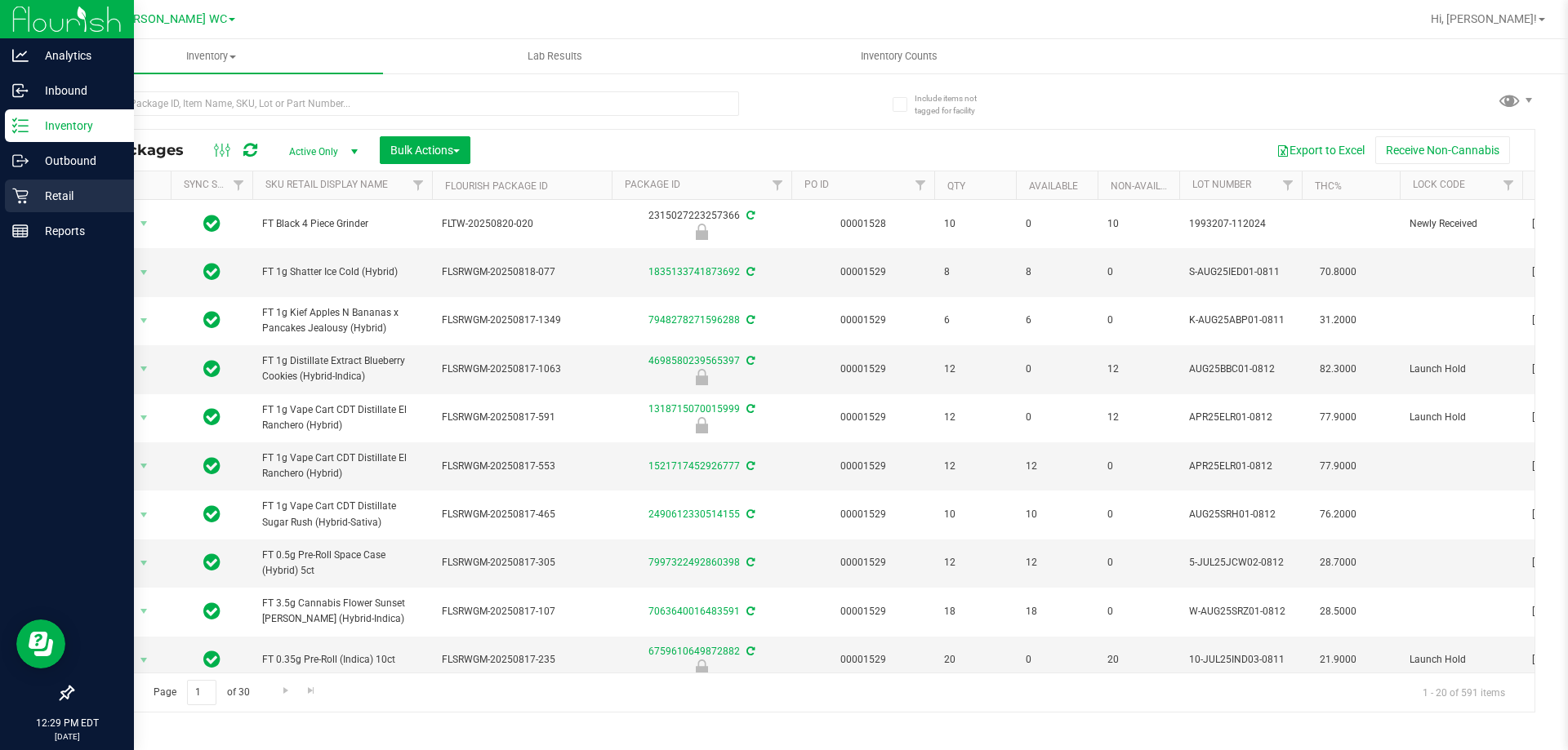
click at [29, 202] on p "Retail" at bounding box center [77, 196] width 98 height 20
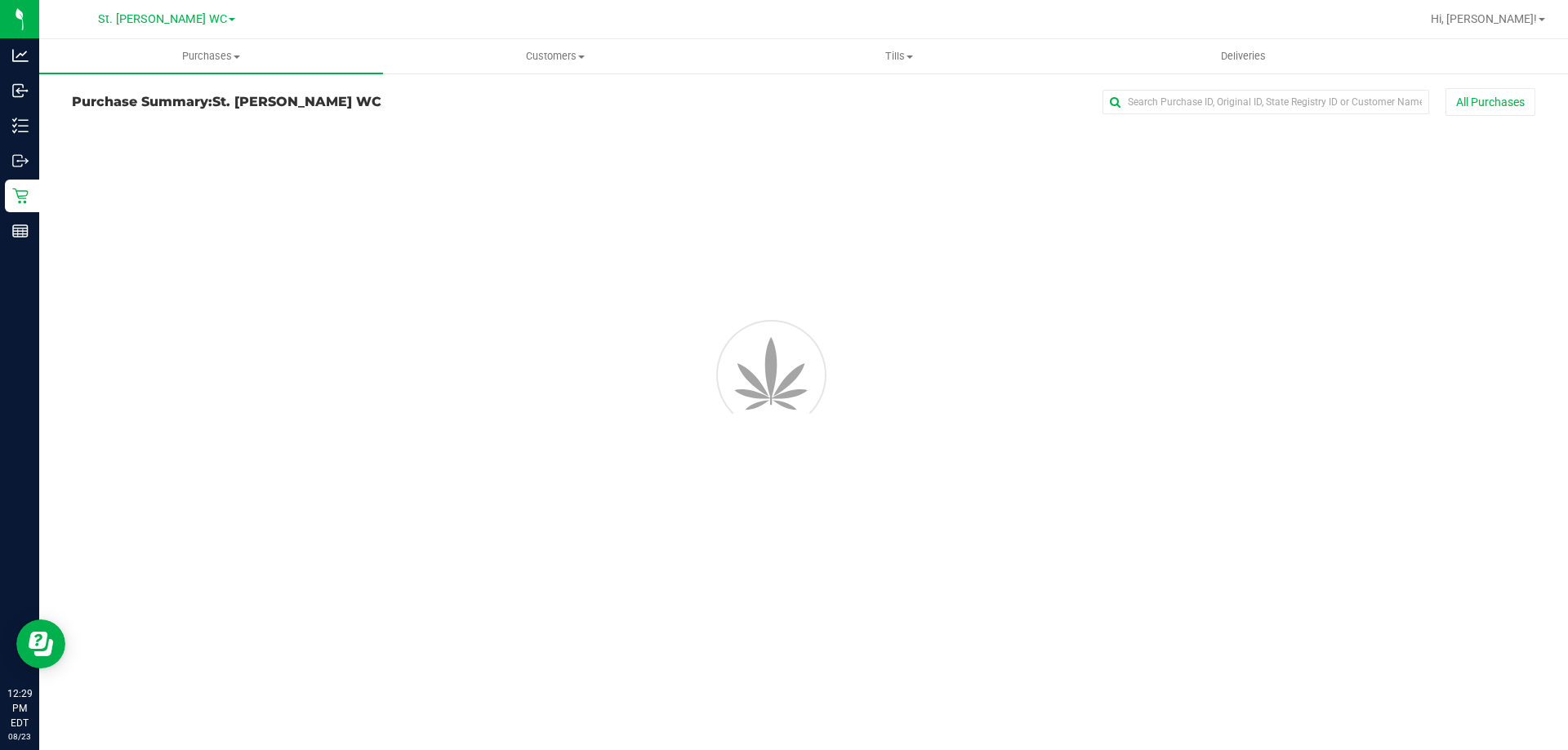
click at [896, 62] on span "Tills" at bounding box center [898, 57] width 342 height 15
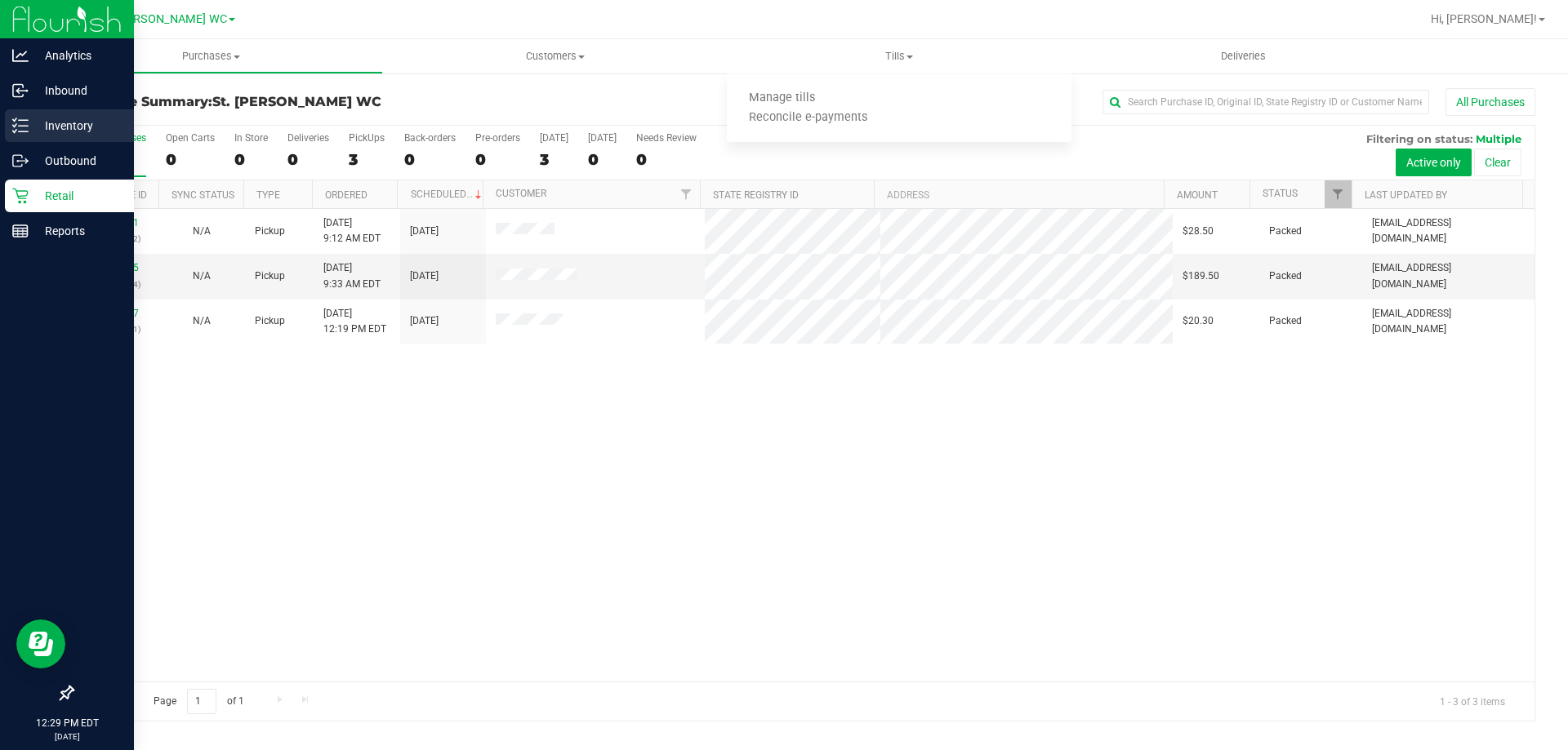
click at [43, 126] on p "Inventory" at bounding box center [77, 126] width 98 height 20
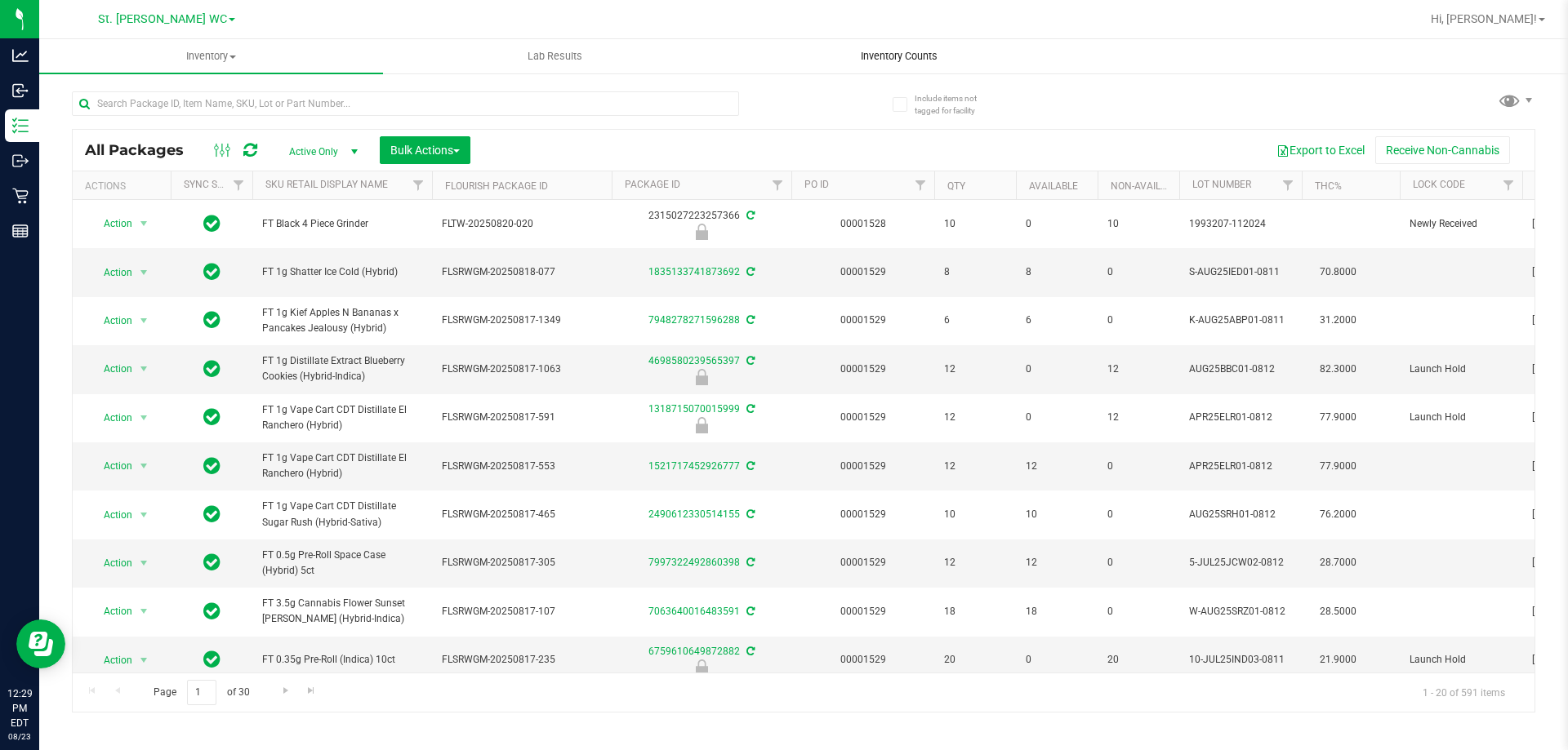
click at [885, 63] on uib-tab-heading "Inventory Counts" at bounding box center [898, 56] width 342 height 32
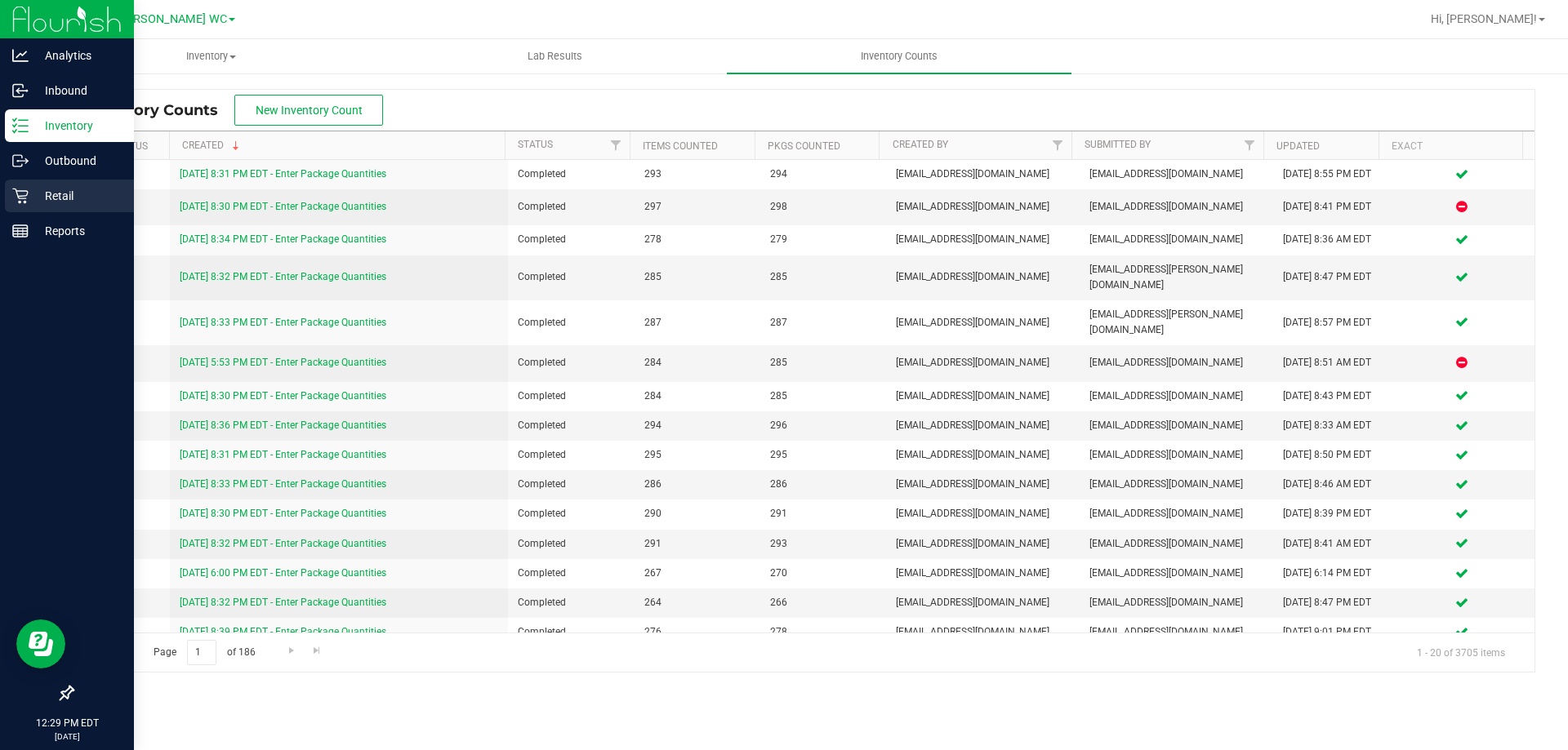
click at [37, 192] on p "Retail" at bounding box center [77, 196] width 98 height 20
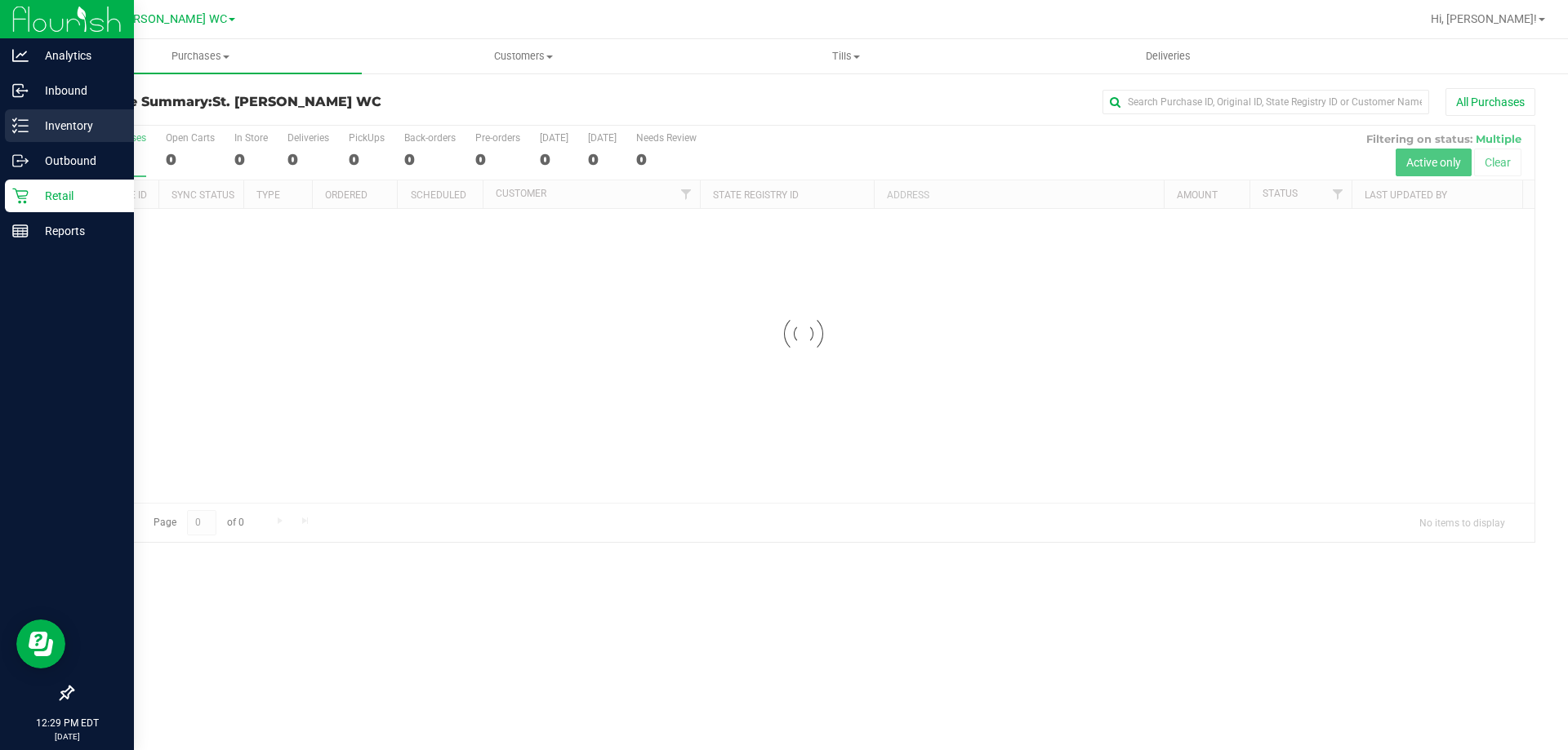
click at [50, 130] on p "Inventory" at bounding box center [77, 126] width 98 height 20
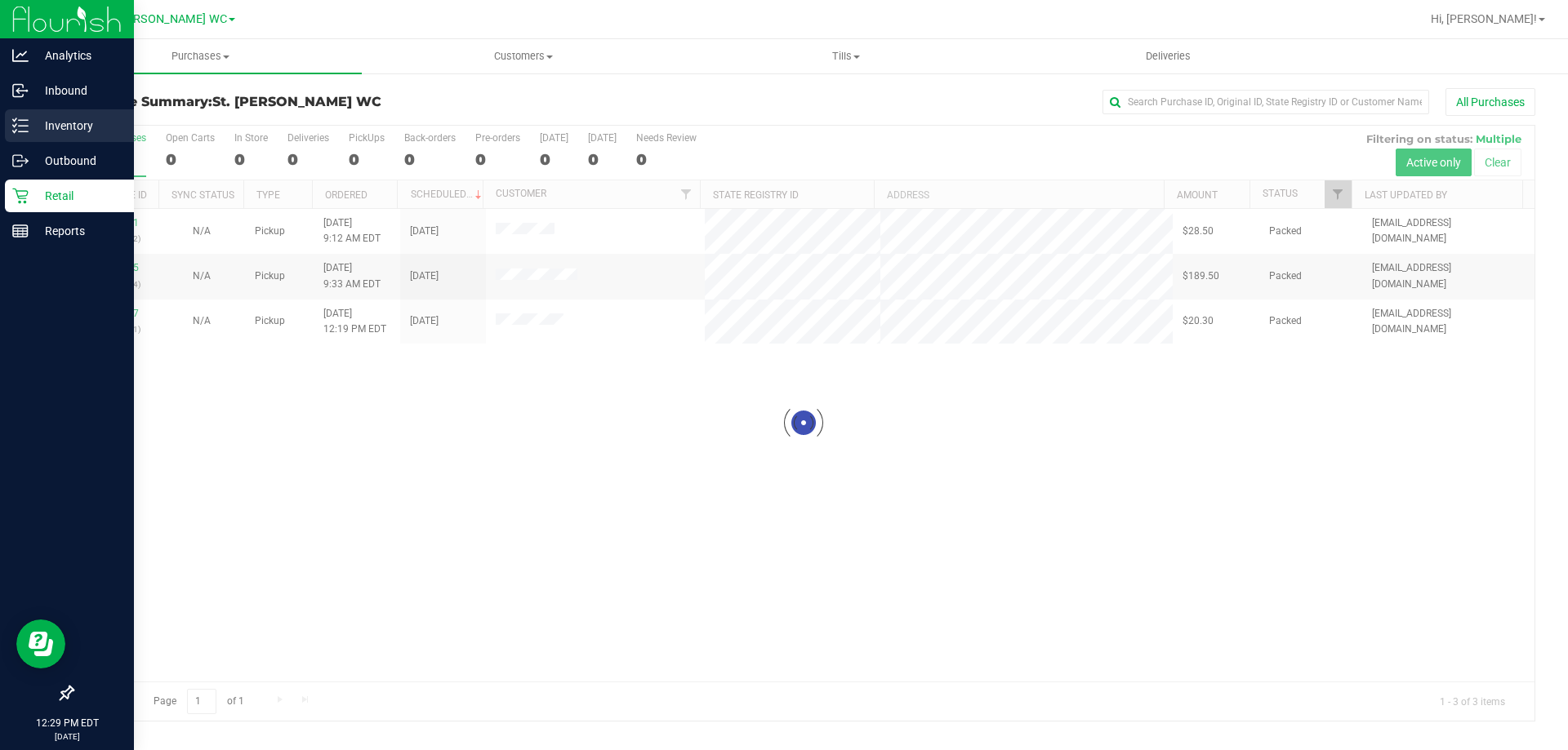
click at [50, 130] on p "Inventory" at bounding box center [77, 126] width 98 height 20
click at [17, 127] on icon at bounding box center [21, 126] width 17 height 17
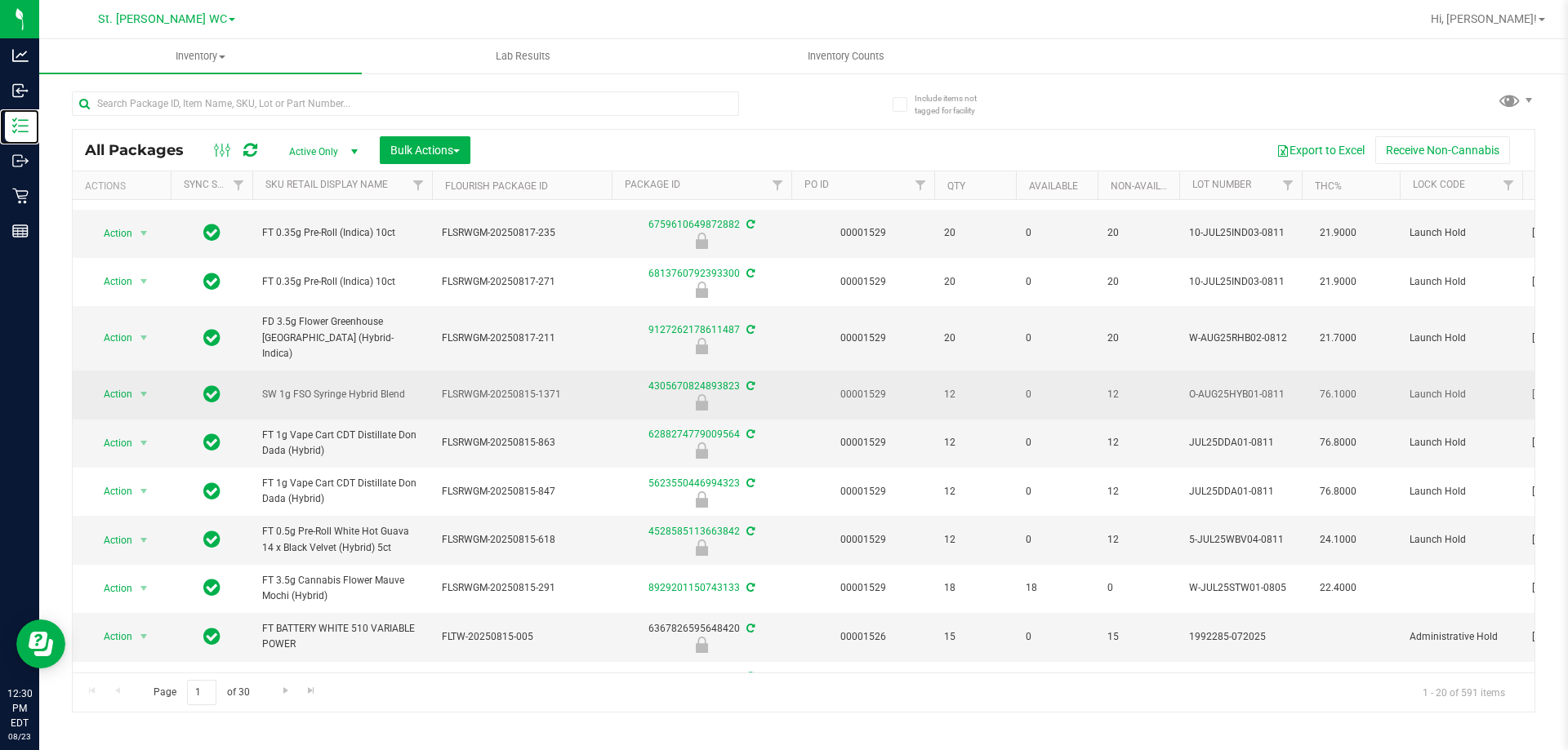
scroll to position [546, 0]
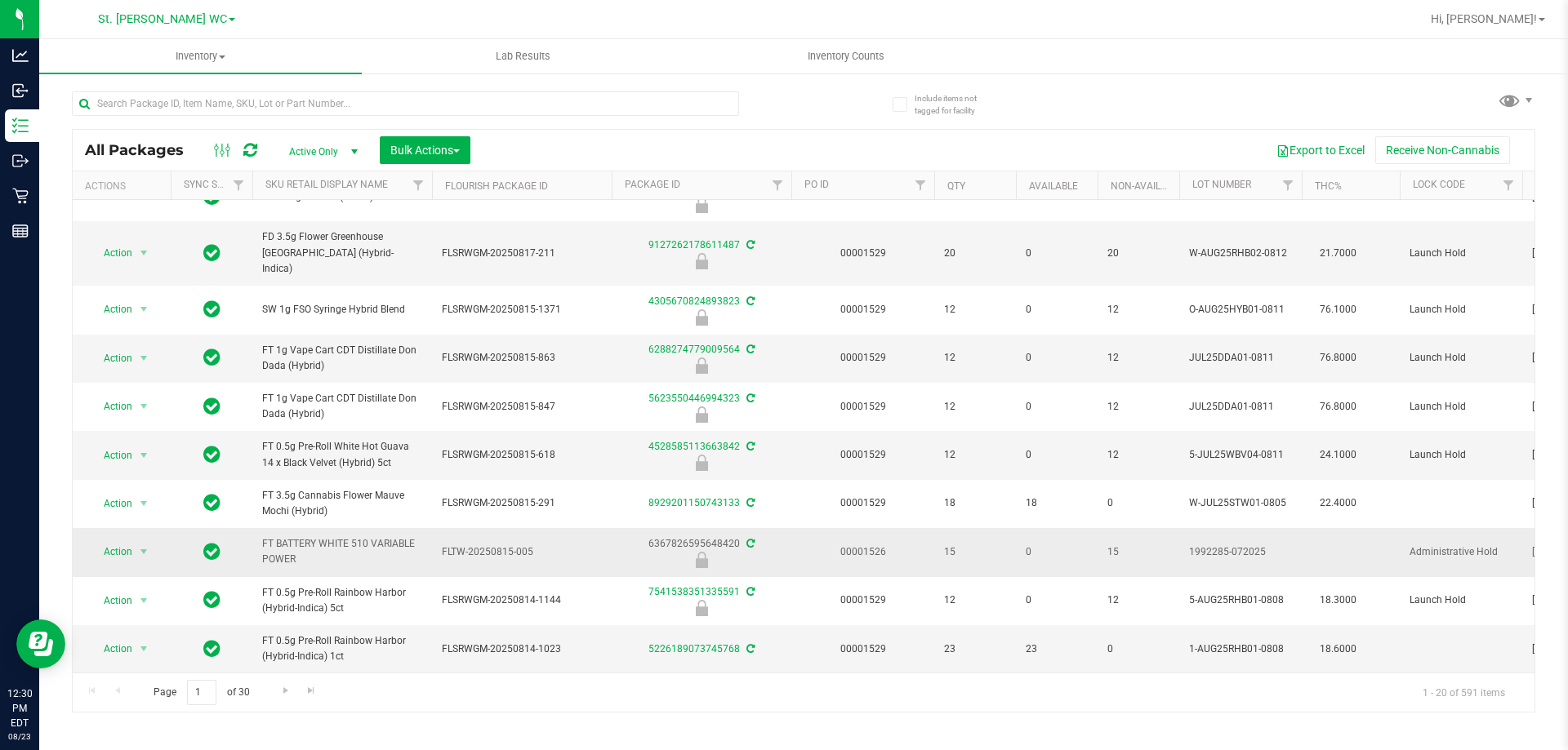
click at [366, 544] on span "FT BATTERY WHITE 510 VARIABLE POWER" at bounding box center [342, 551] width 160 height 31
click at [366, 544] on span "FT BATTERY WHITE 510 VARIABLE POWER" at bounding box center [342, 551] width 160 height 31
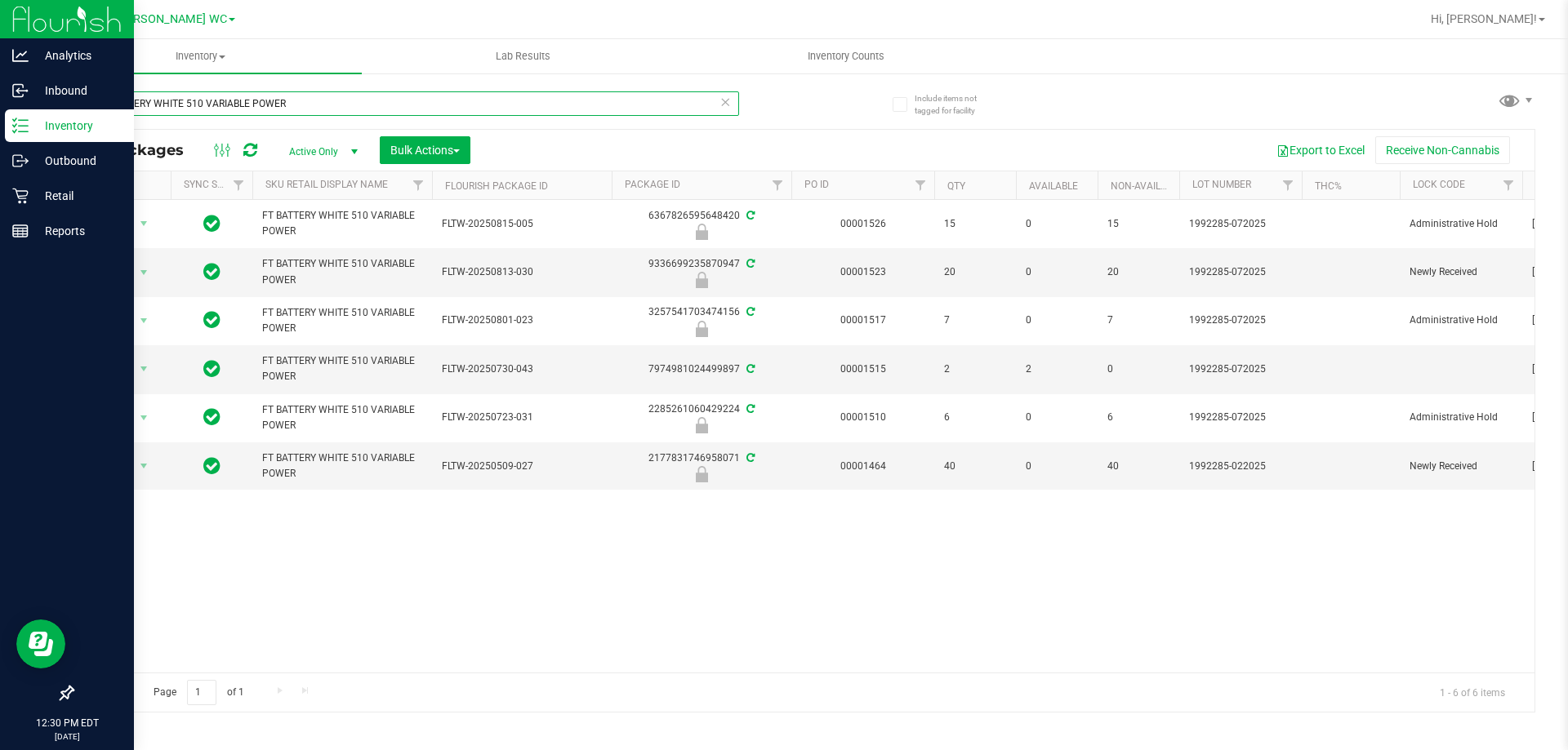
type input "FT BATTERY WHITE 510 VARIABLE POWER"
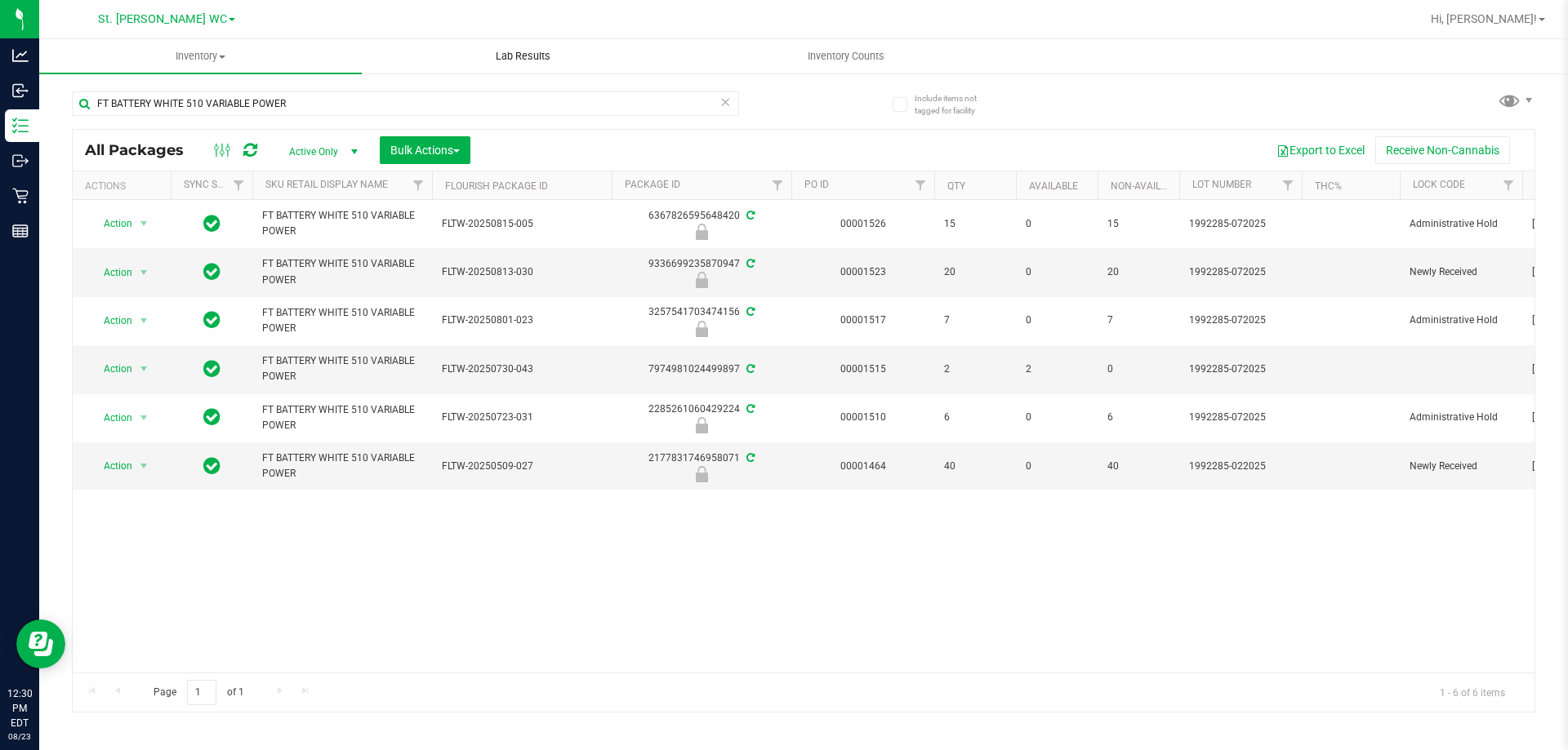
click at [495, 65] on uib-tab-heading "Lab Results" at bounding box center [522, 56] width 321 height 32
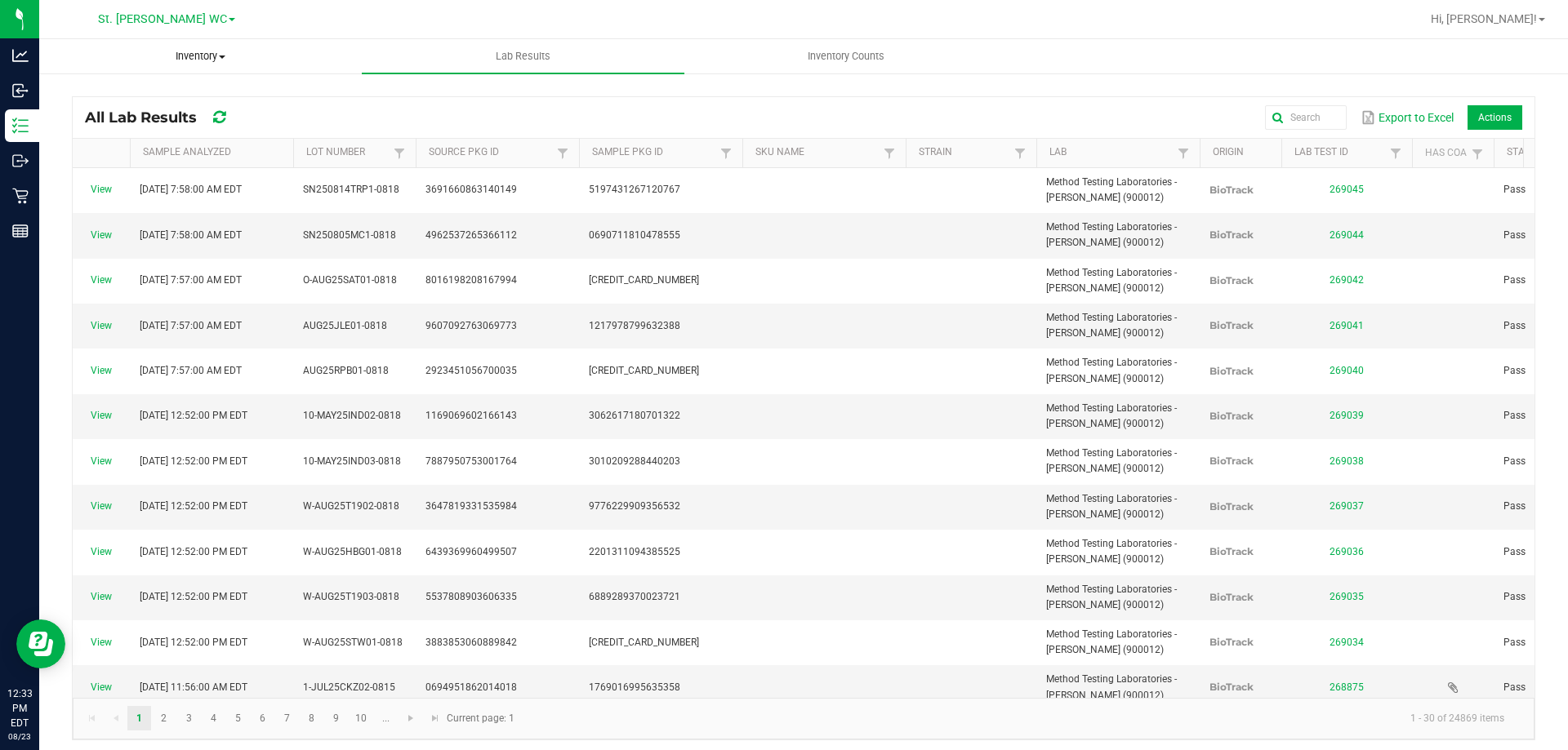
click at [232, 52] on span "Inventory" at bounding box center [200, 57] width 321 height 15
click at [156, 99] on li "All packages" at bounding box center [200, 99] width 322 height 20
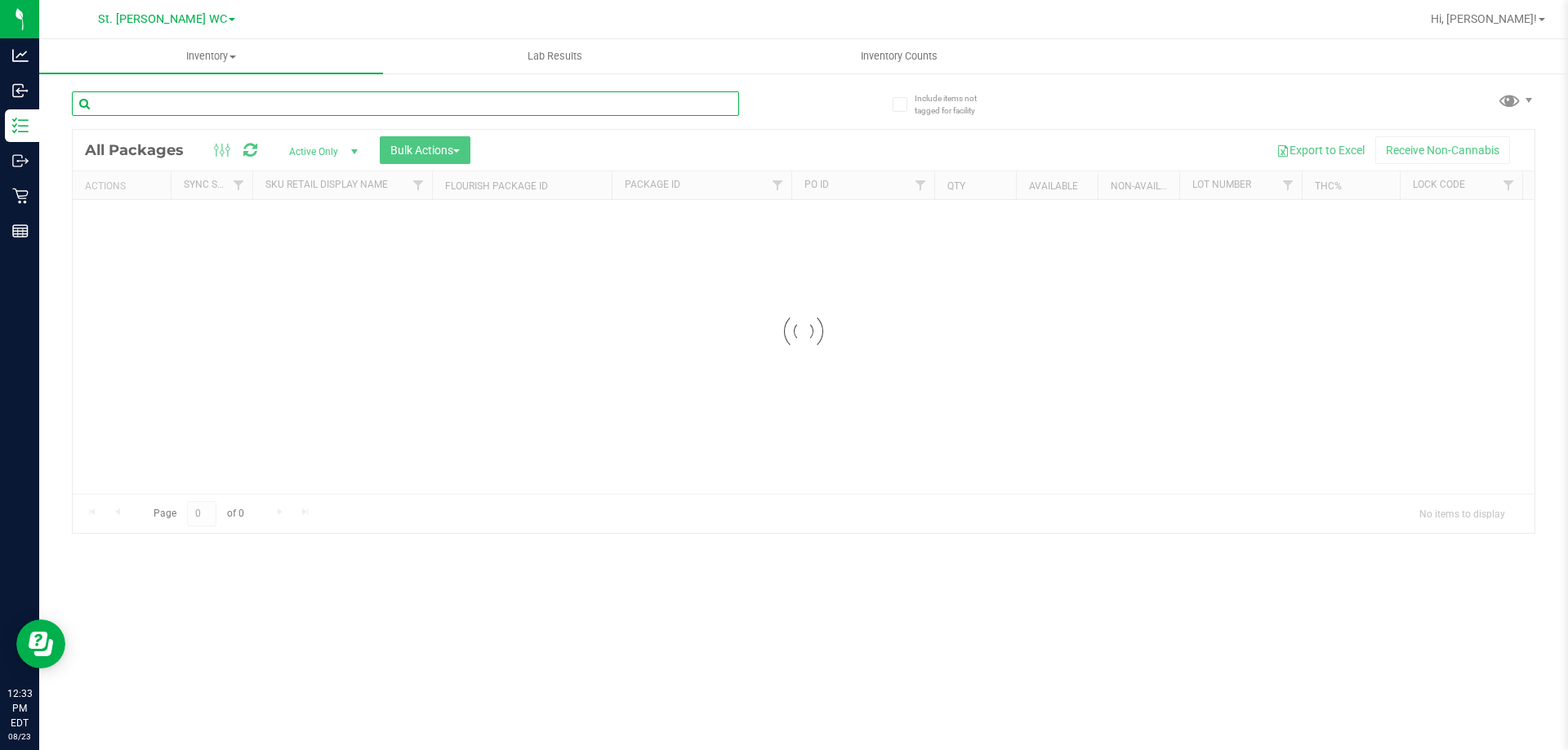
click at [211, 114] on input "text" at bounding box center [405, 103] width 667 height 24
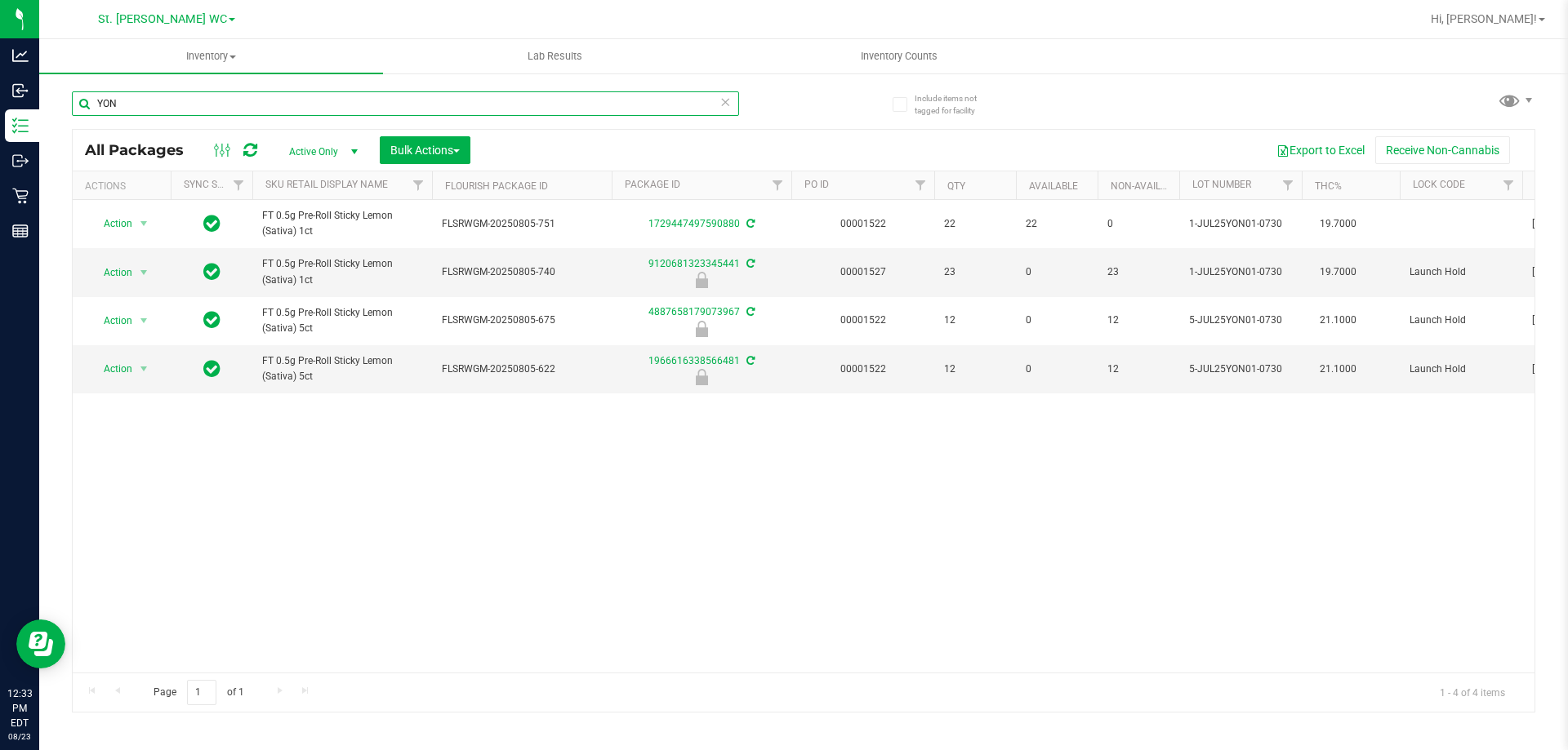
type input "YON"
click at [456, 515] on div "Action Action Adjust qty Create package Edit attributes Global inventory Locate…" at bounding box center [803, 436] width 1461 height 473
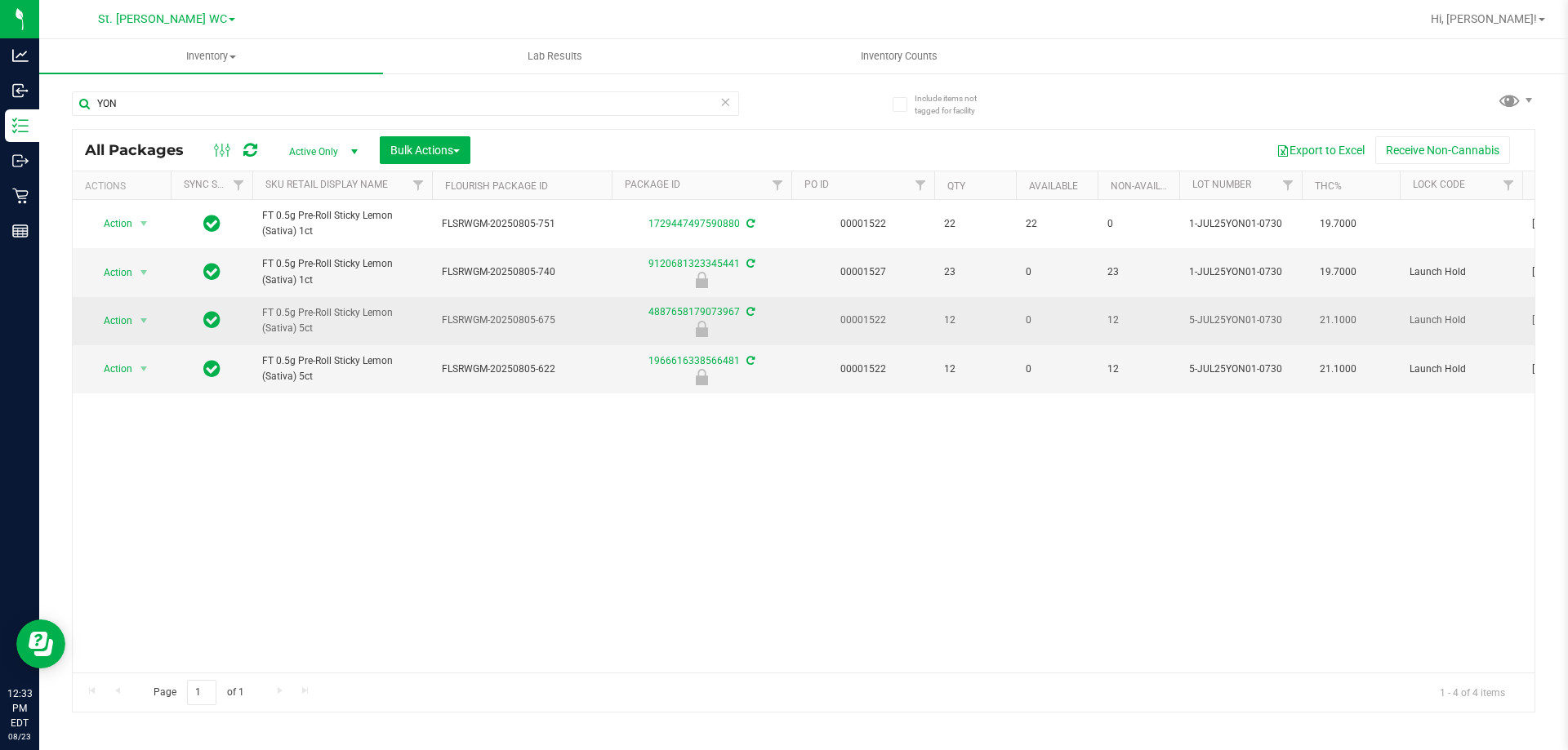
click at [119, 323] on span "Action" at bounding box center [111, 320] width 44 height 22
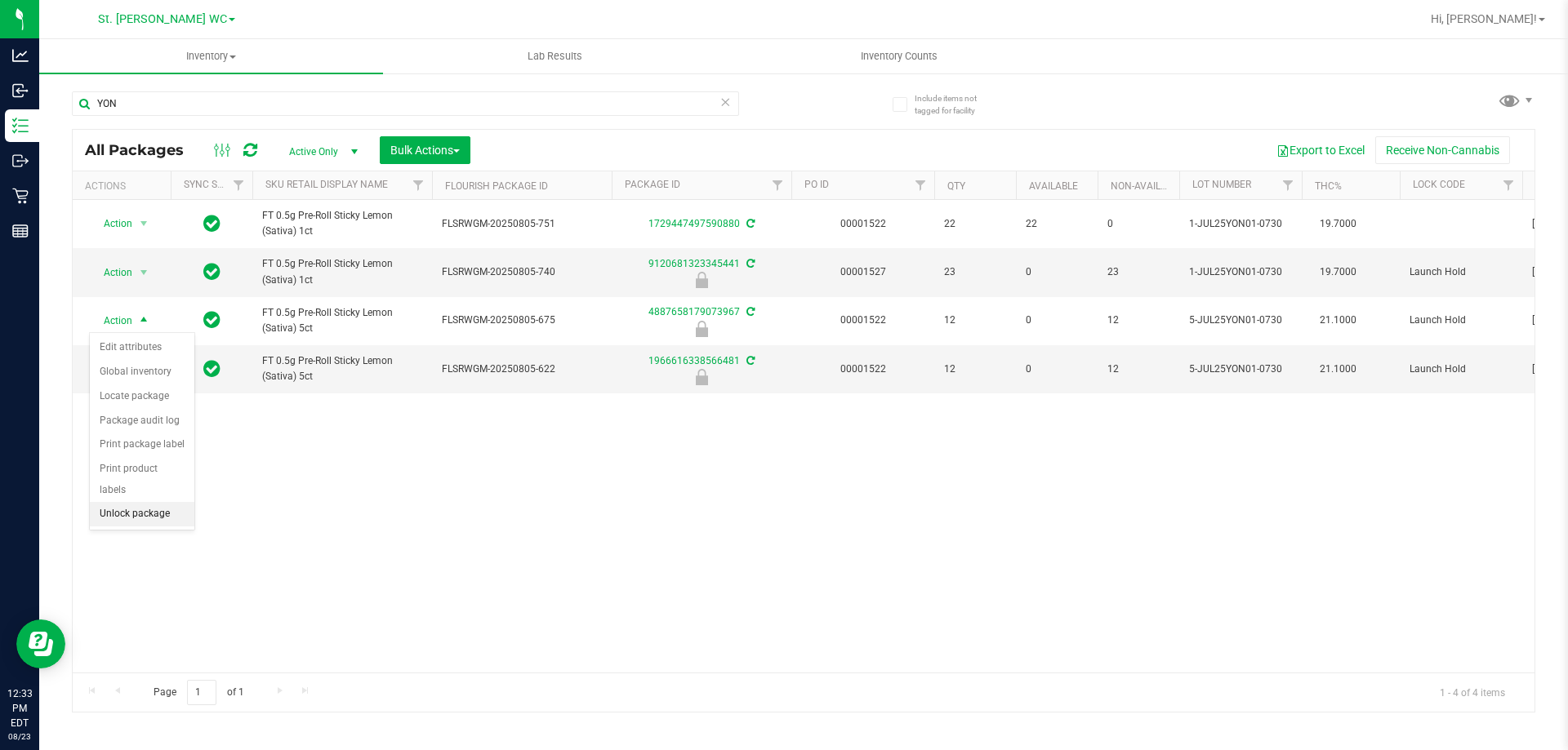
click at [107, 502] on li "Unlock package" at bounding box center [142, 514] width 105 height 24
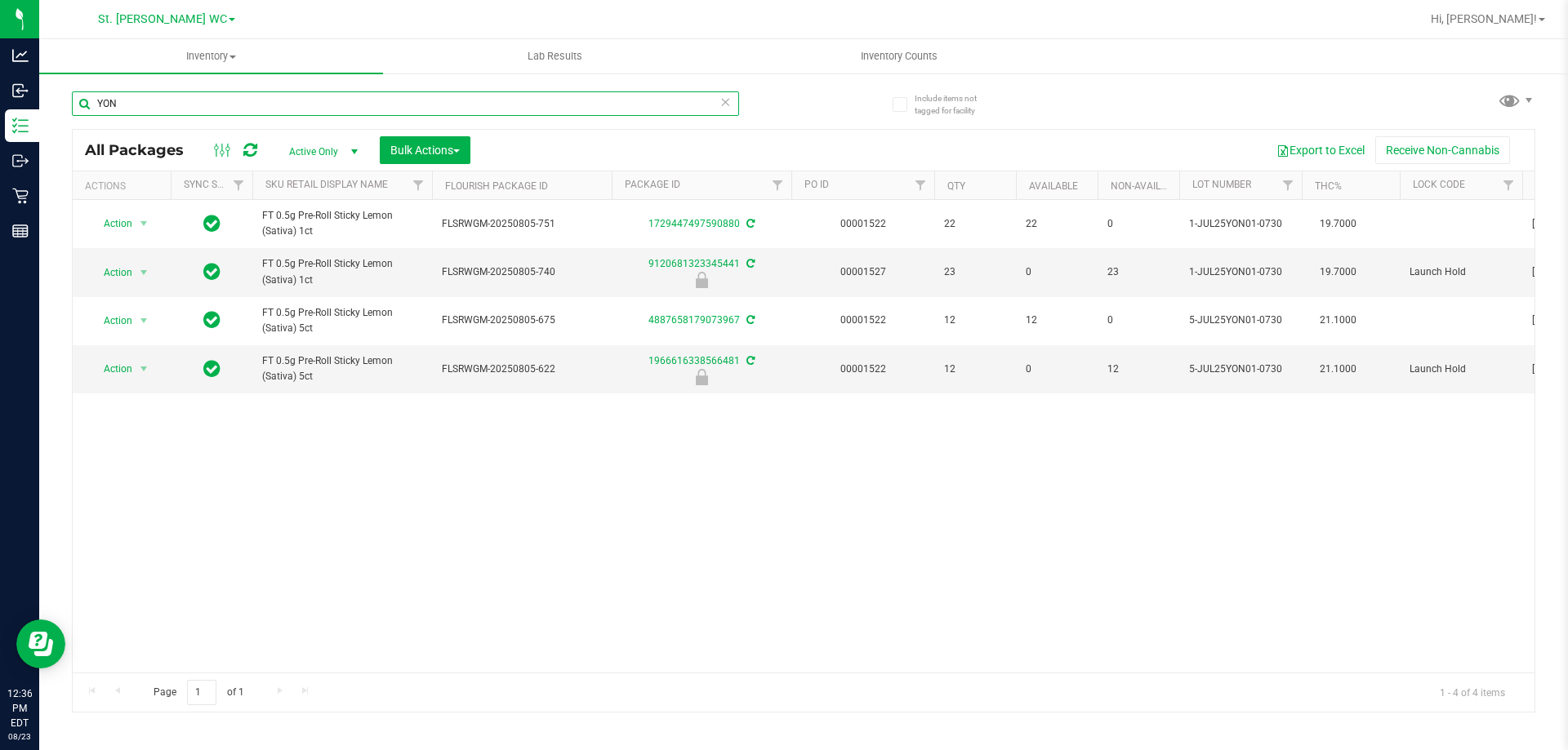
click at [244, 106] on input "YON" at bounding box center [405, 103] width 667 height 24
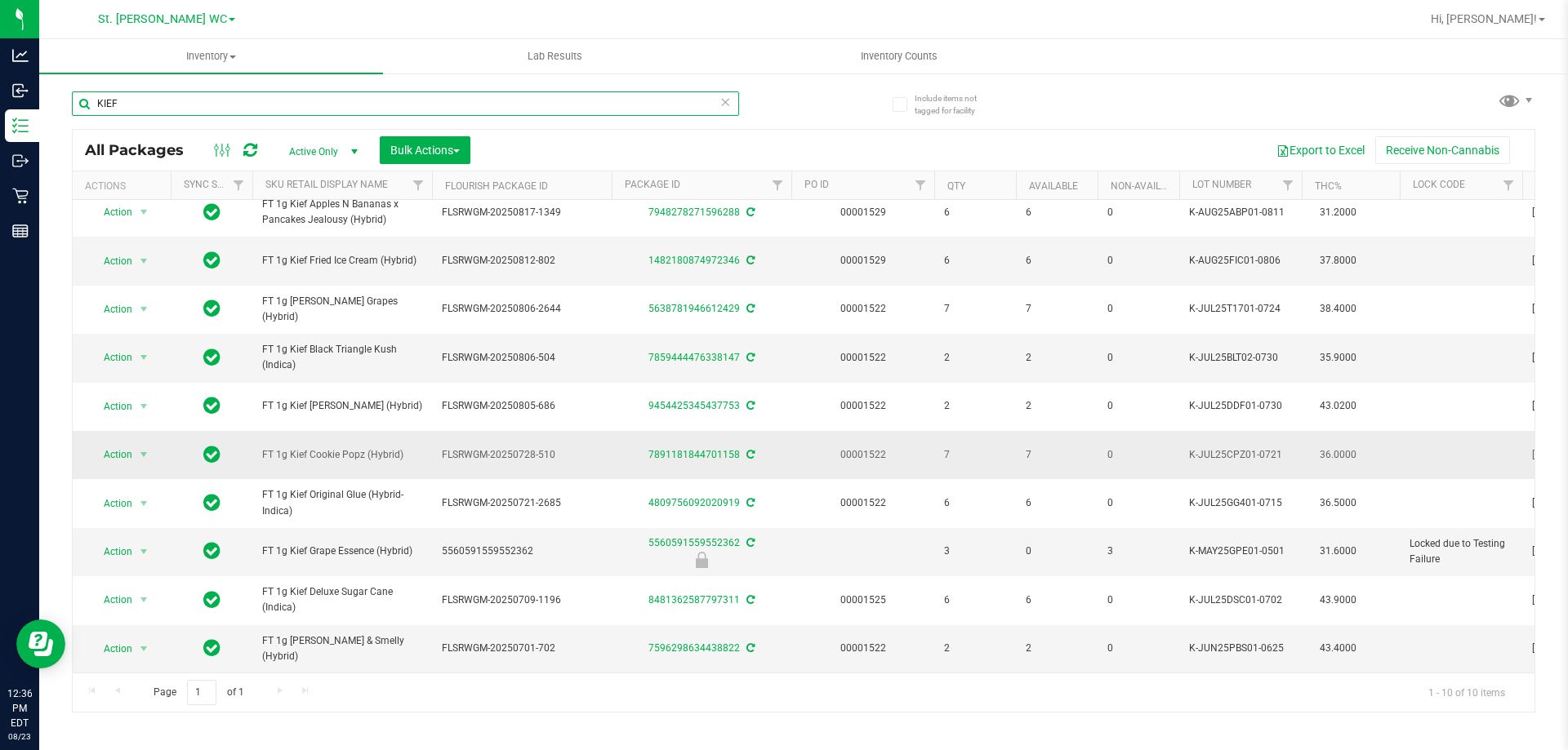
scroll to position [23, 0]
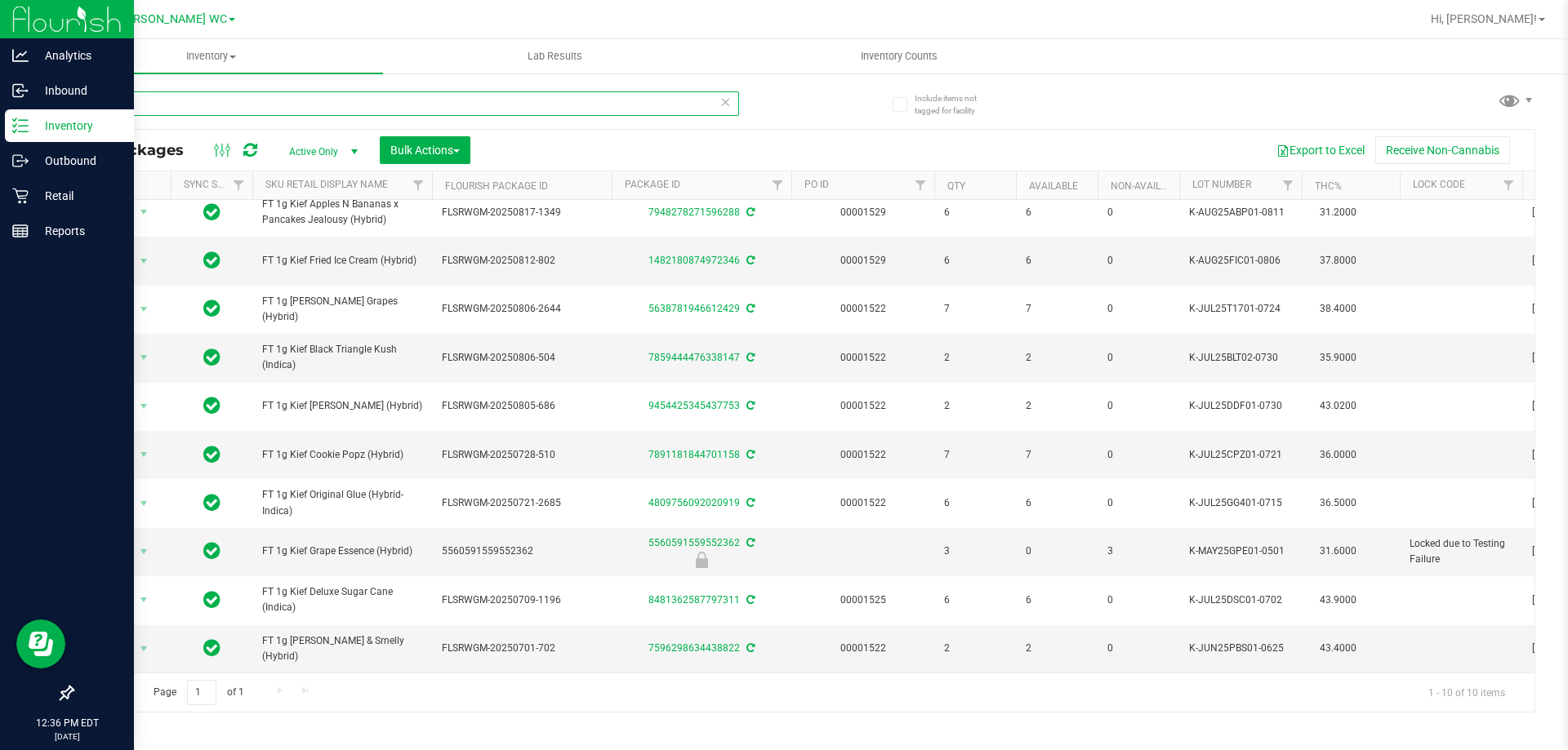
type input "KIEF"
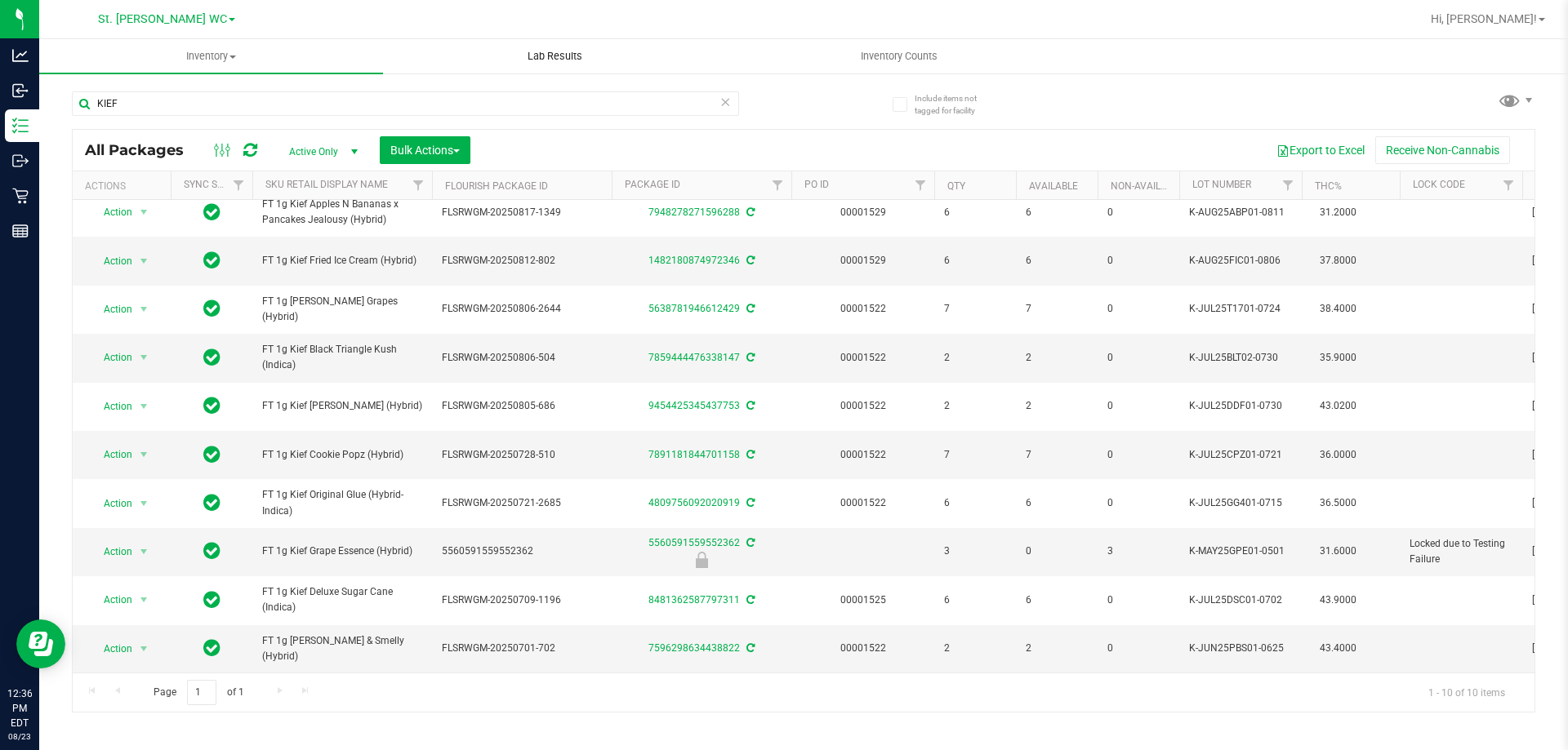
click at [530, 59] on span "Lab Results" at bounding box center [555, 57] width 99 height 15
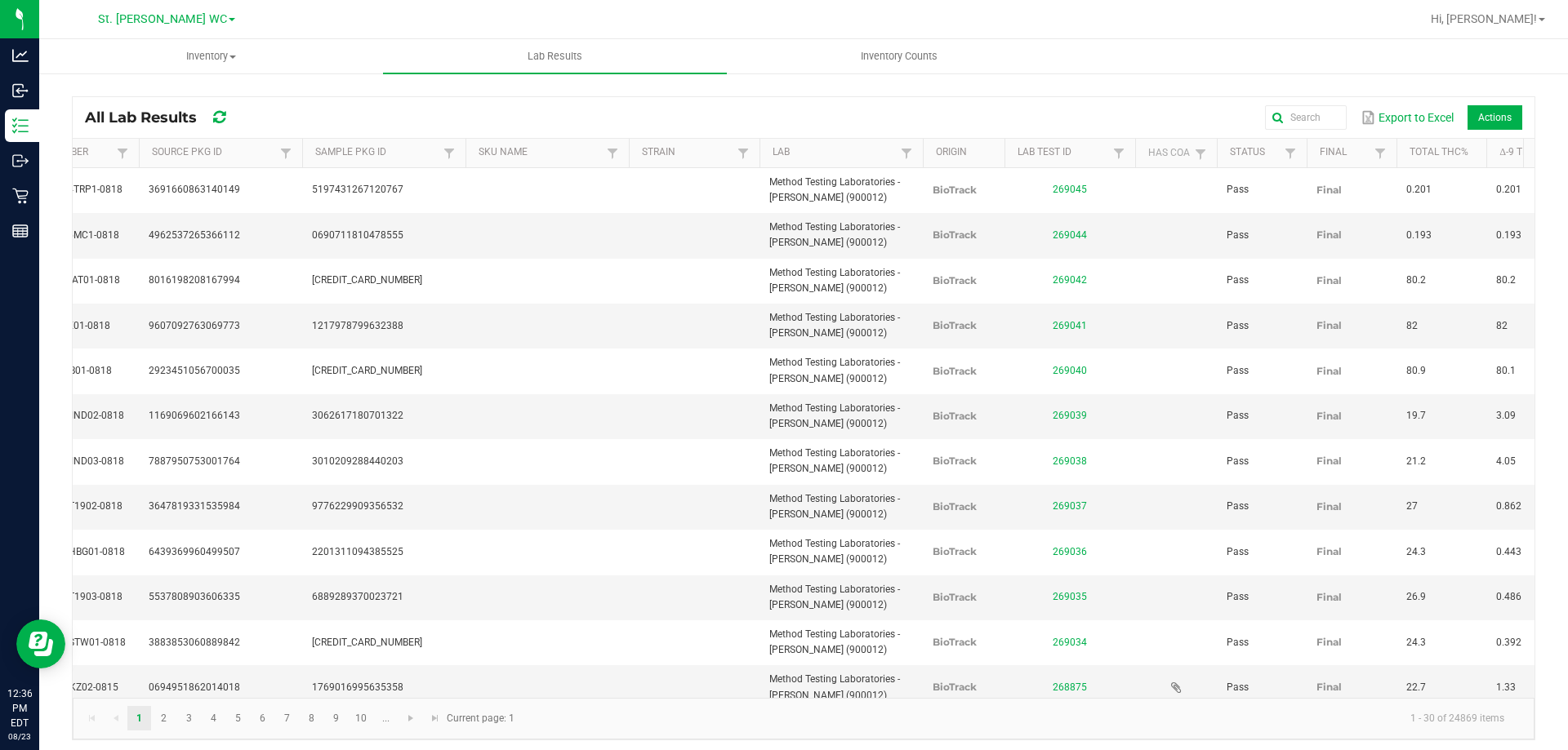
scroll to position [0, 398]
